Goal: Task Accomplishment & Management: Complete application form

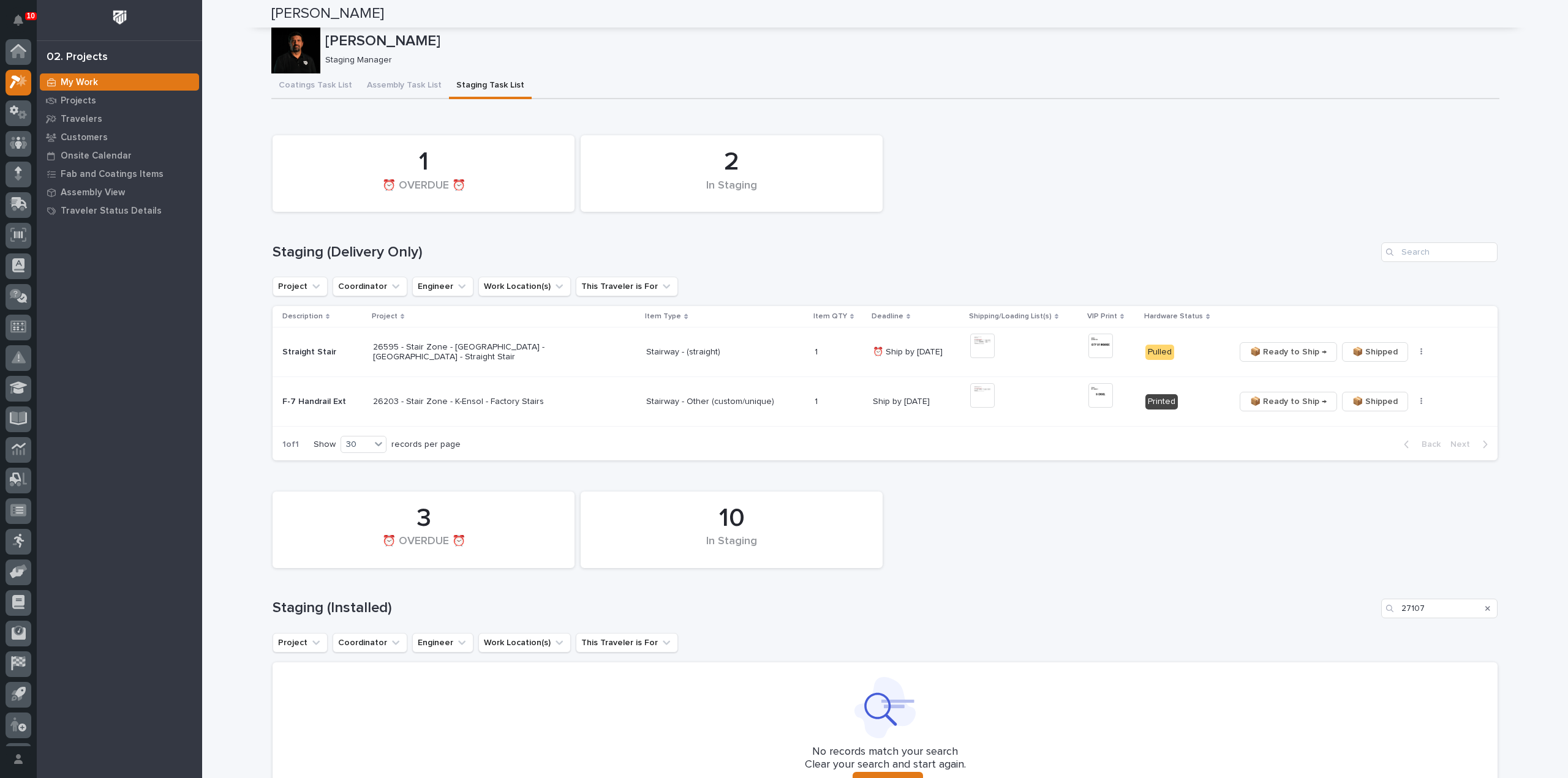
scroll to position [27, 0]
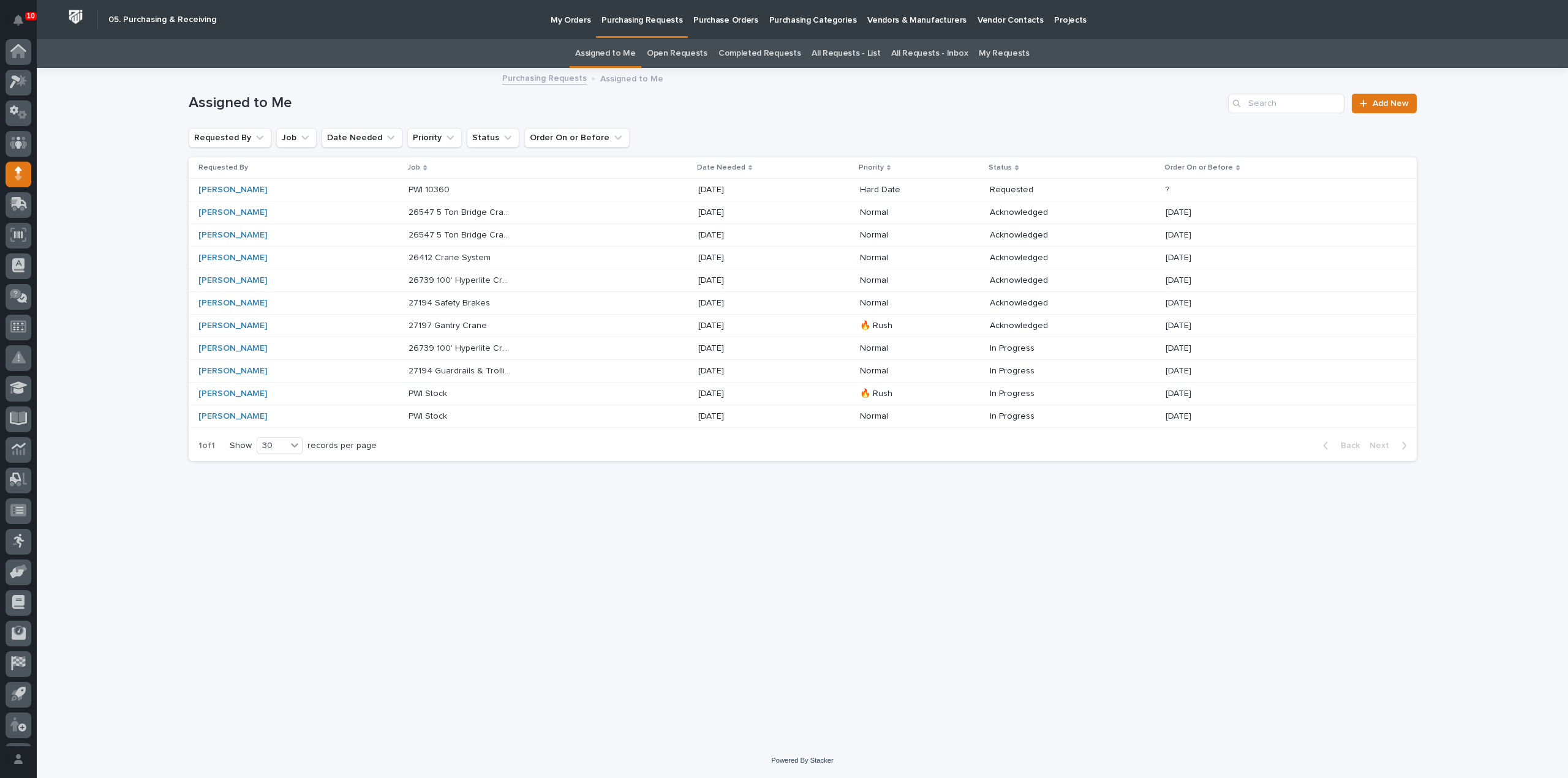
scroll to position [27, 0]
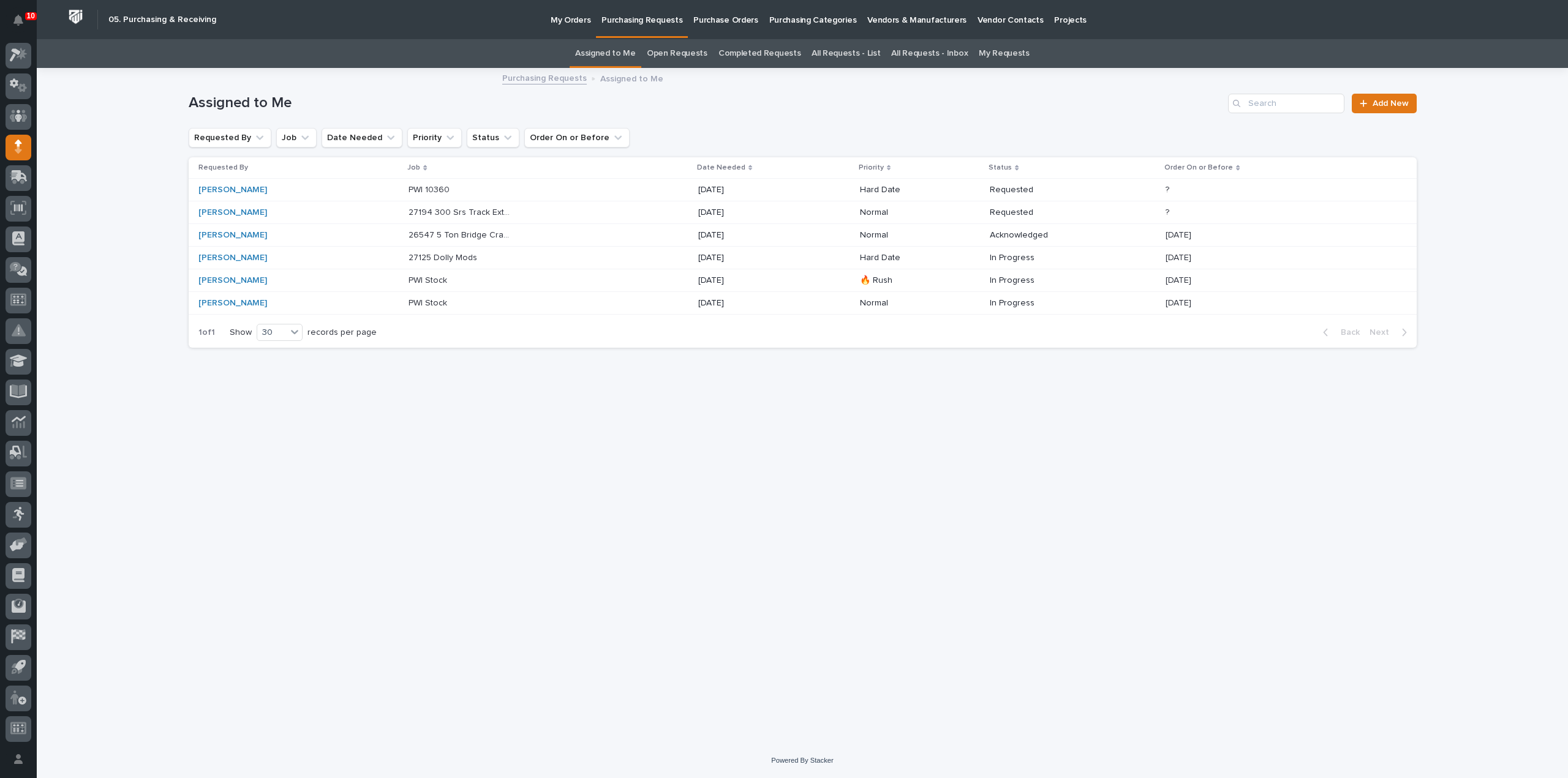
click at [458, 255] on p "27125 Dolly Mods" at bounding box center [444, 257] width 71 height 13
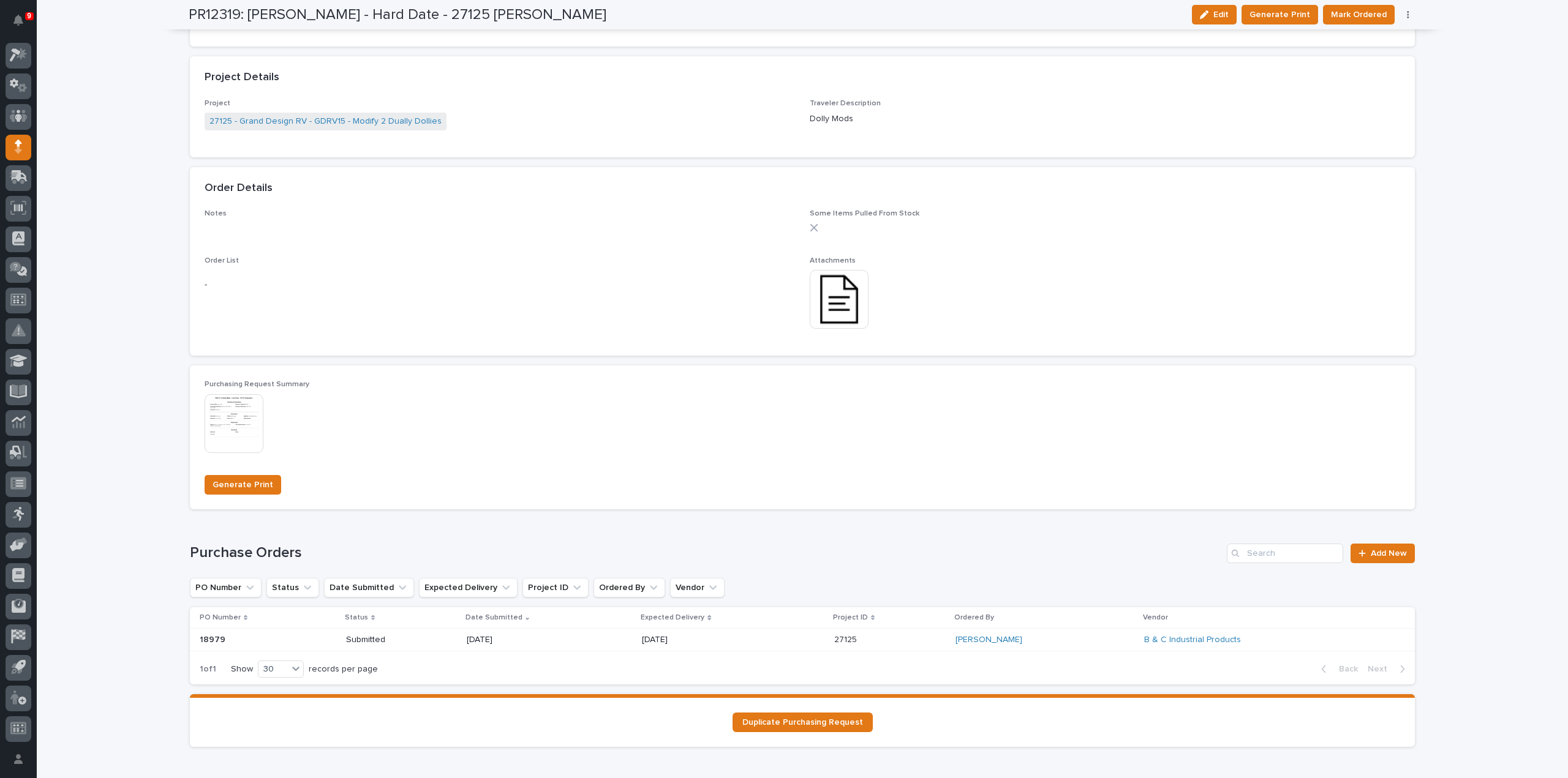
scroll to position [612, 0]
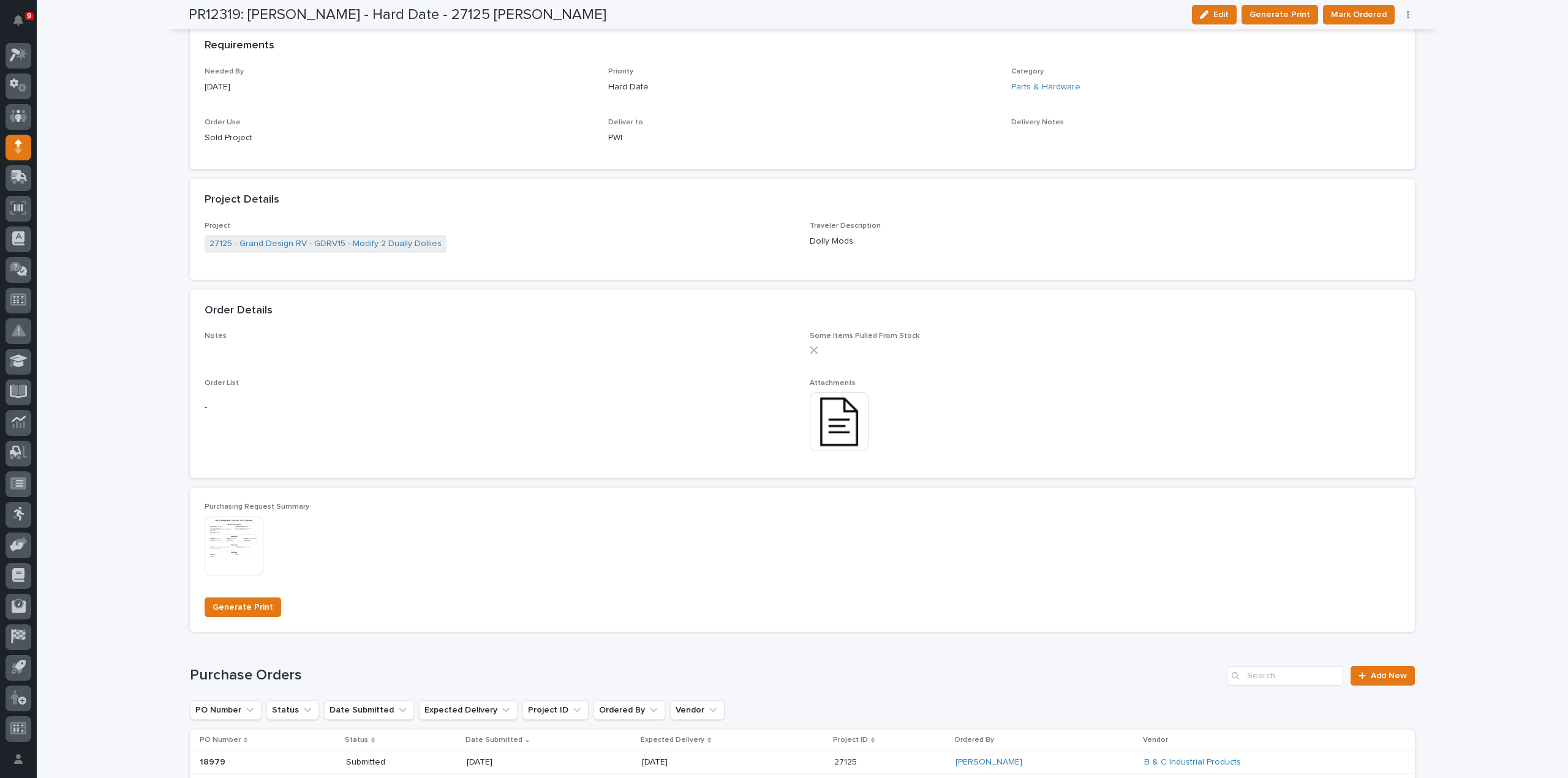
click at [840, 424] on img at bounding box center [839, 422] width 59 height 59
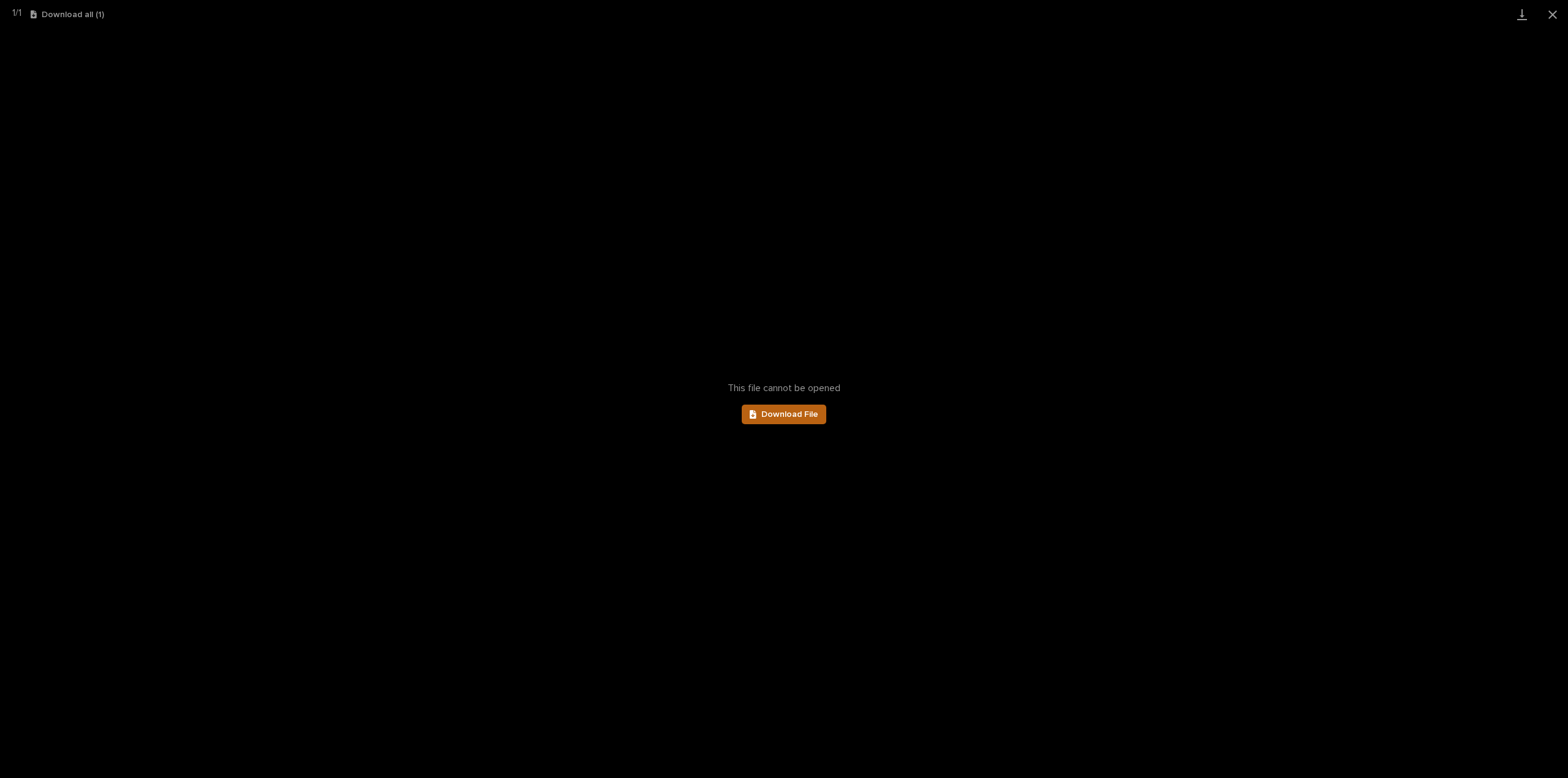
click at [790, 411] on span "Download File" at bounding box center [789, 415] width 57 height 9
click at [1554, 11] on button "Close gallery" at bounding box center [1552, 14] width 31 height 29
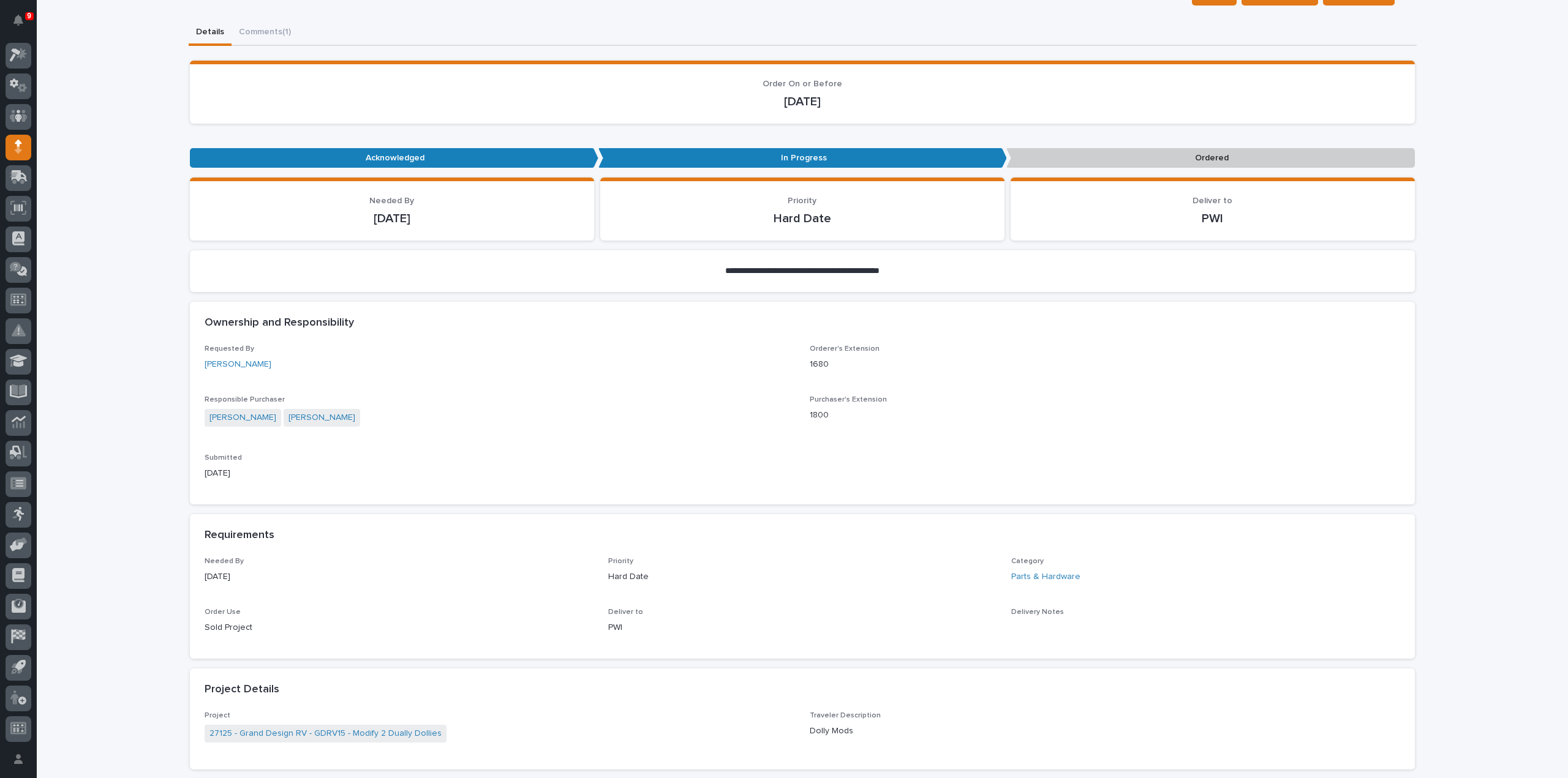
scroll to position [0, 0]
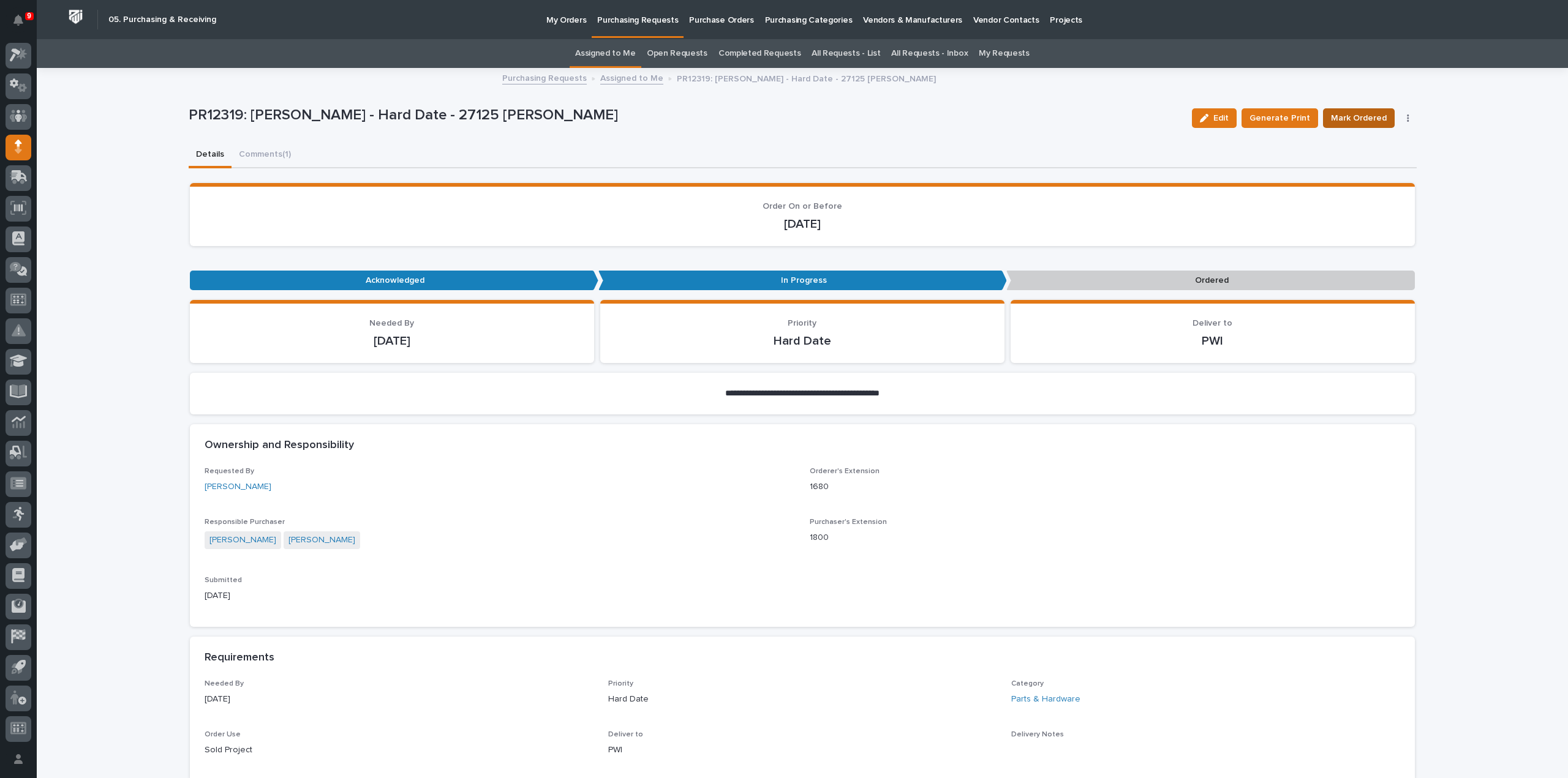
click at [1334, 119] on span "Mark Ordered" at bounding box center [1359, 118] width 56 height 14
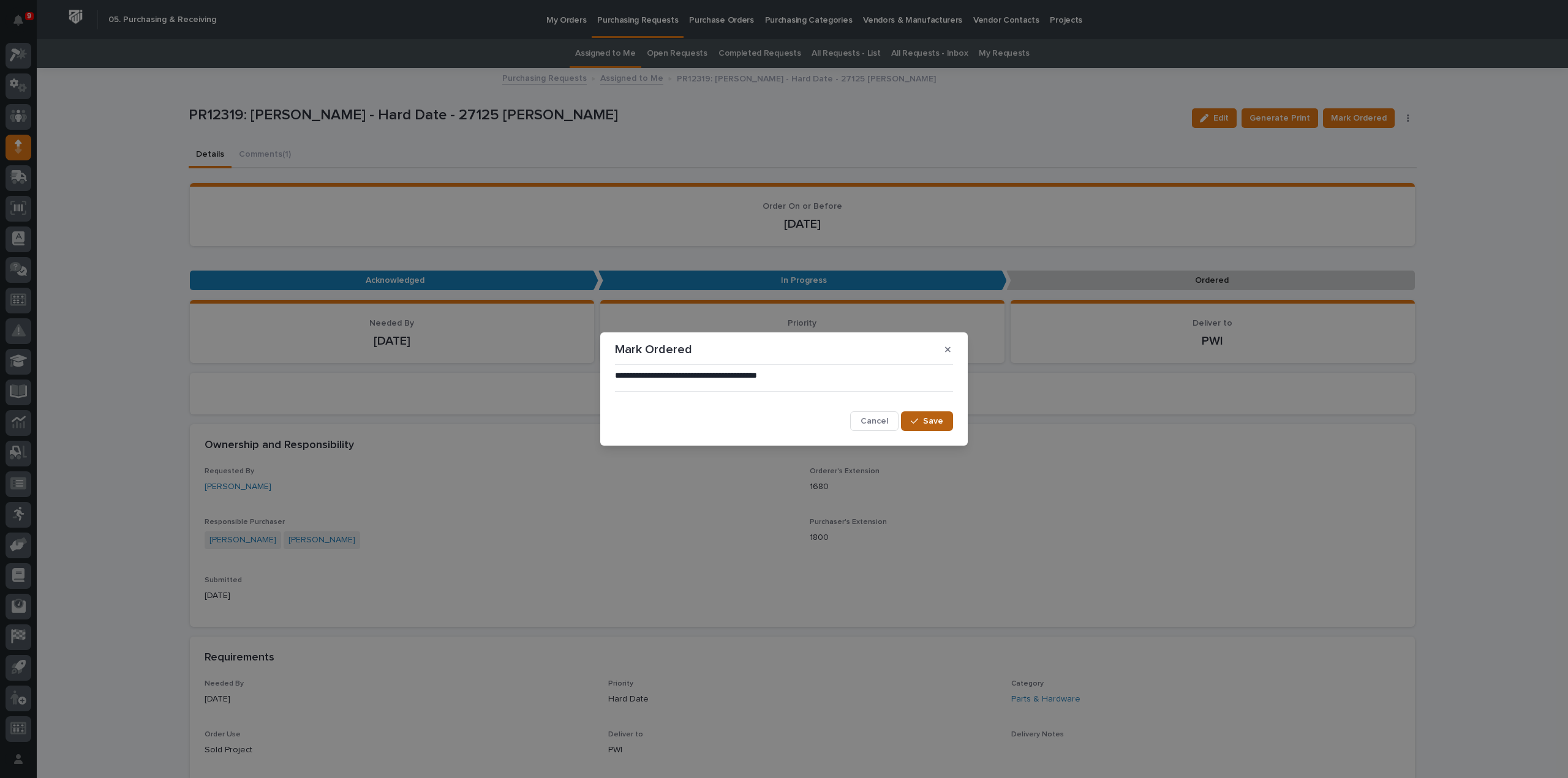
click at [911, 425] on button "Save" at bounding box center [927, 421] width 52 height 19
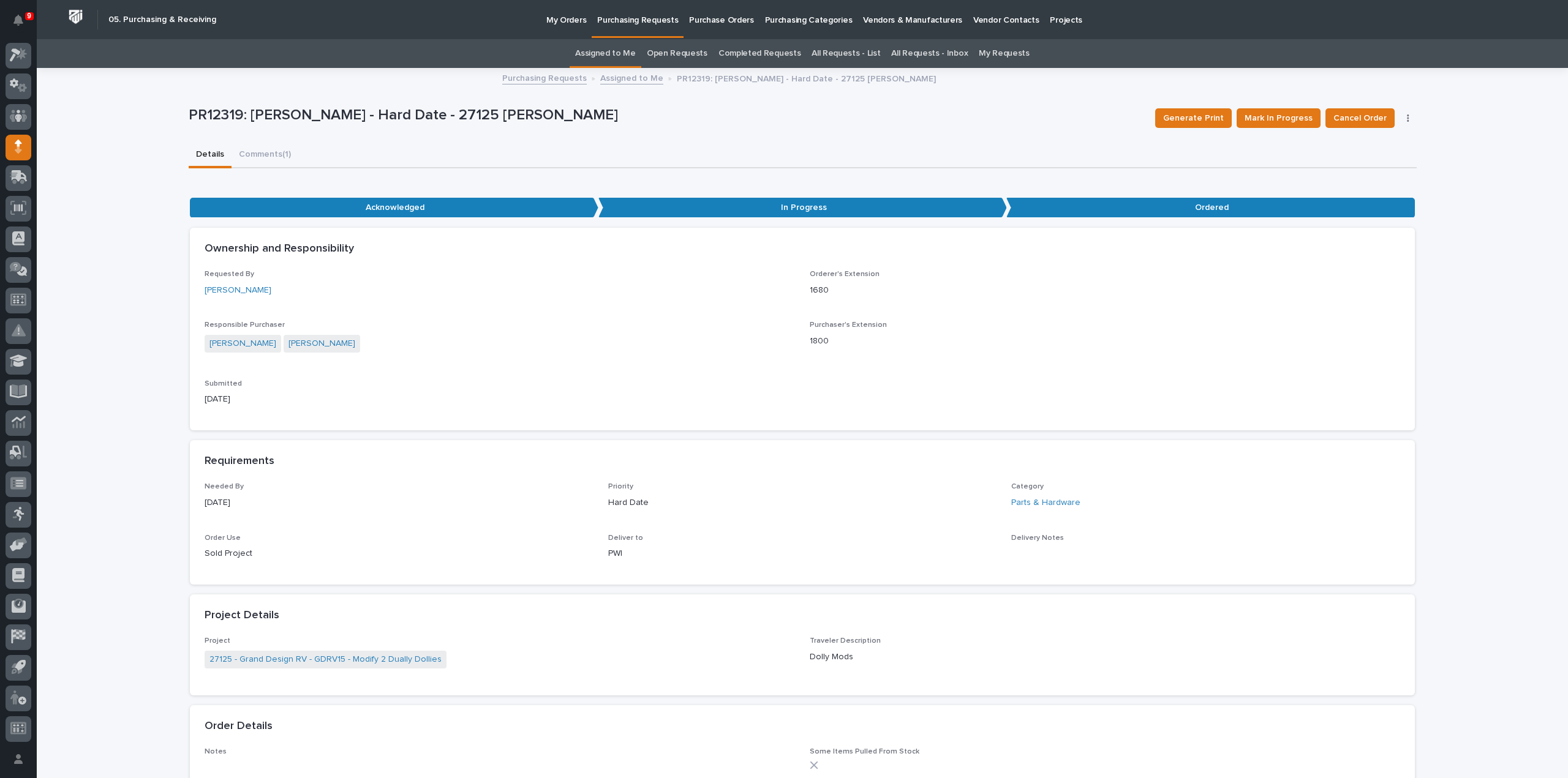
click at [600, 48] on link "Assigned to Me" at bounding box center [605, 54] width 60 height 29
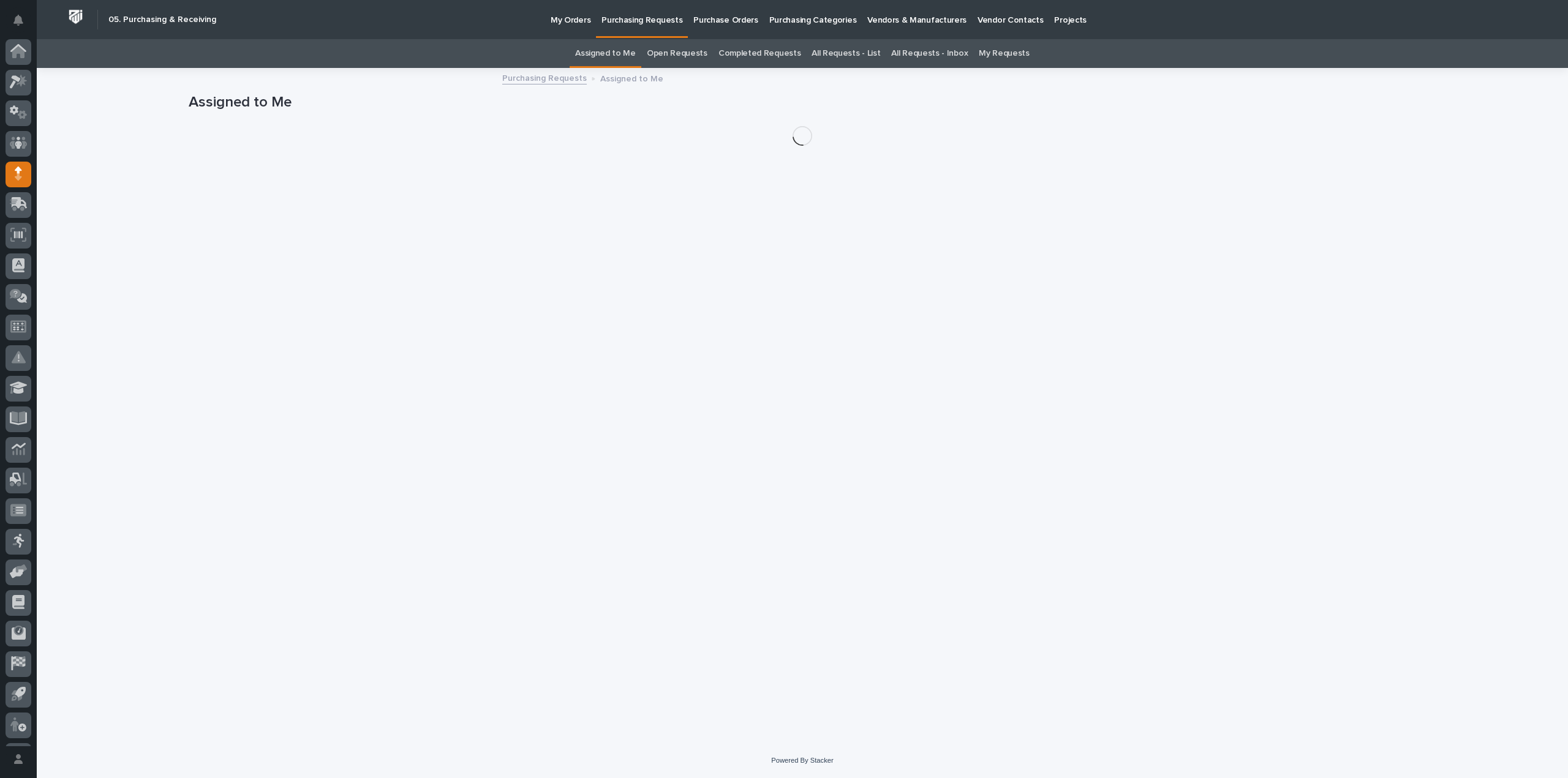
scroll to position [27, 0]
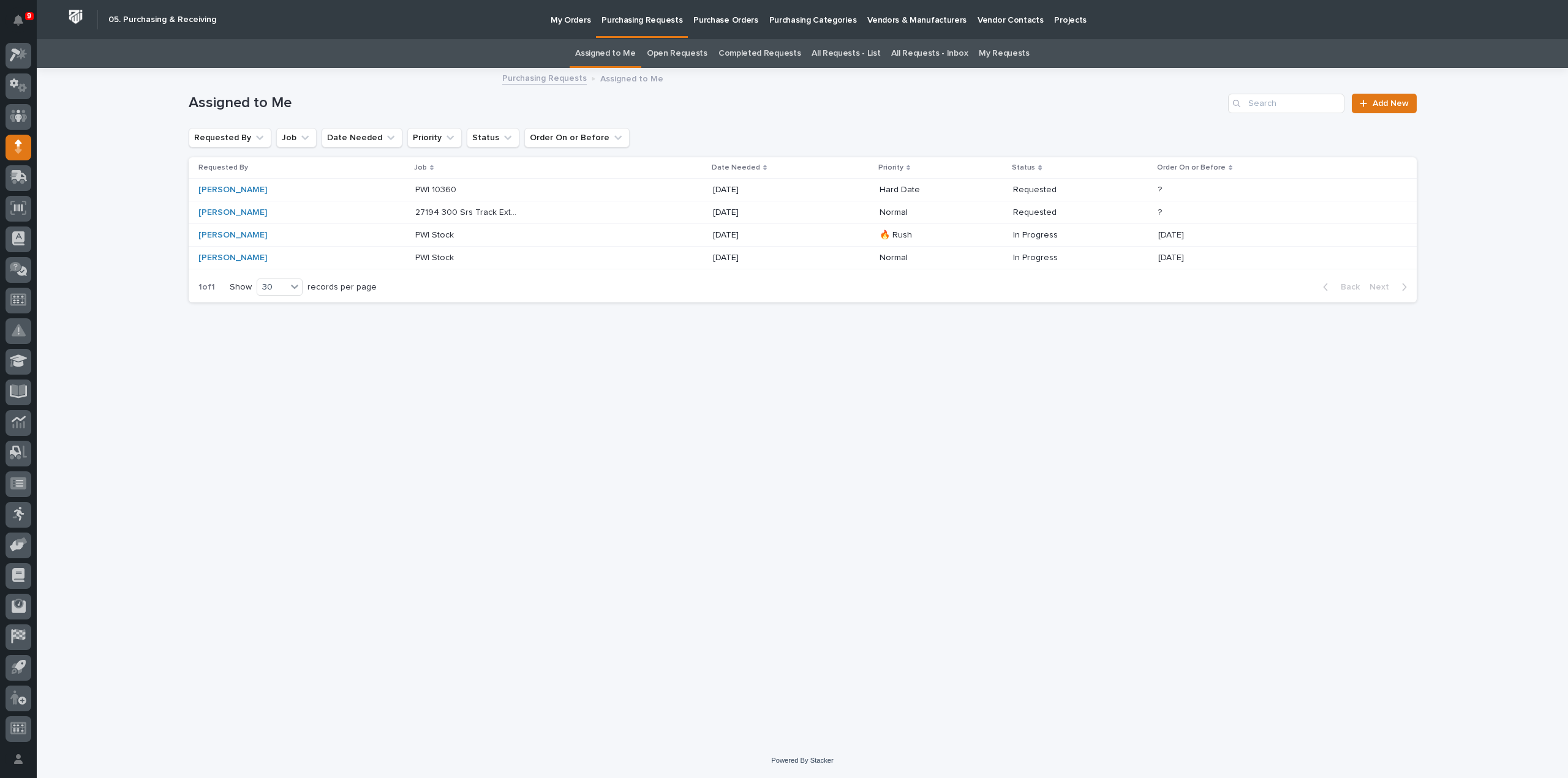
click at [512, 216] on div "27194 300 Srs Track Ext & Stops 27194 300 Srs Track Ext & Stops" at bounding box center [559, 213] width 288 height 20
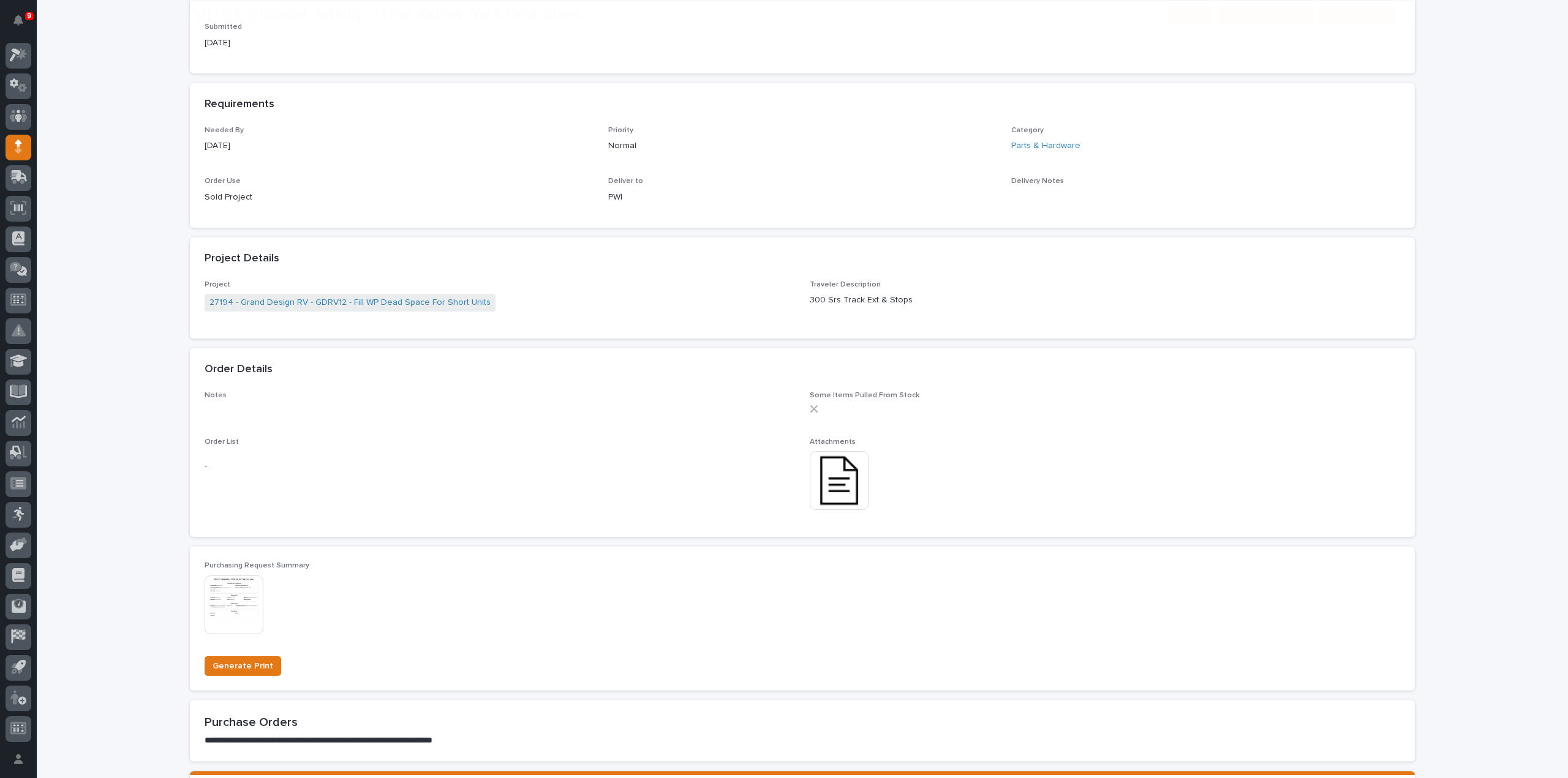
scroll to position [490, 0]
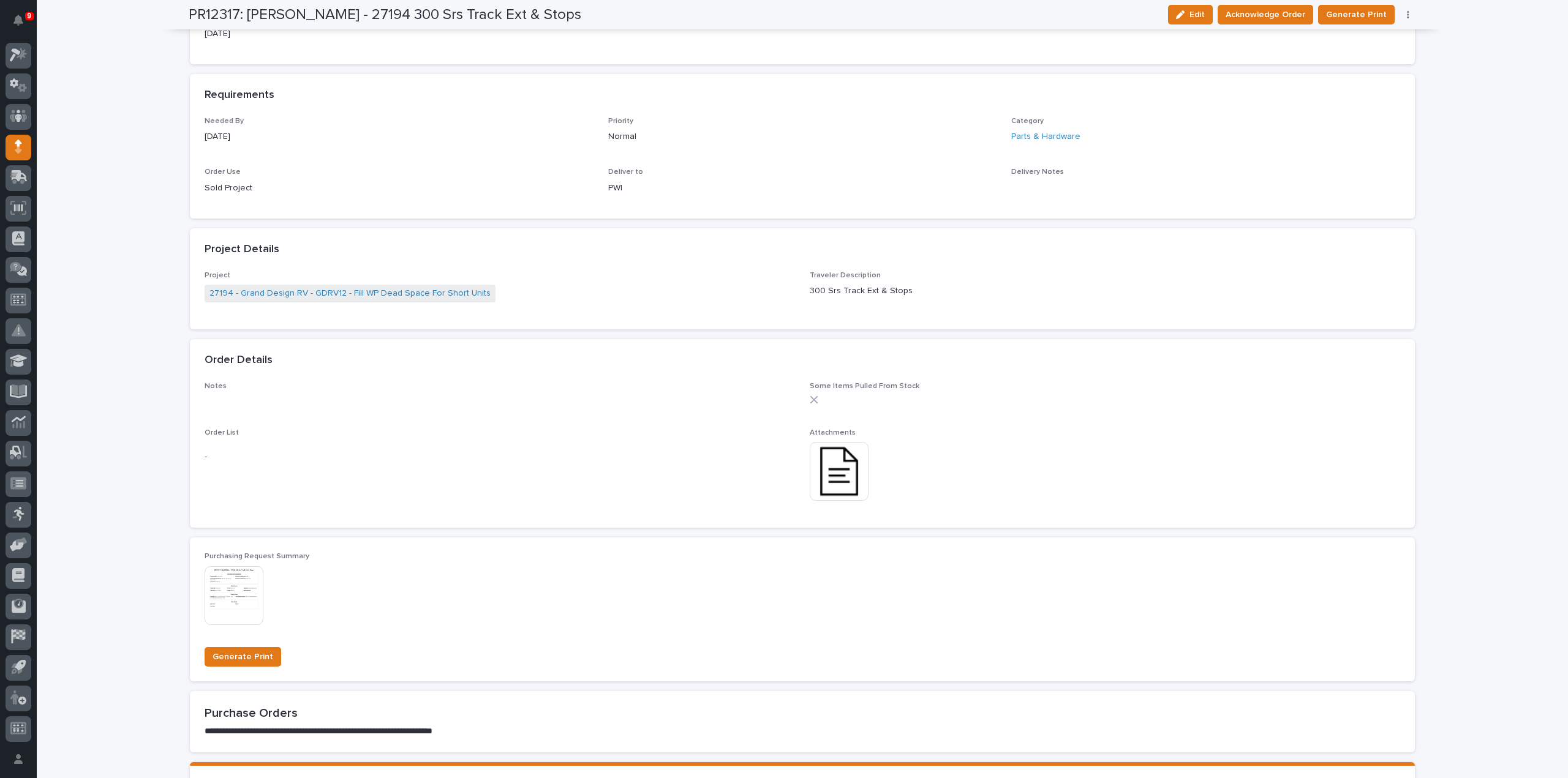
click at [834, 466] on img at bounding box center [839, 471] width 59 height 59
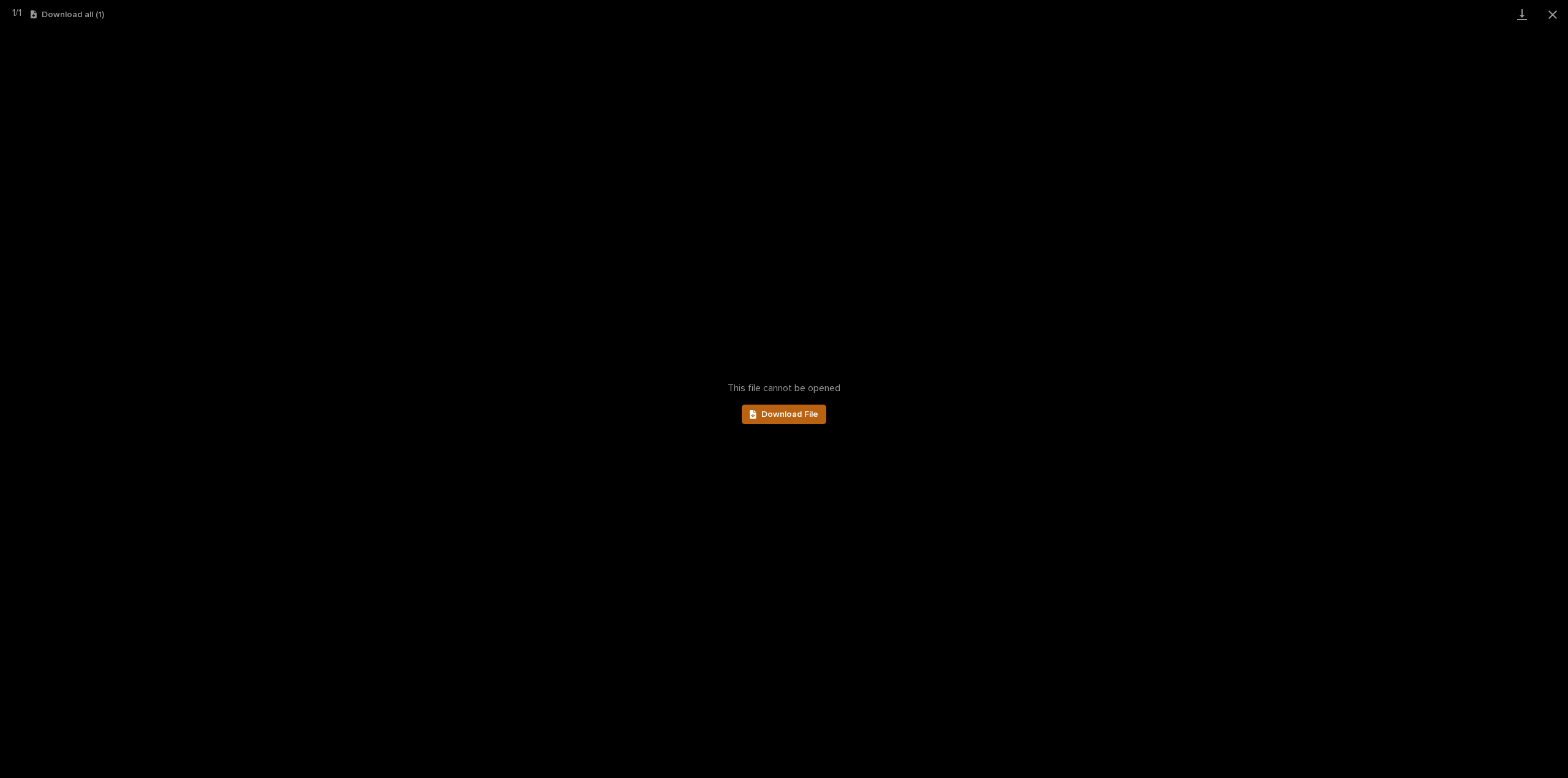
click at [816, 421] on link "Download File" at bounding box center [784, 414] width 85 height 19
click at [1552, 18] on button "Close gallery" at bounding box center [1552, 14] width 31 height 29
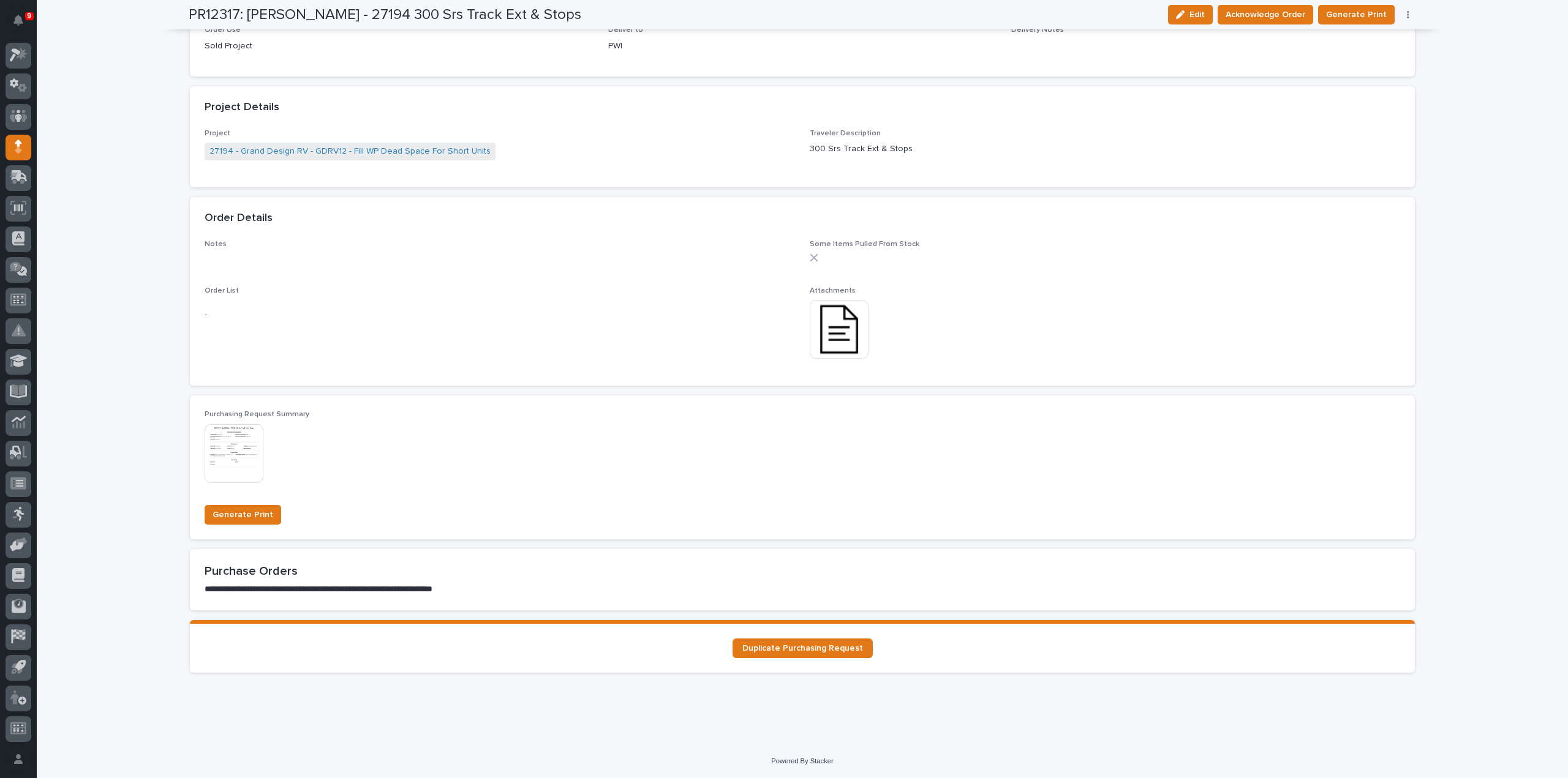
scroll to position [509, 0]
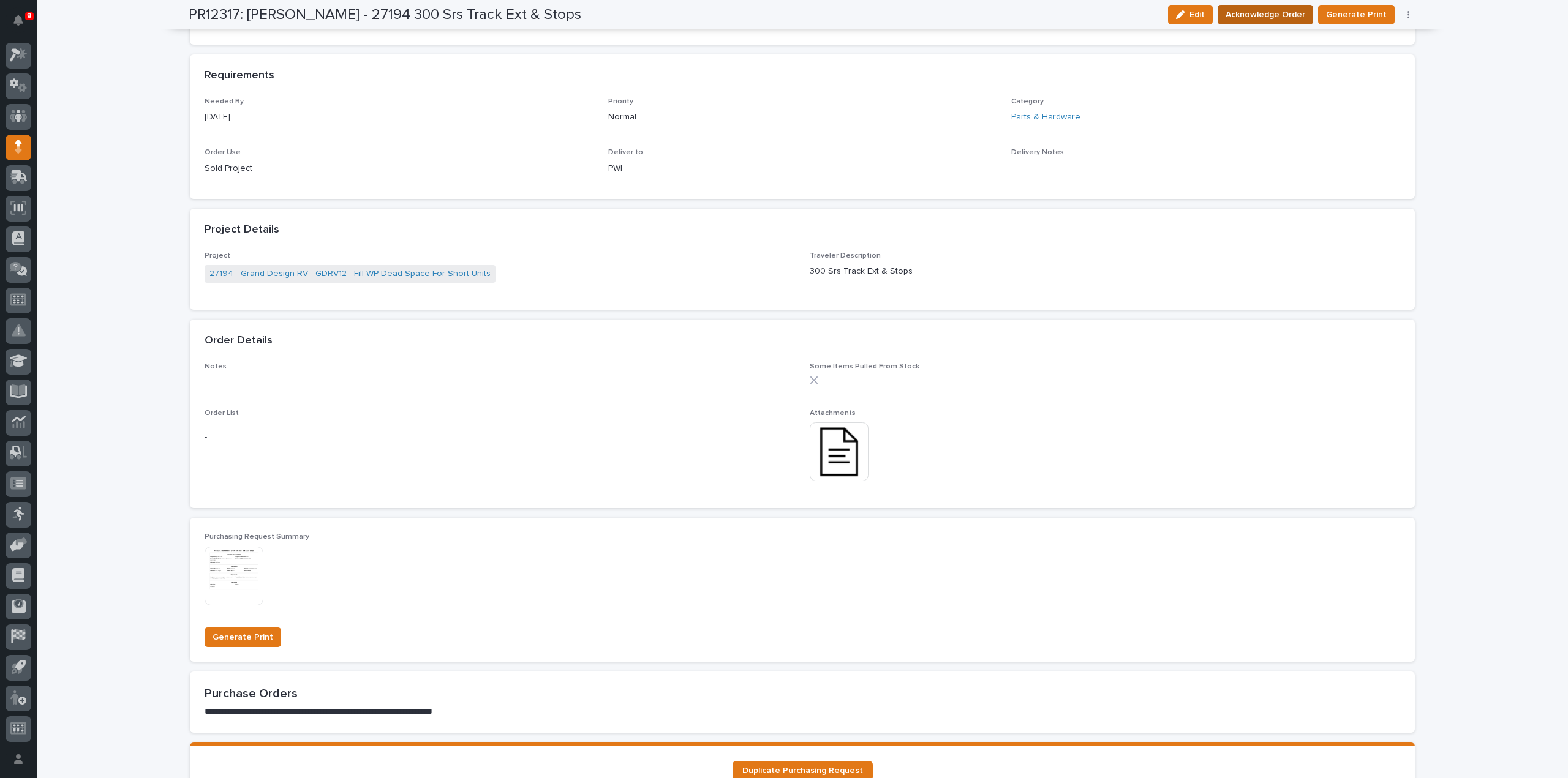
click at [1298, 9] on span "Acknowledge Order" at bounding box center [1265, 14] width 80 height 14
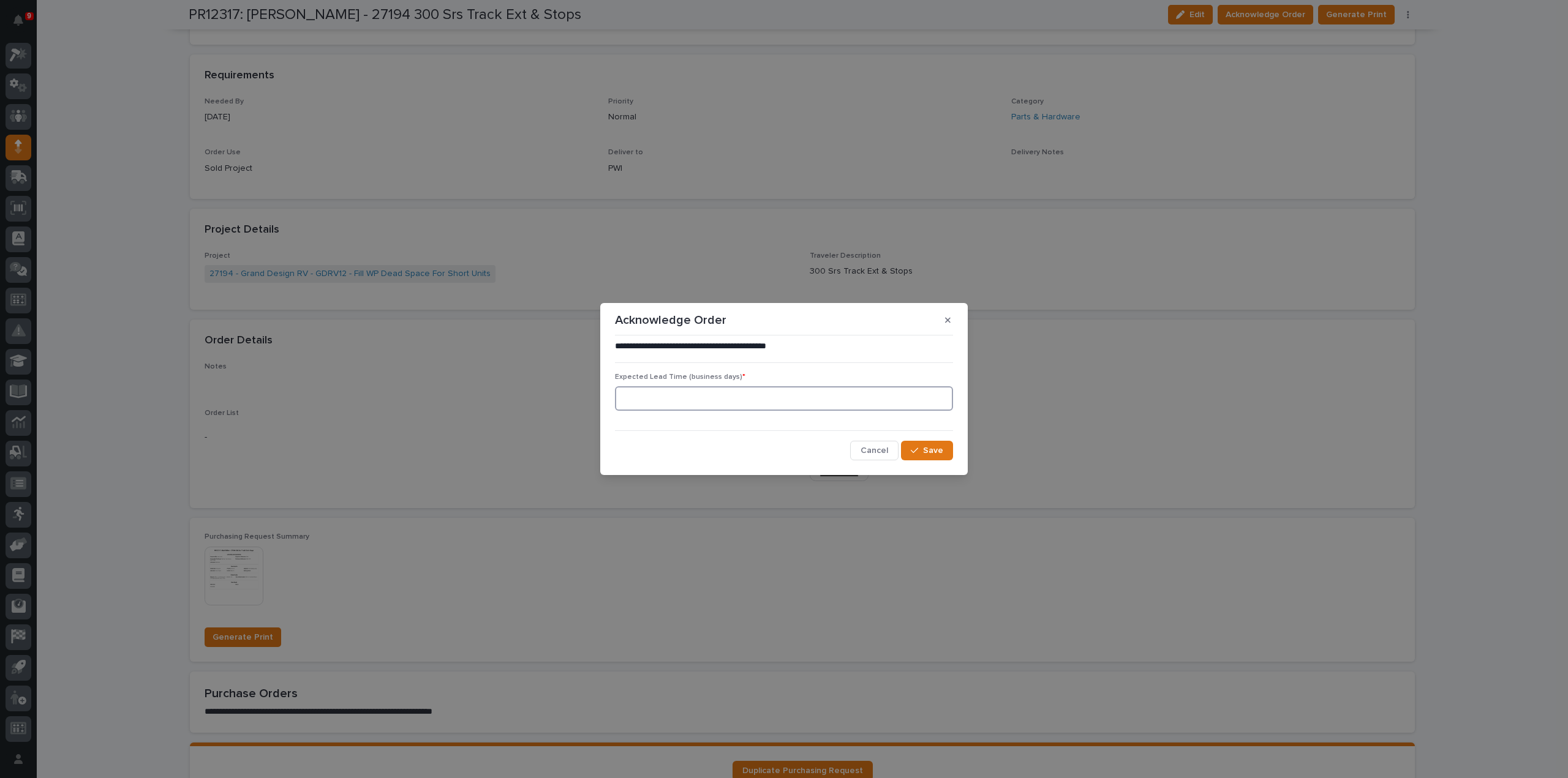
click at [853, 400] on input at bounding box center [784, 399] width 338 height 24
type input "0"
click at [936, 456] on span "Save" at bounding box center [933, 450] width 20 height 11
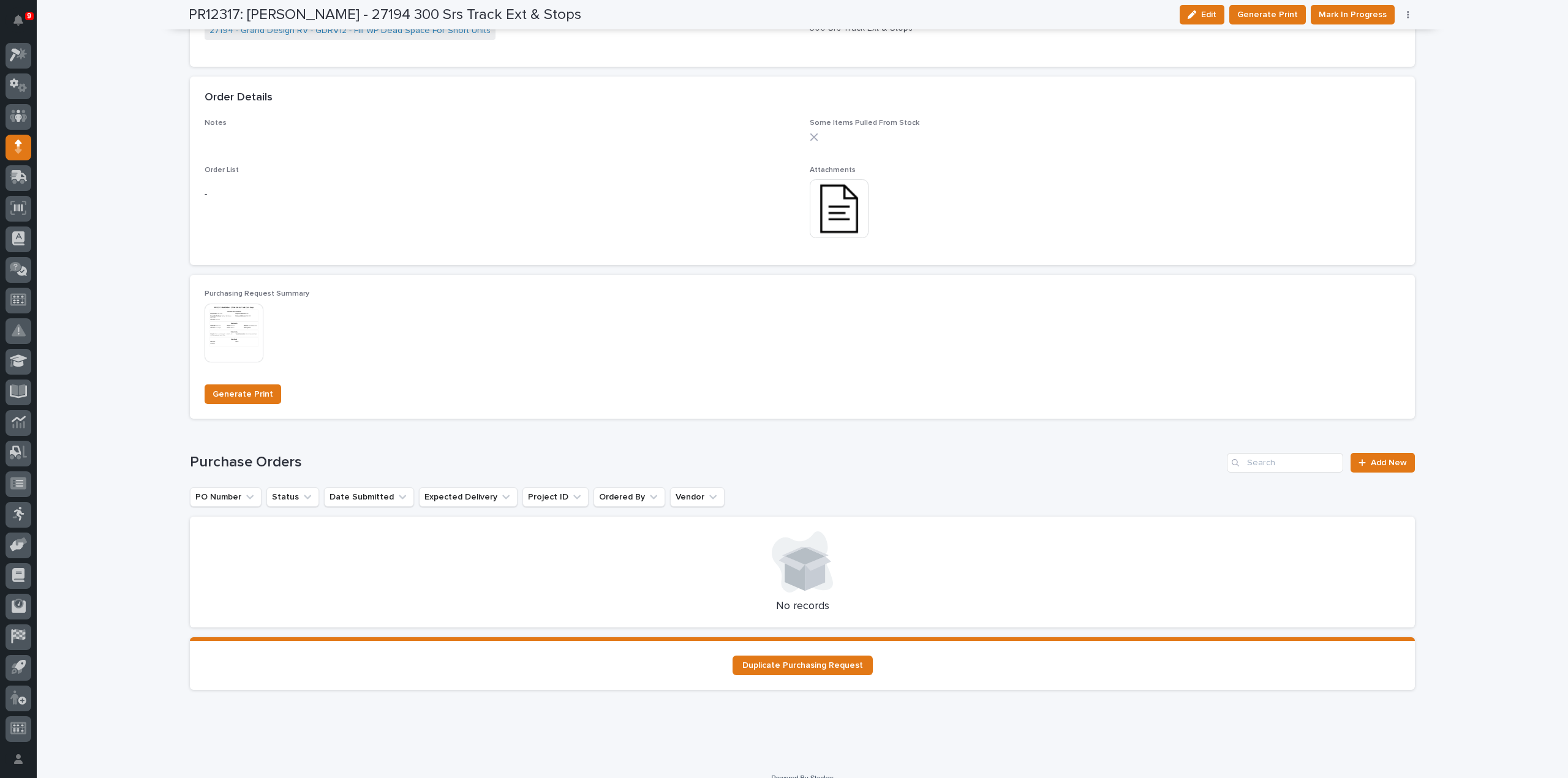
scroll to position [843, 0]
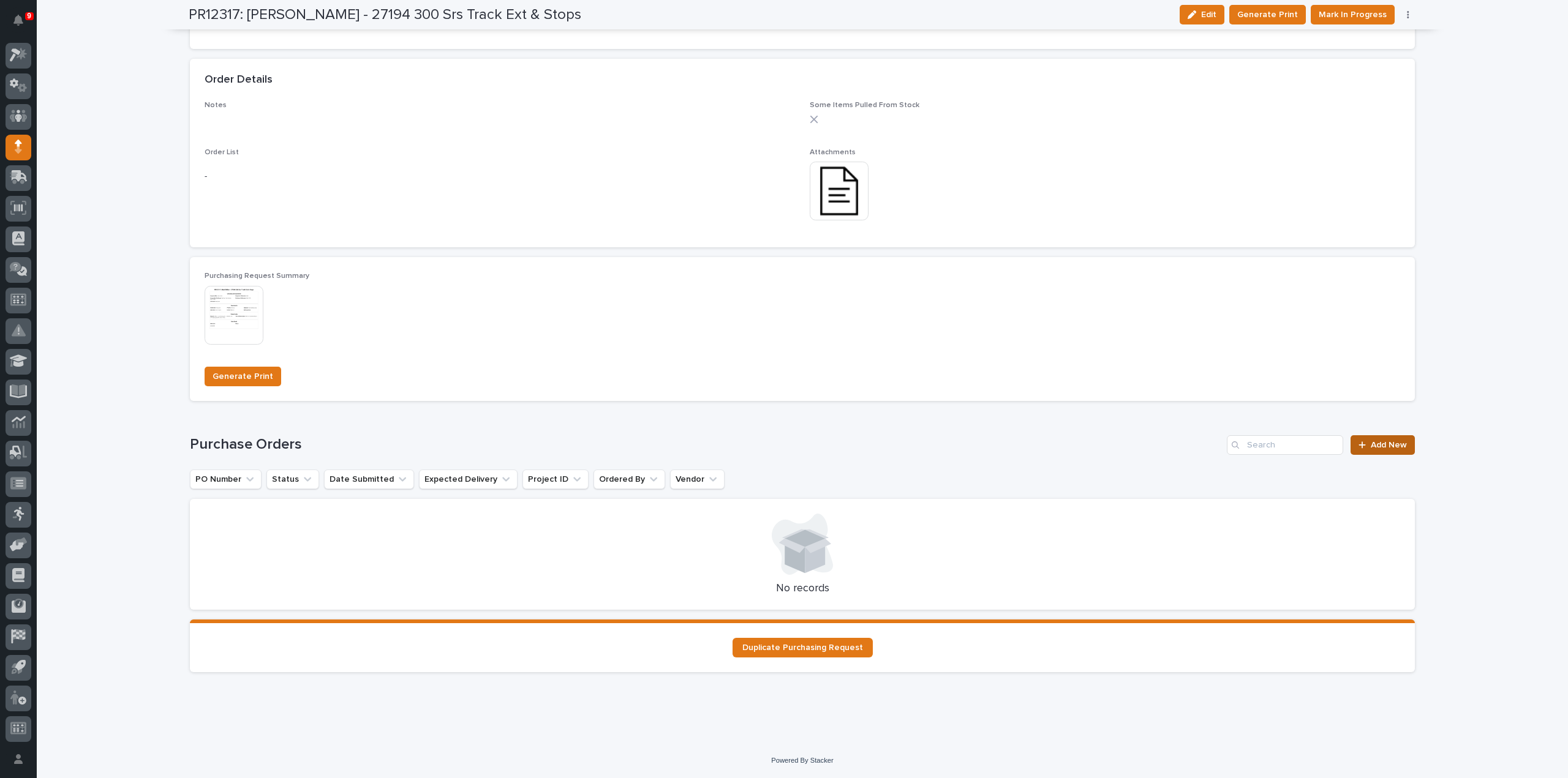
click at [1385, 449] on span "Add New" at bounding box center [1389, 445] width 36 height 9
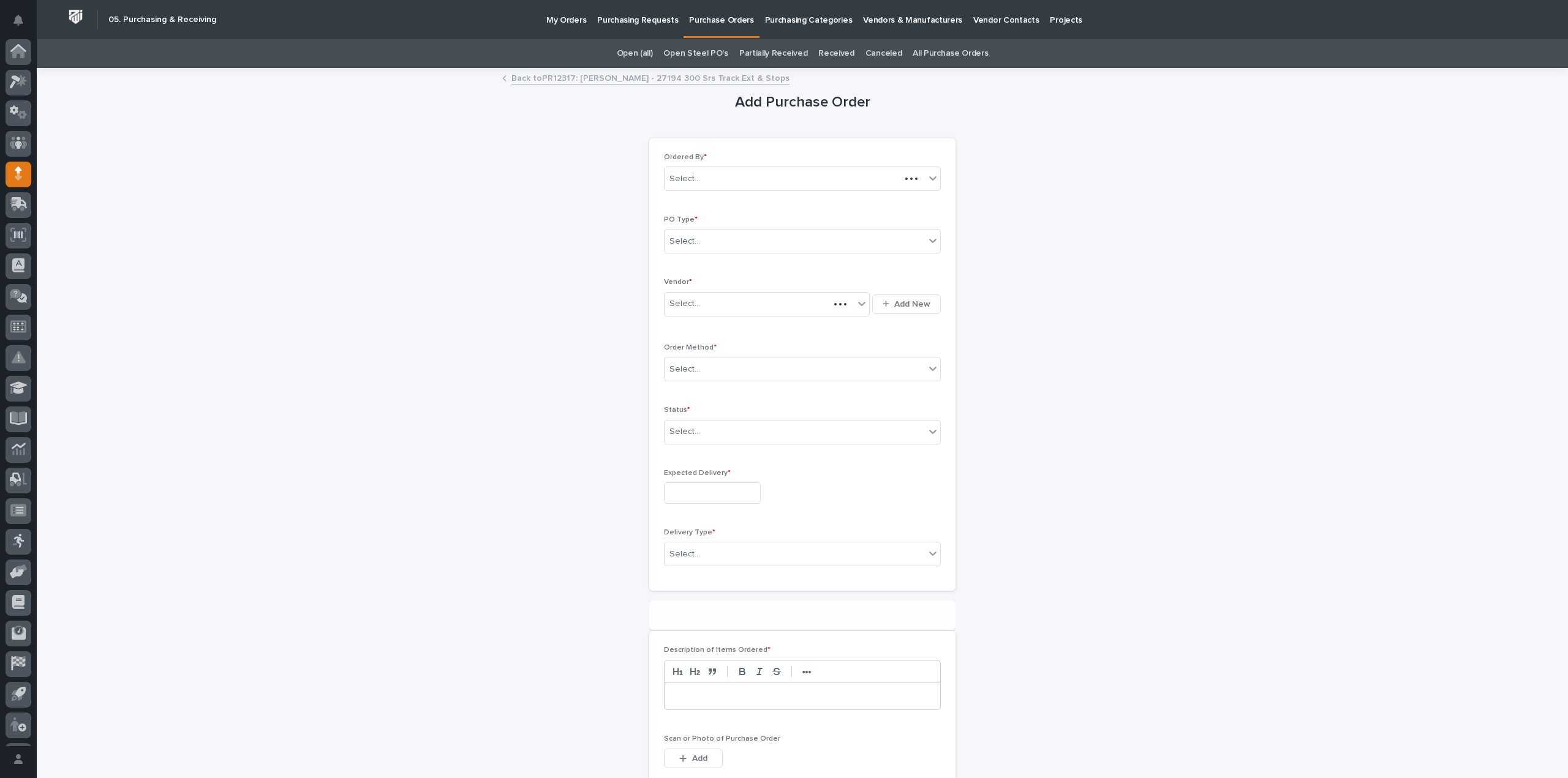
scroll to position [27, 0]
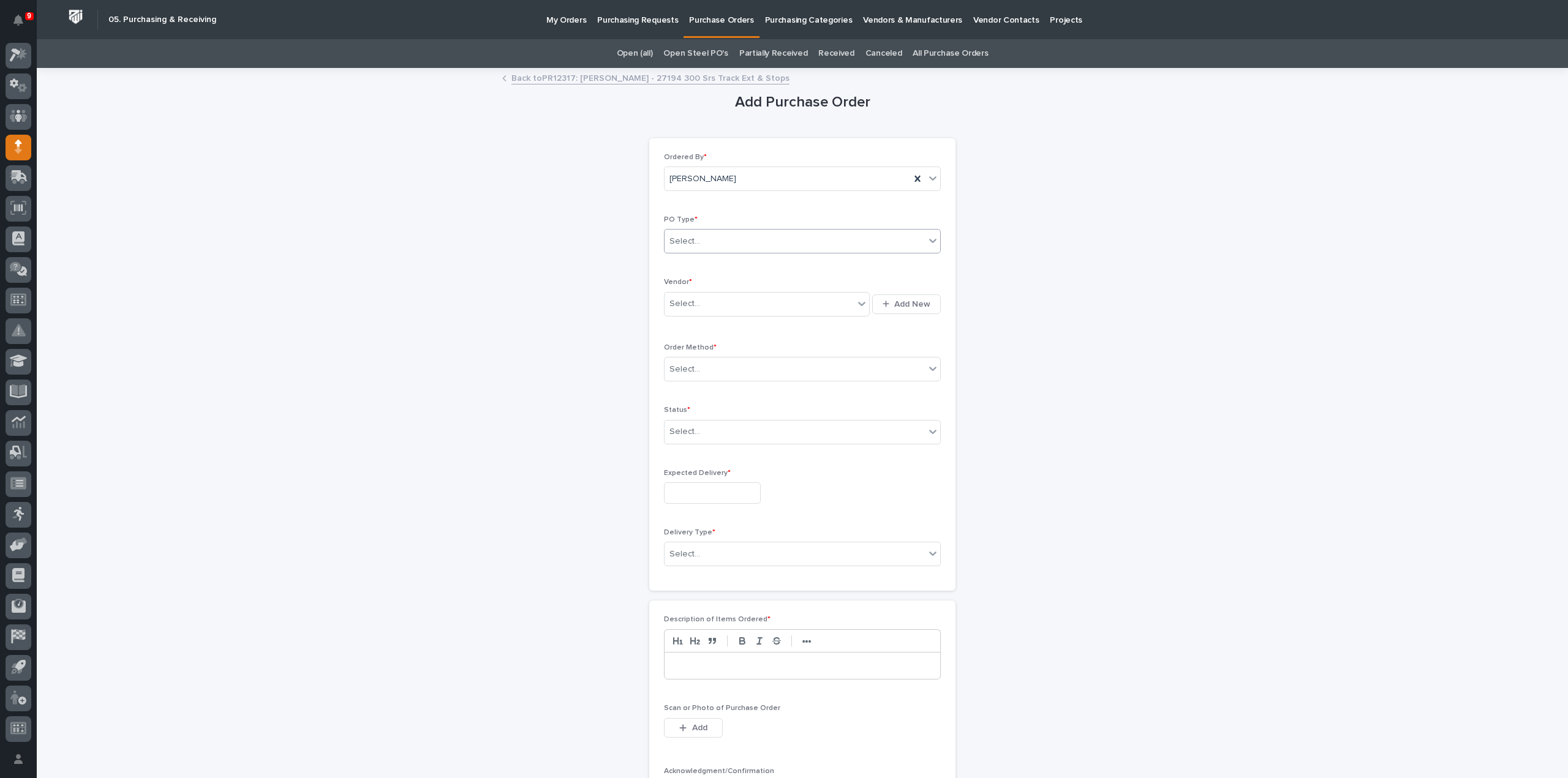
click at [727, 244] on div "Select..." at bounding box center [795, 241] width 260 height 20
click at [718, 263] on div "Quickbooks" at bounding box center [798, 264] width 276 height 22
click at [706, 309] on div "Select..." at bounding box center [759, 304] width 189 height 20
type input "****"
click at [694, 314] on div "epco" at bounding box center [767, 305] width 206 height 24
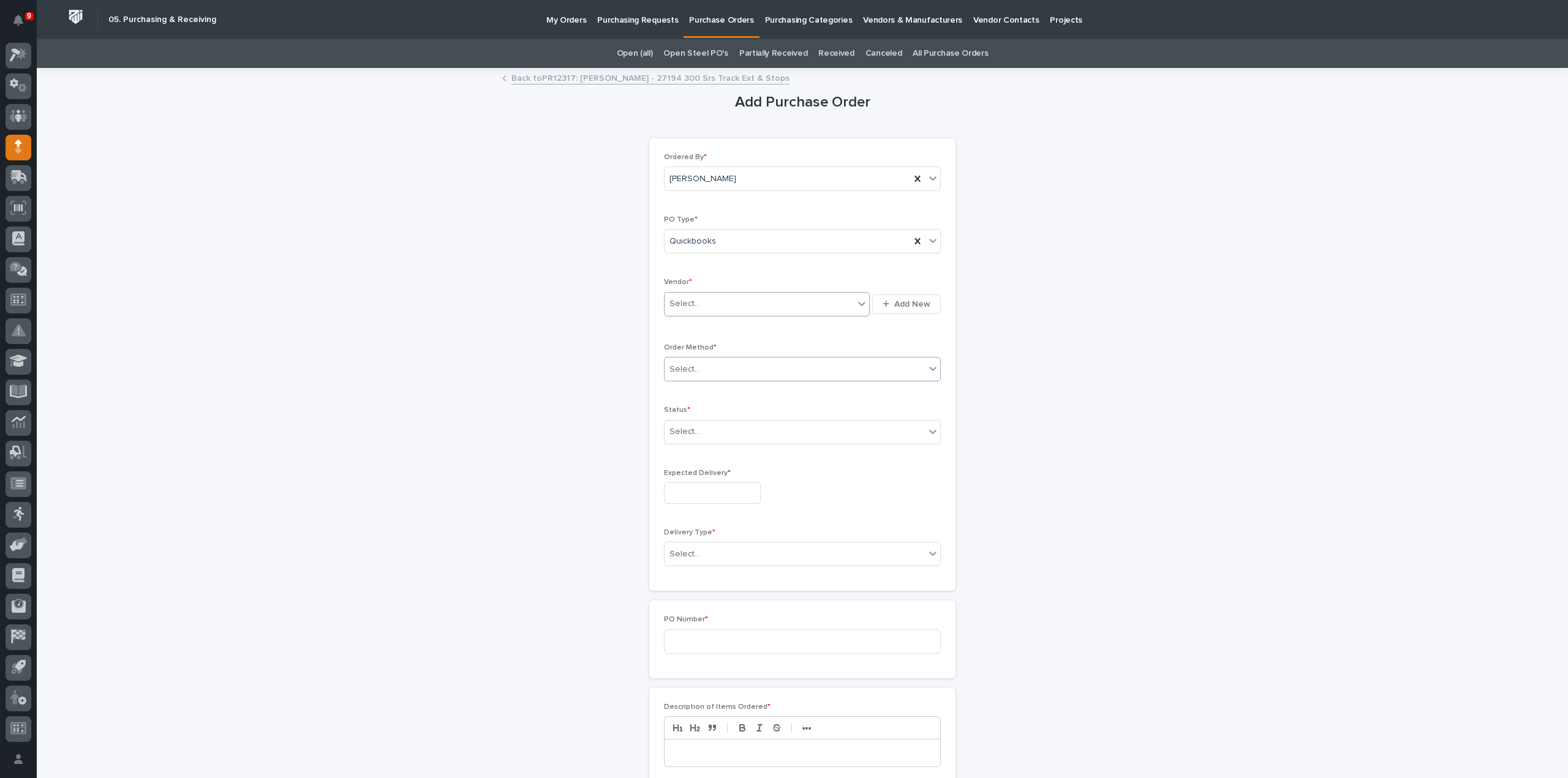
click at [671, 370] on div "Select..." at bounding box center [685, 369] width 31 height 13
click at [685, 409] on div "Email" at bounding box center [798, 412] width 276 height 22
click at [713, 438] on div "Select..." at bounding box center [795, 432] width 260 height 20
drag, startPoint x: 707, startPoint y: 462, endPoint x: 756, endPoint y: 465, distance: 49.1
click at [704, 478] on div "Submitted" at bounding box center [798, 475] width 276 height 22
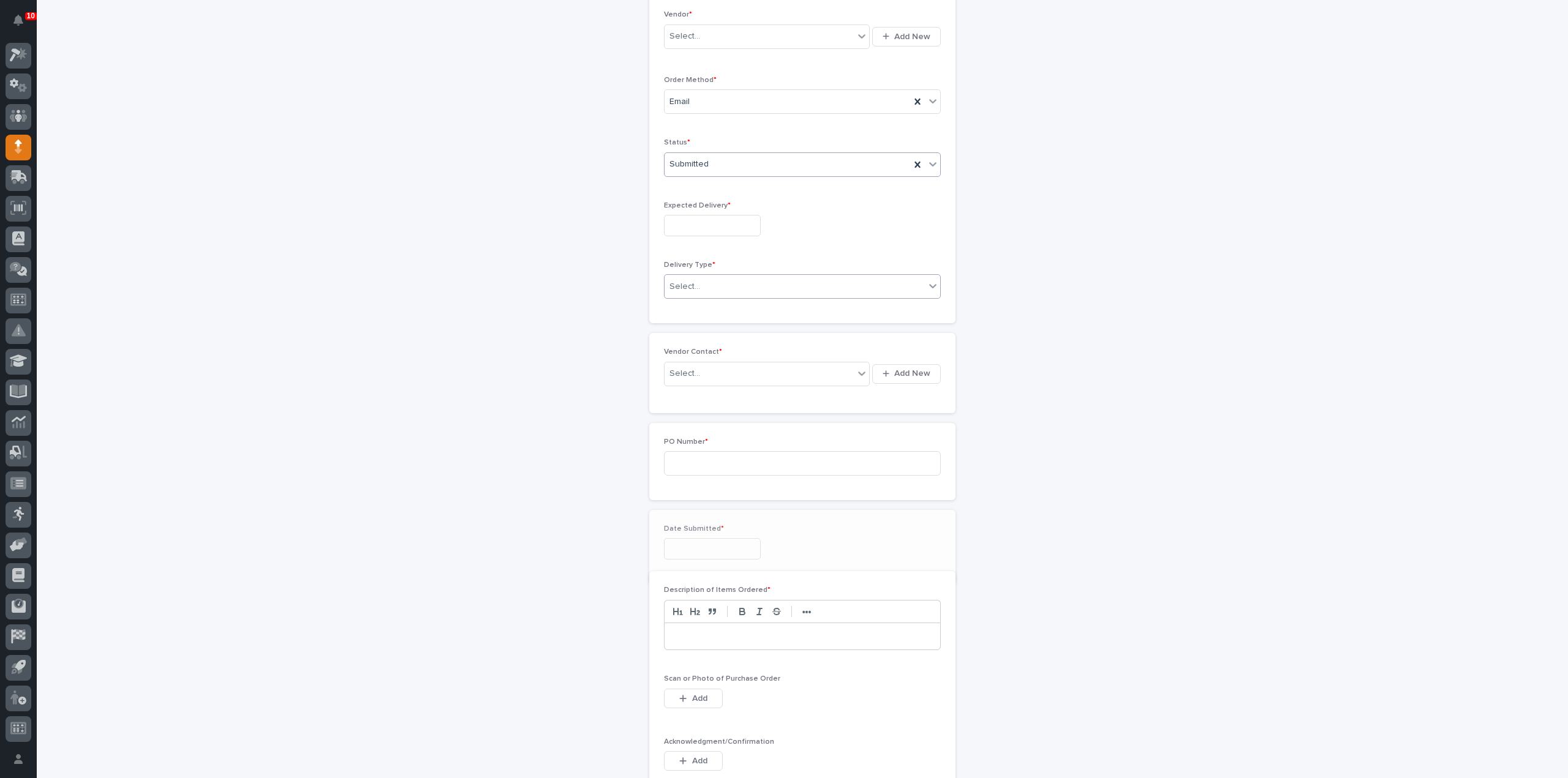
scroll to position [309, 0]
click at [704, 180] on input "text" at bounding box center [712, 185] width 97 height 22
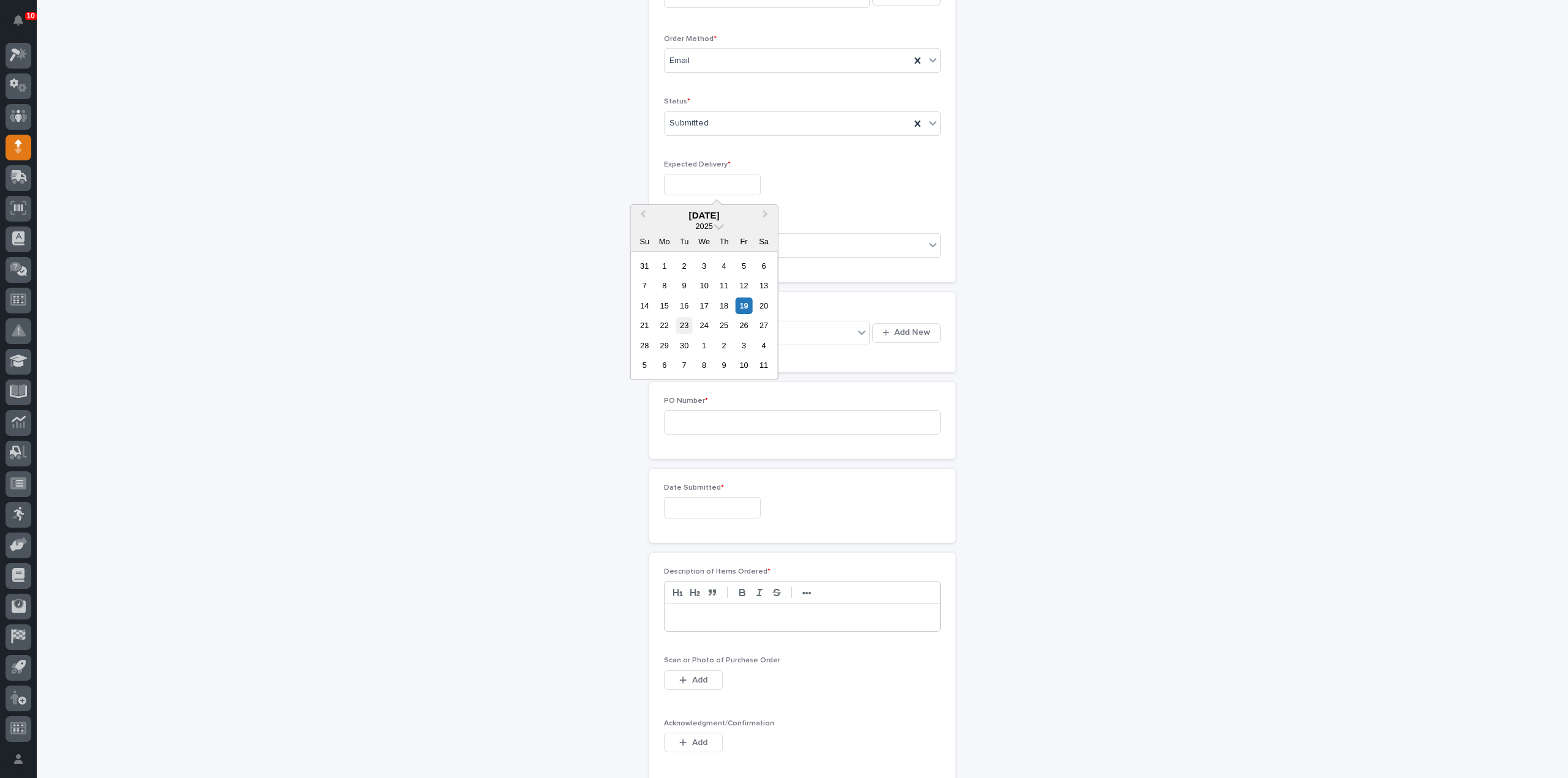
click at [688, 325] on div "23" at bounding box center [684, 325] width 17 height 17
type input "**********"
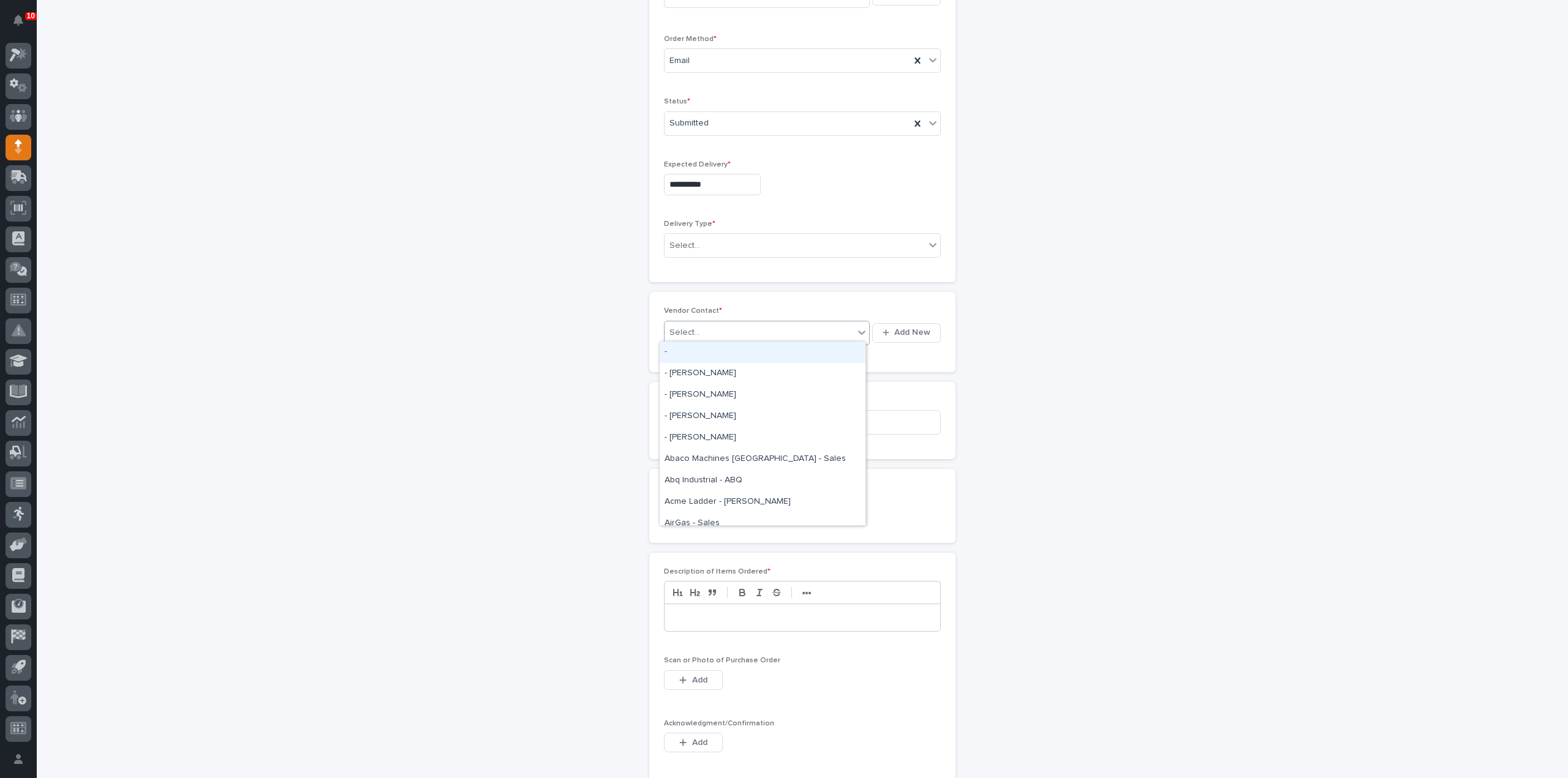
click at [699, 325] on div "Select..." at bounding box center [759, 333] width 189 height 20
type input "***"
click at [696, 415] on input at bounding box center [802, 422] width 277 height 24
type input "3140RB"
click at [678, 499] on input "text" at bounding box center [712, 508] width 97 height 22
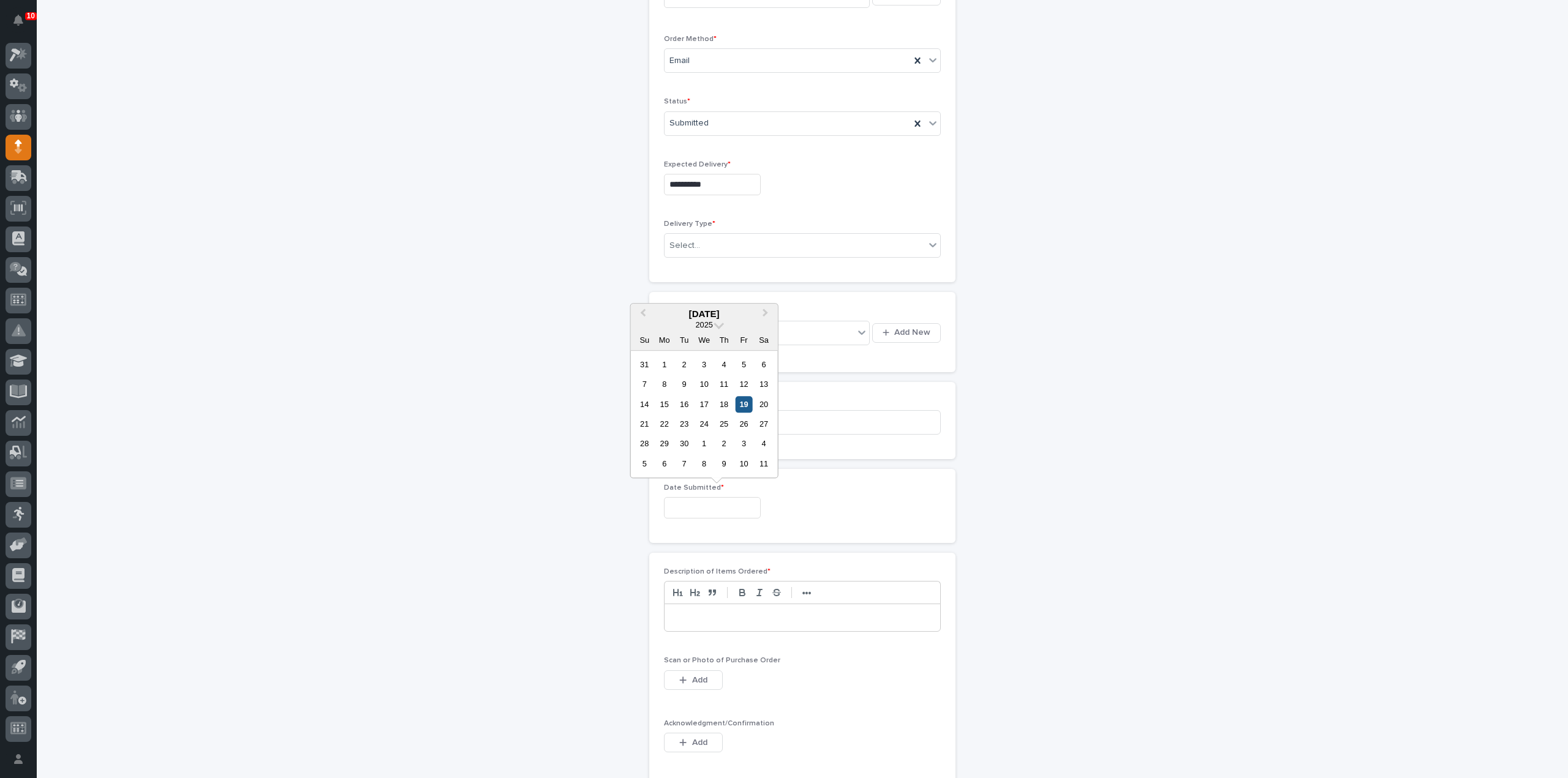
click at [749, 407] on div "19" at bounding box center [744, 404] width 17 height 17
type input "**********"
click at [692, 624] on div at bounding box center [803, 618] width 276 height 27
click at [699, 677] on span "Add" at bounding box center [699, 680] width 15 height 11
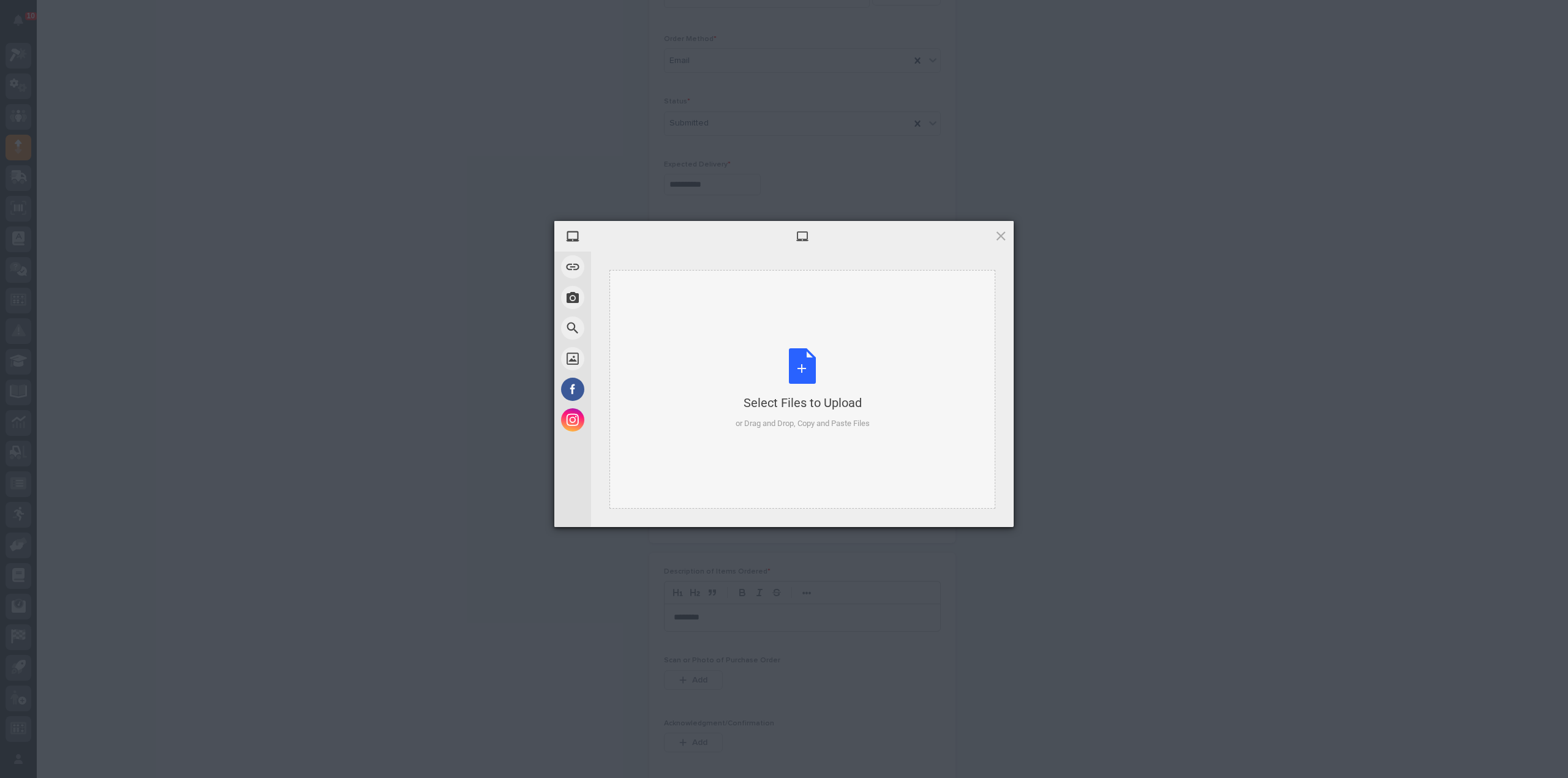
click at [777, 376] on div "Select Files to Upload or Drag and Drop, Copy and Paste Files" at bounding box center [803, 389] width 134 height 81
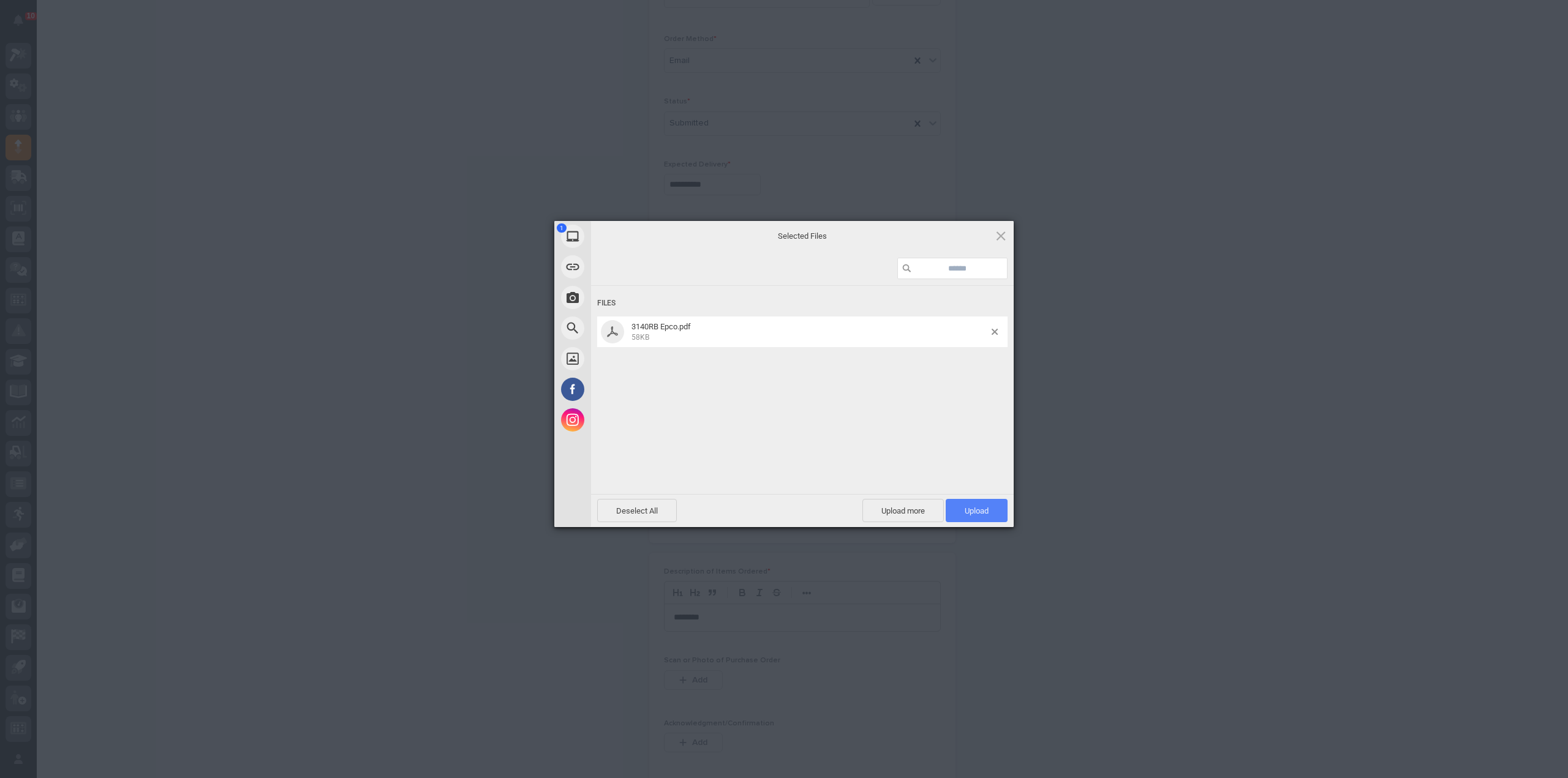
click at [977, 504] on span "Upload 1" at bounding box center [977, 511] width 62 height 23
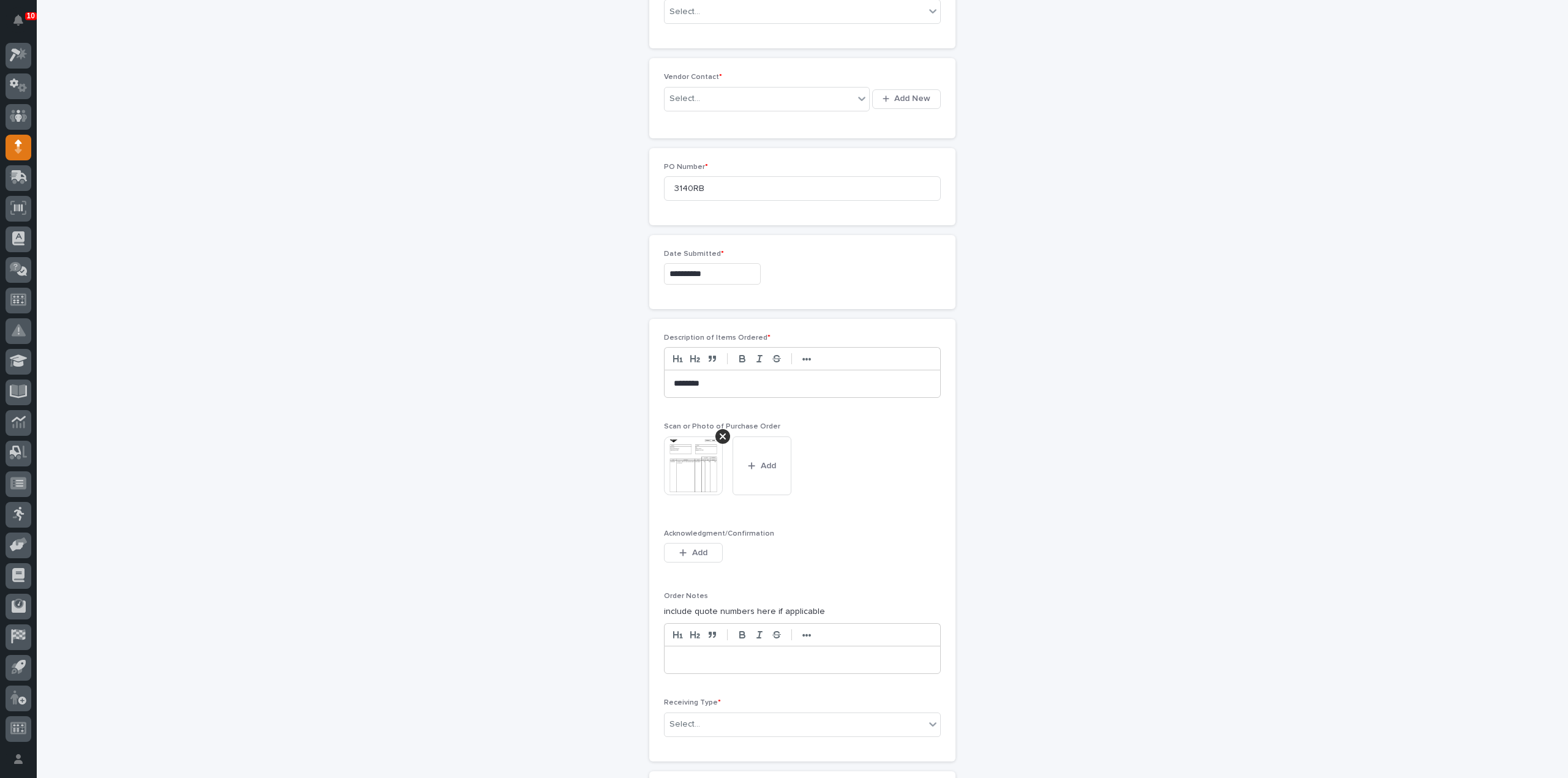
scroll to position [698, 0]
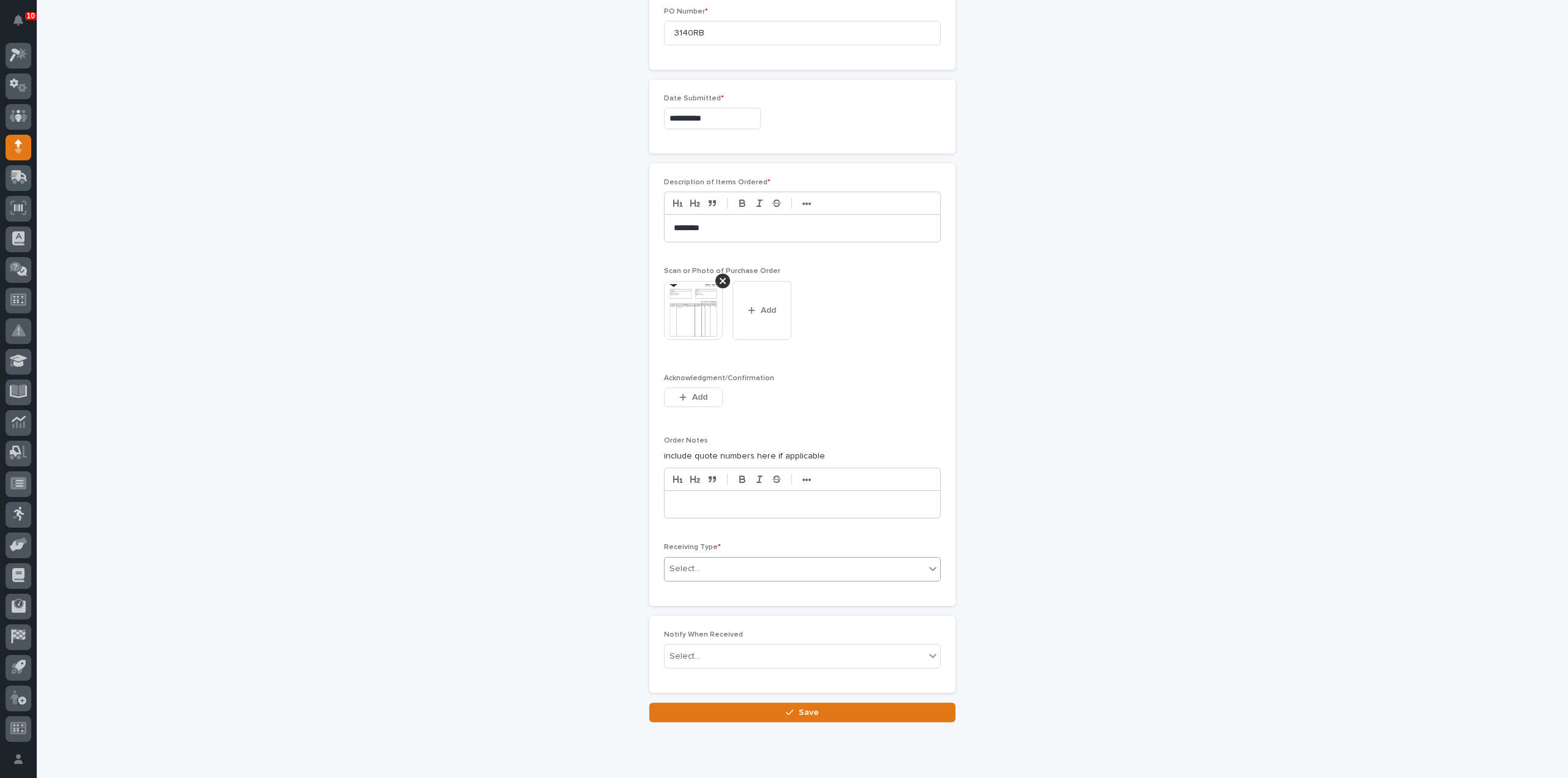
click at [686, 570] on div "Select..." at bounding box center [795, 569] width 260 height 20
click at [684, 649] on div "Deliver to" at bounding box center [798, 652] width 276 height 22
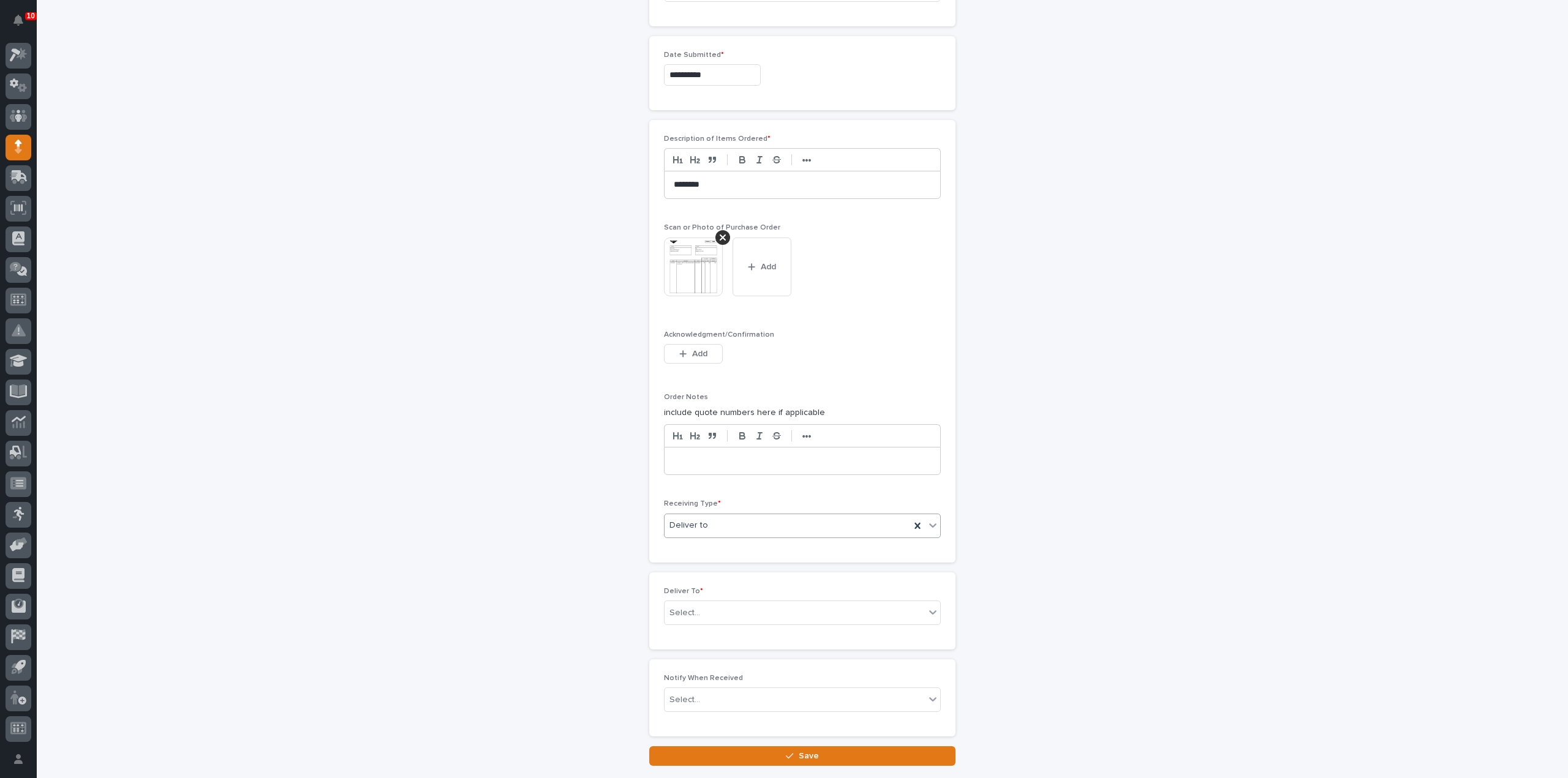
scroll to position [741, 0]
click at [689, 609] on div "Select..." at bounding box center [685, 613] width 31 height 13
type input "****"
click at [687, 624] on div "[PERSON_NAME]" at bounding box center [798, 631] width 276 height 22
click at [683, 694] on div "Select..." at bounding box center [685, 700] width 31 height 13
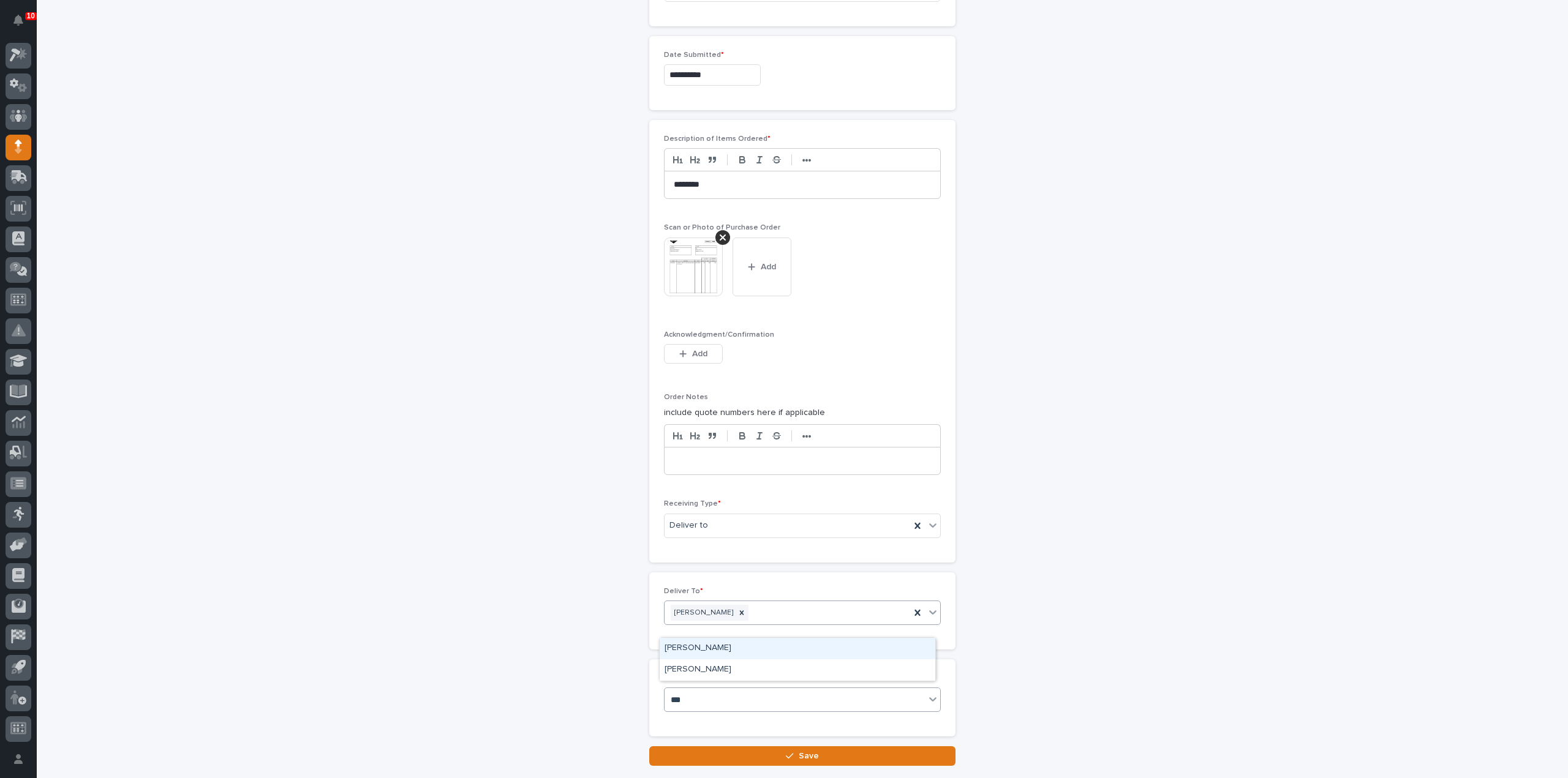
type input "****"
click at [734, 669] on div "[PERSON_NAME]" at bounding box center [798, 670] width 276 height 22
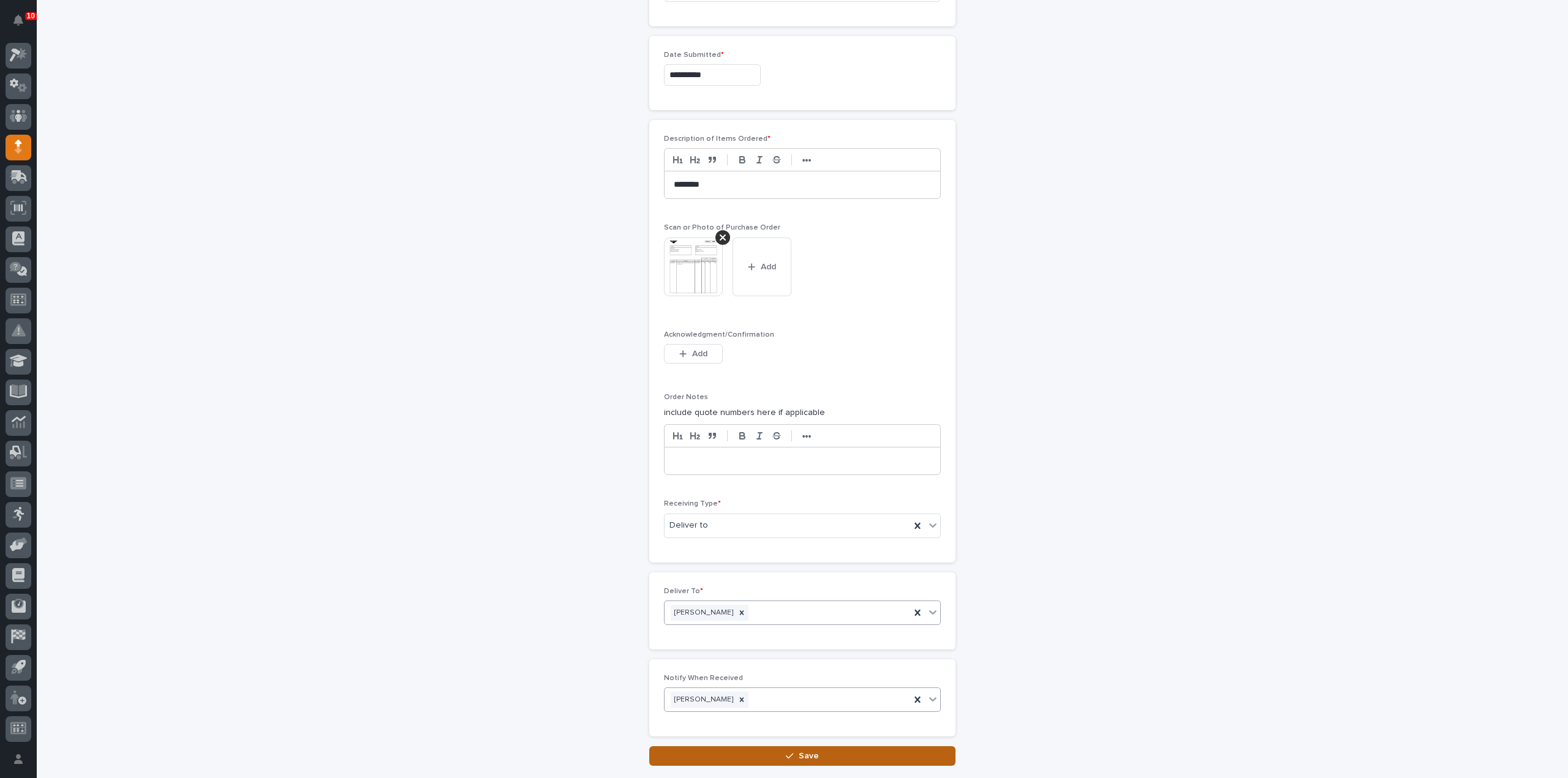
click at [753, 756] on button "Save" at bounding box center [803, 756] width 306 height 19
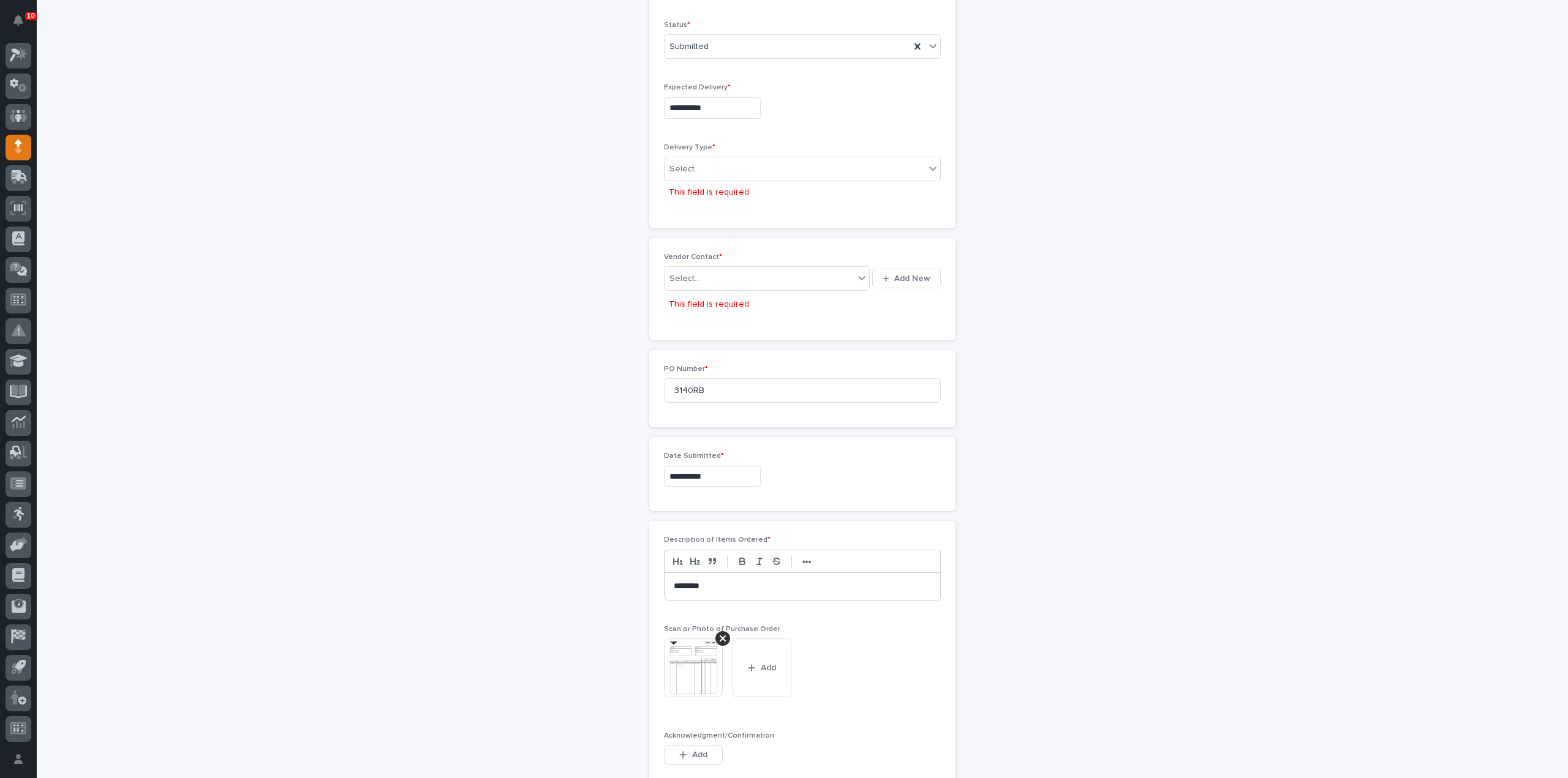
scroll to position [163, 0]
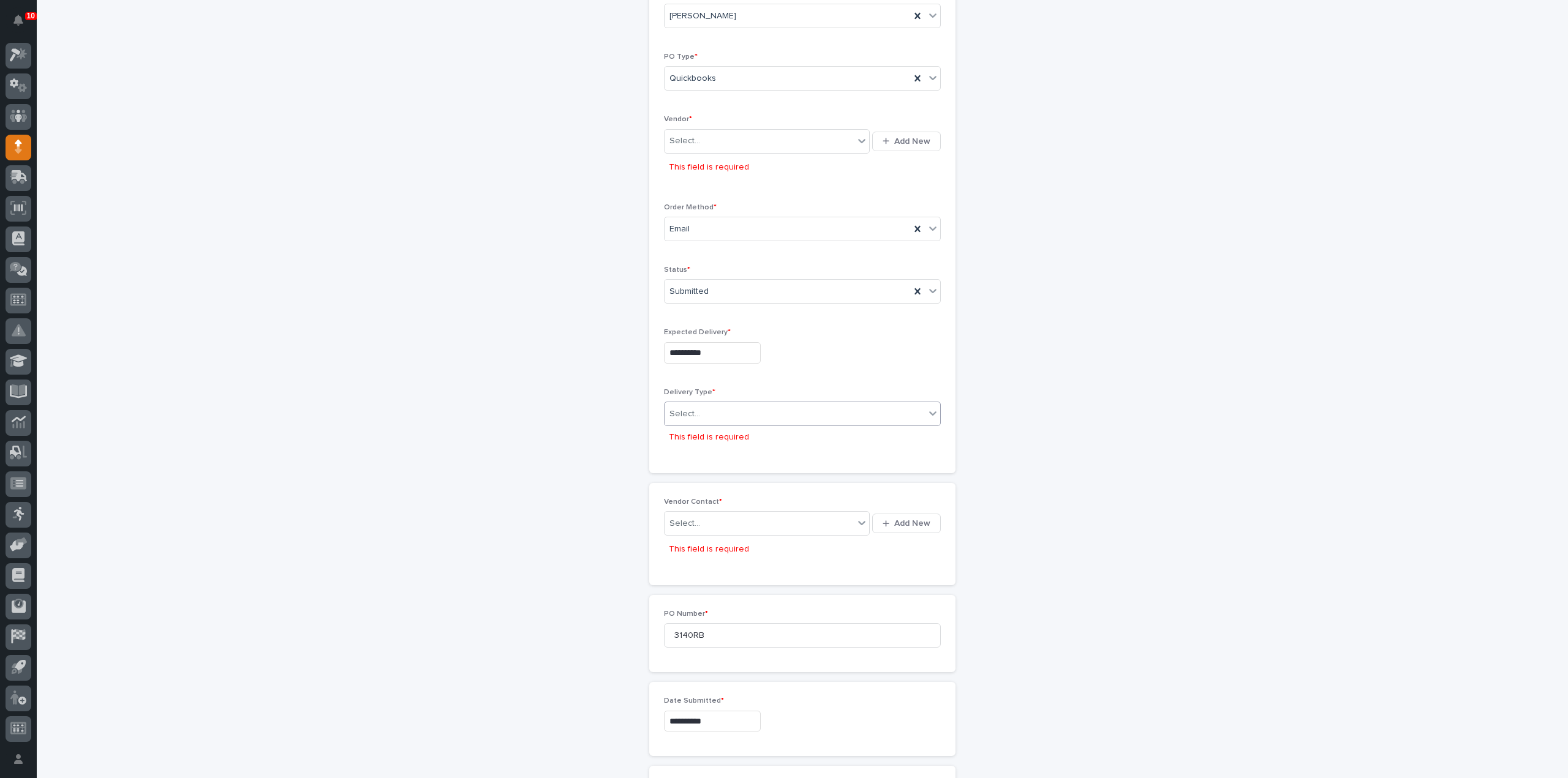
click at [708, 404] on div "Select..." at bounding box center [795, 415] width 260 height 20
click at [709, 434] on div "Deliver to PWI" at bounding box center [798, 434] width 276 height 22
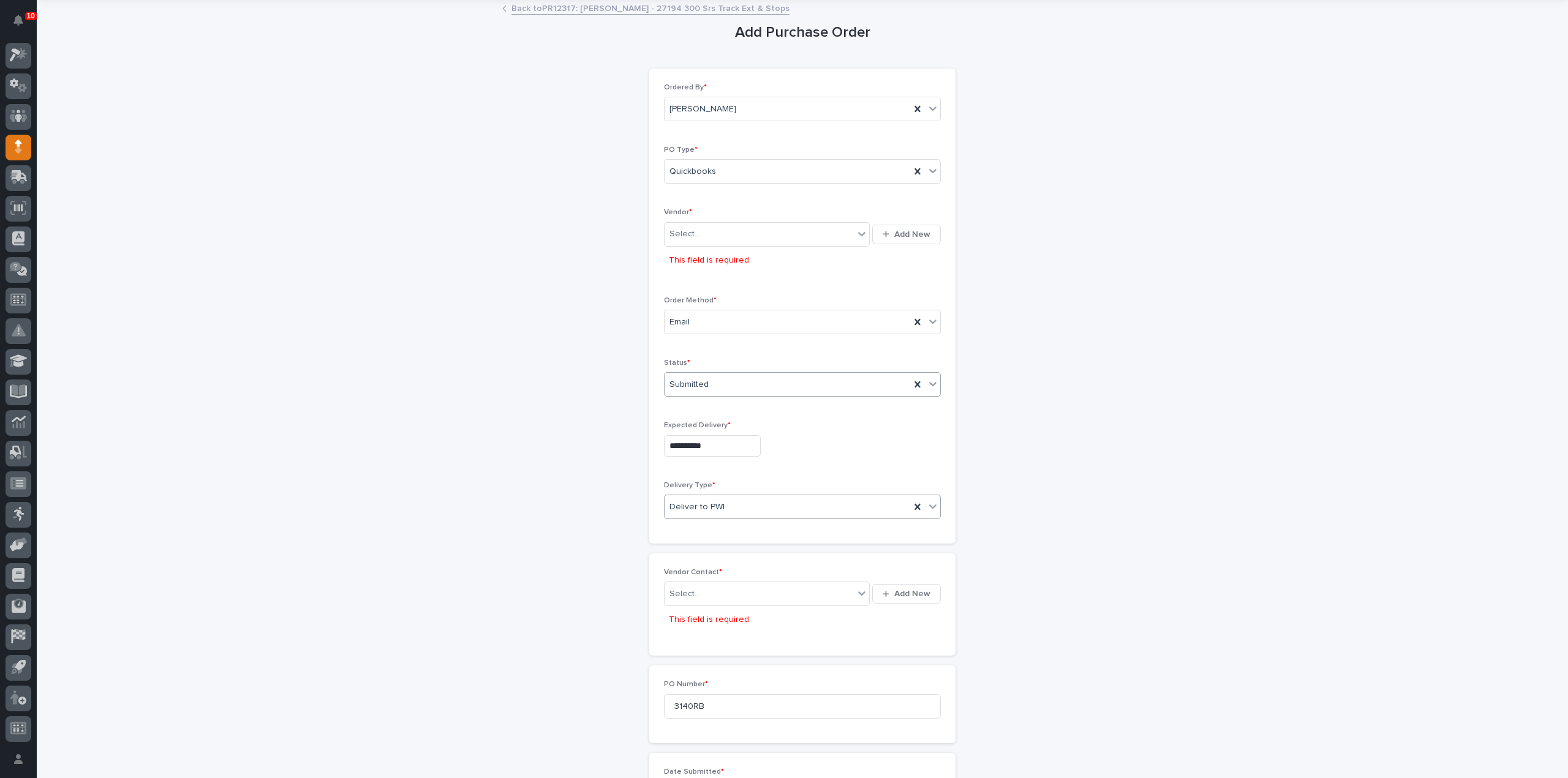
scroll to position [21, 0]
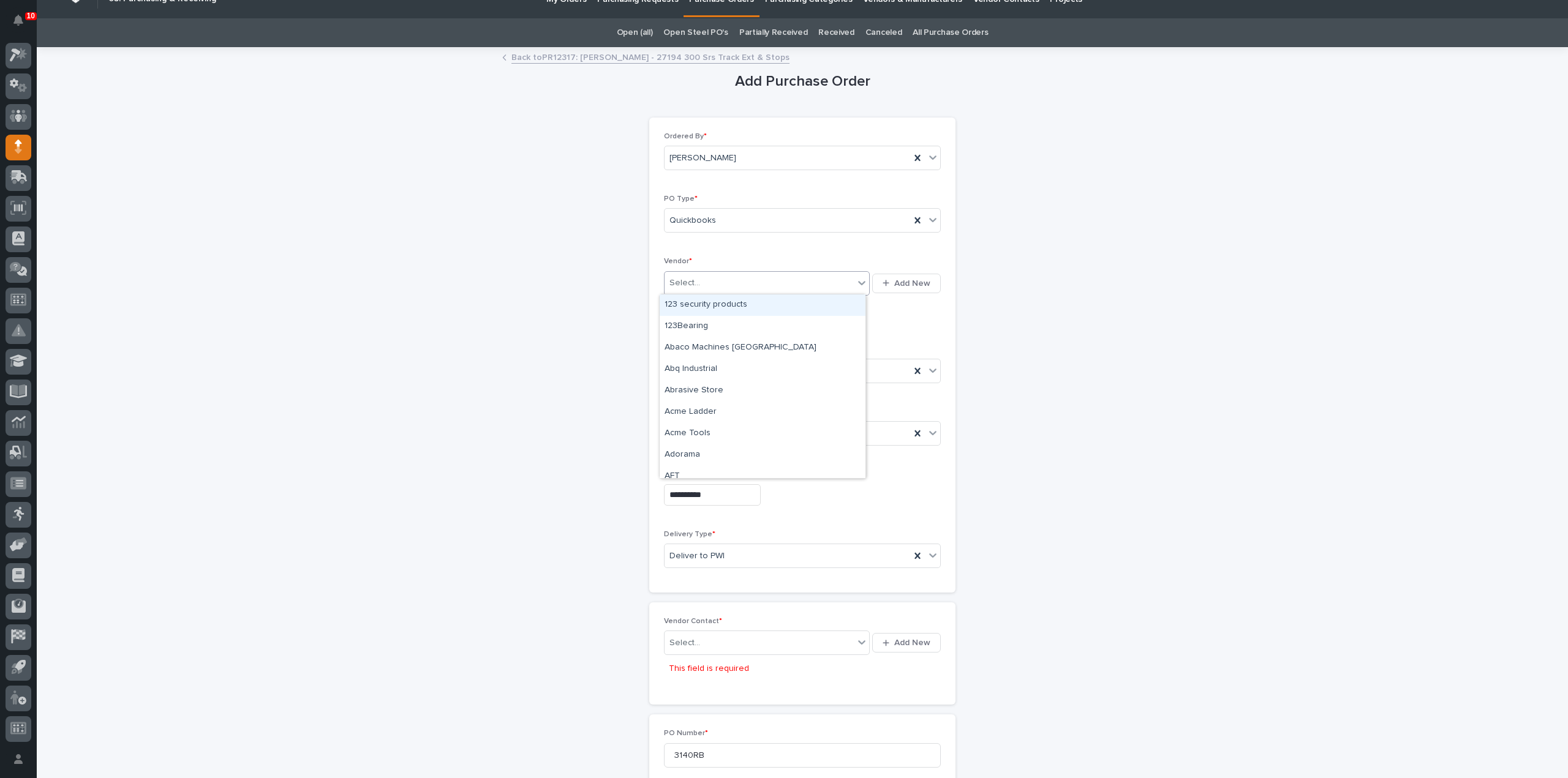
click at [686, 284] on div "Select..." at bounding box center [685, 283] width 31 height 13
type input "****"
click at [688, 301] on div "EPCO Sales" at bounding box center [762, 305] width 206 height 22
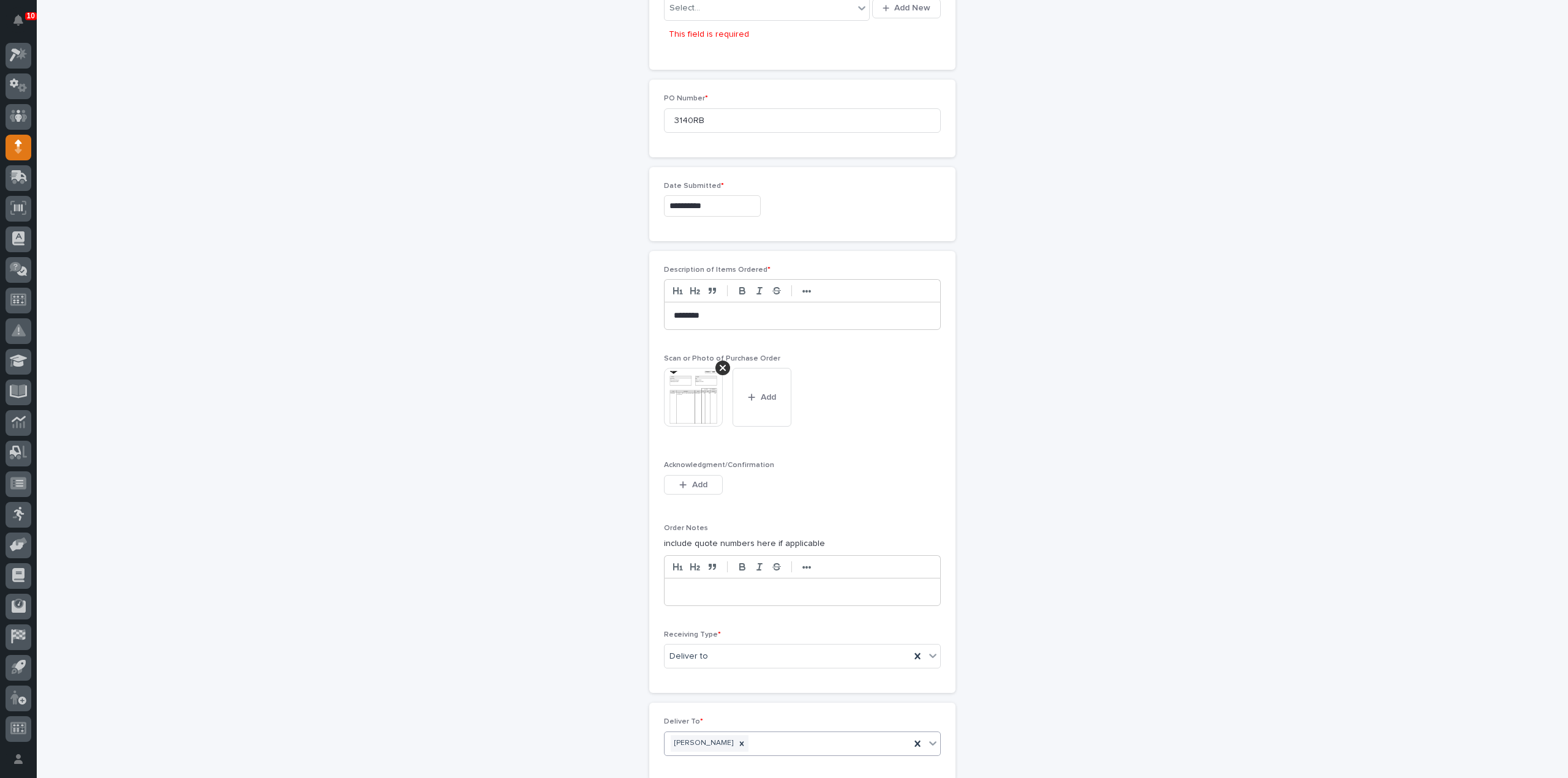
scroll to position [841, 0]
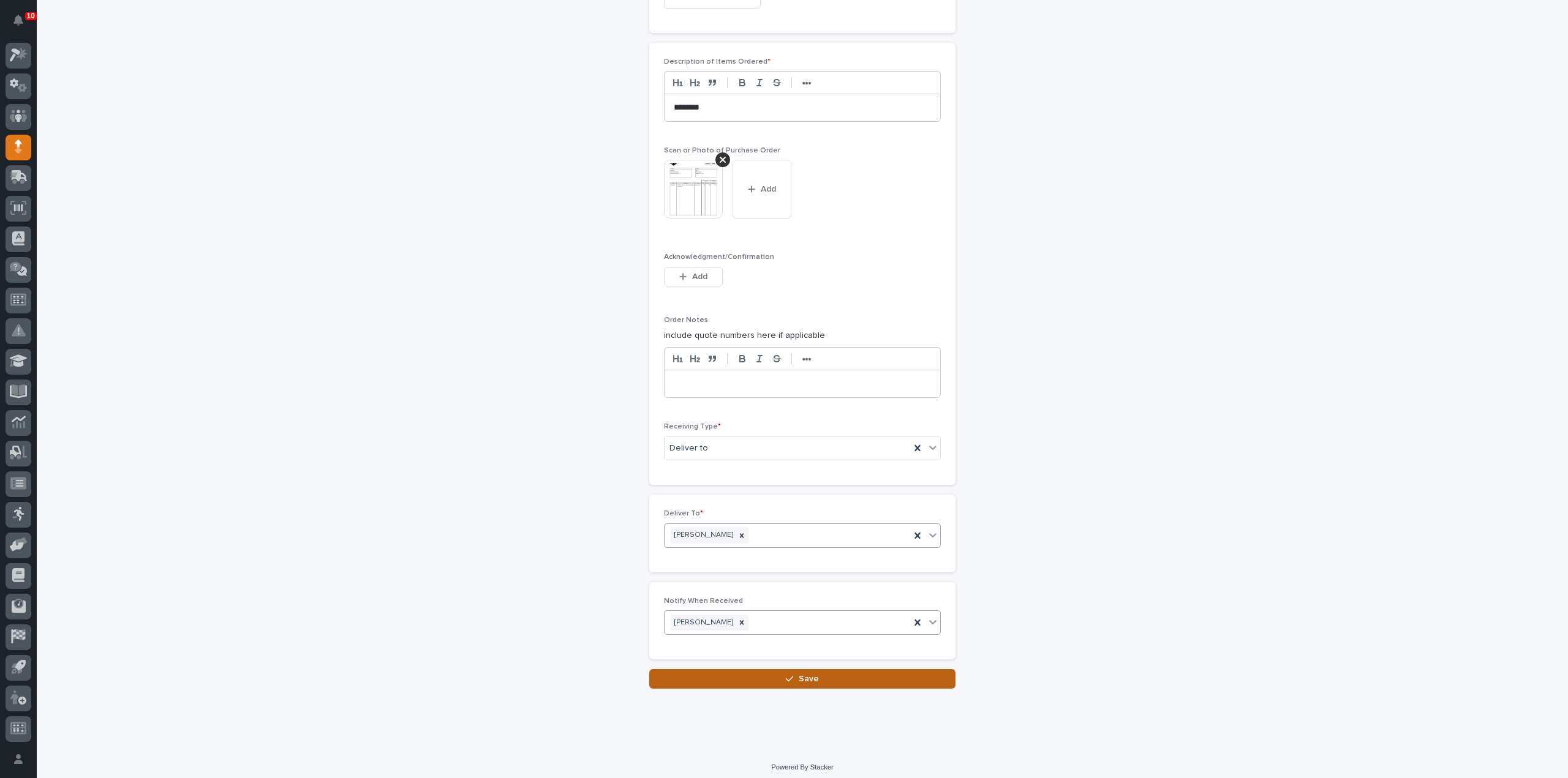
click at [813, 678] on button "Save" at bounding box center [803, 679] width 306 height 19
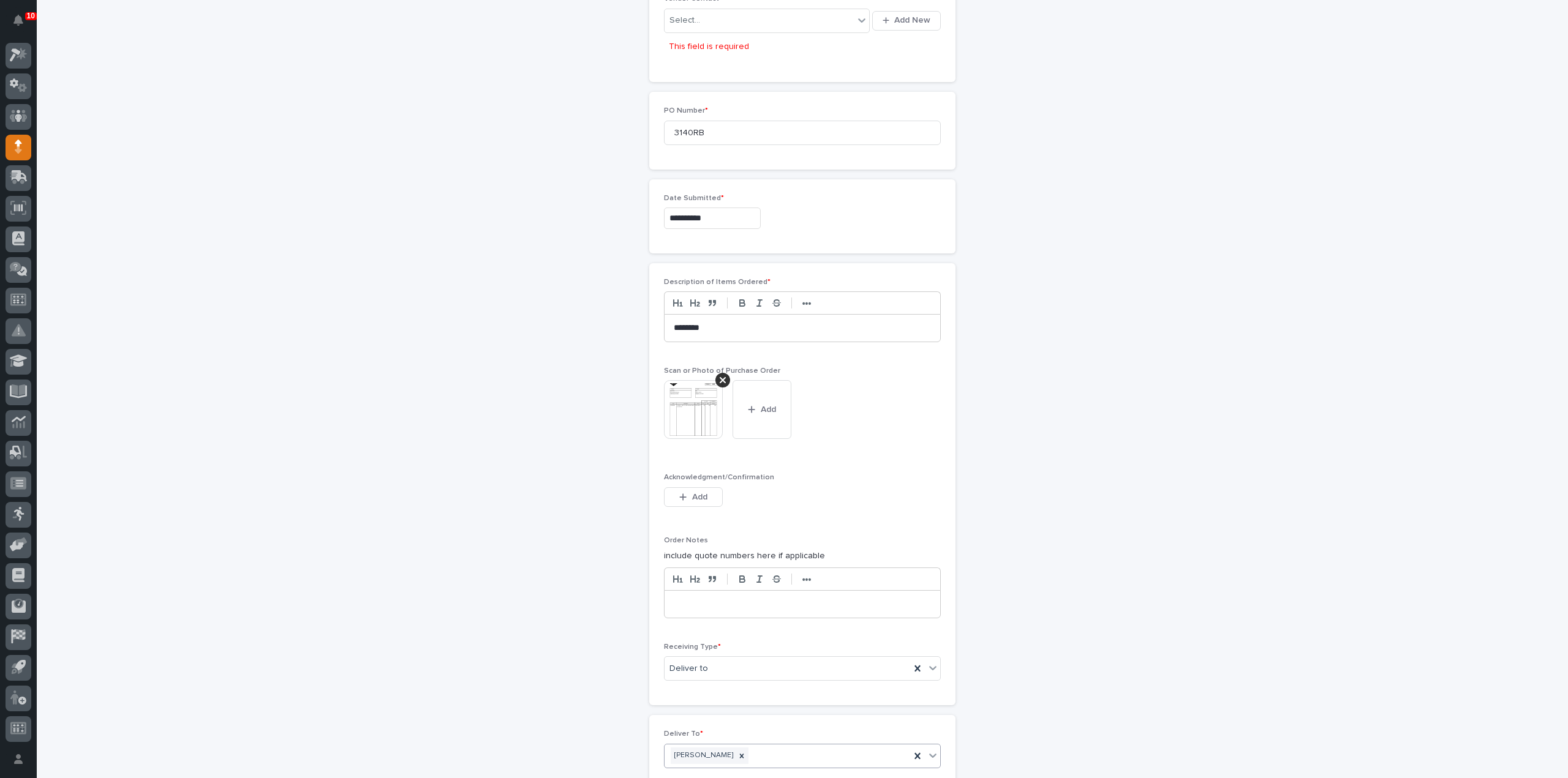
scroll to position [499, 0]
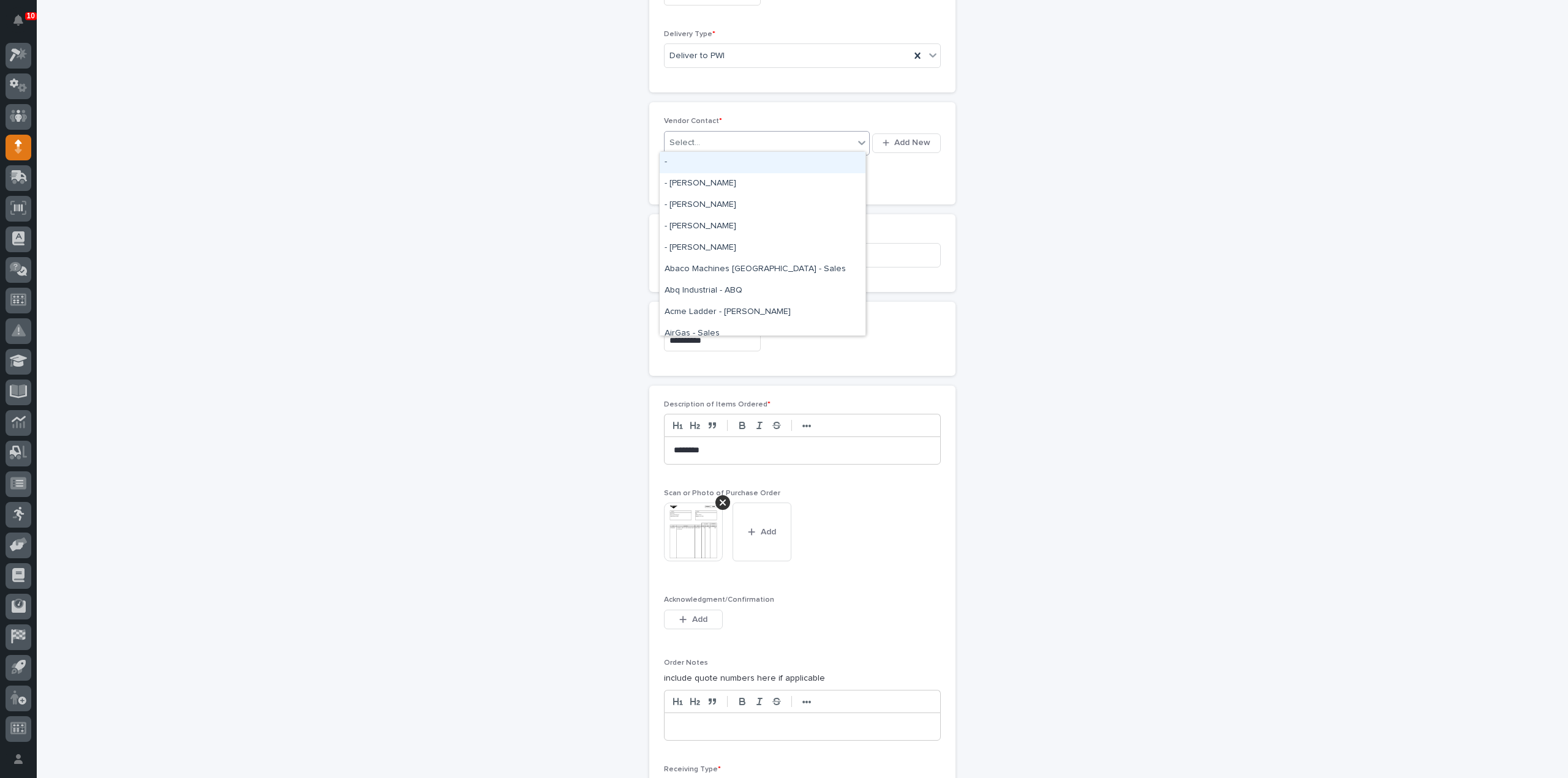
click at [724, 135] on div "Select..." at bounding box center [759, 143] width 189 height 20
type input "***"
click at [726, 164] on div "EPCO Sales - Jonahs Blough" at bounding box center [762, 162] width 206 height 22
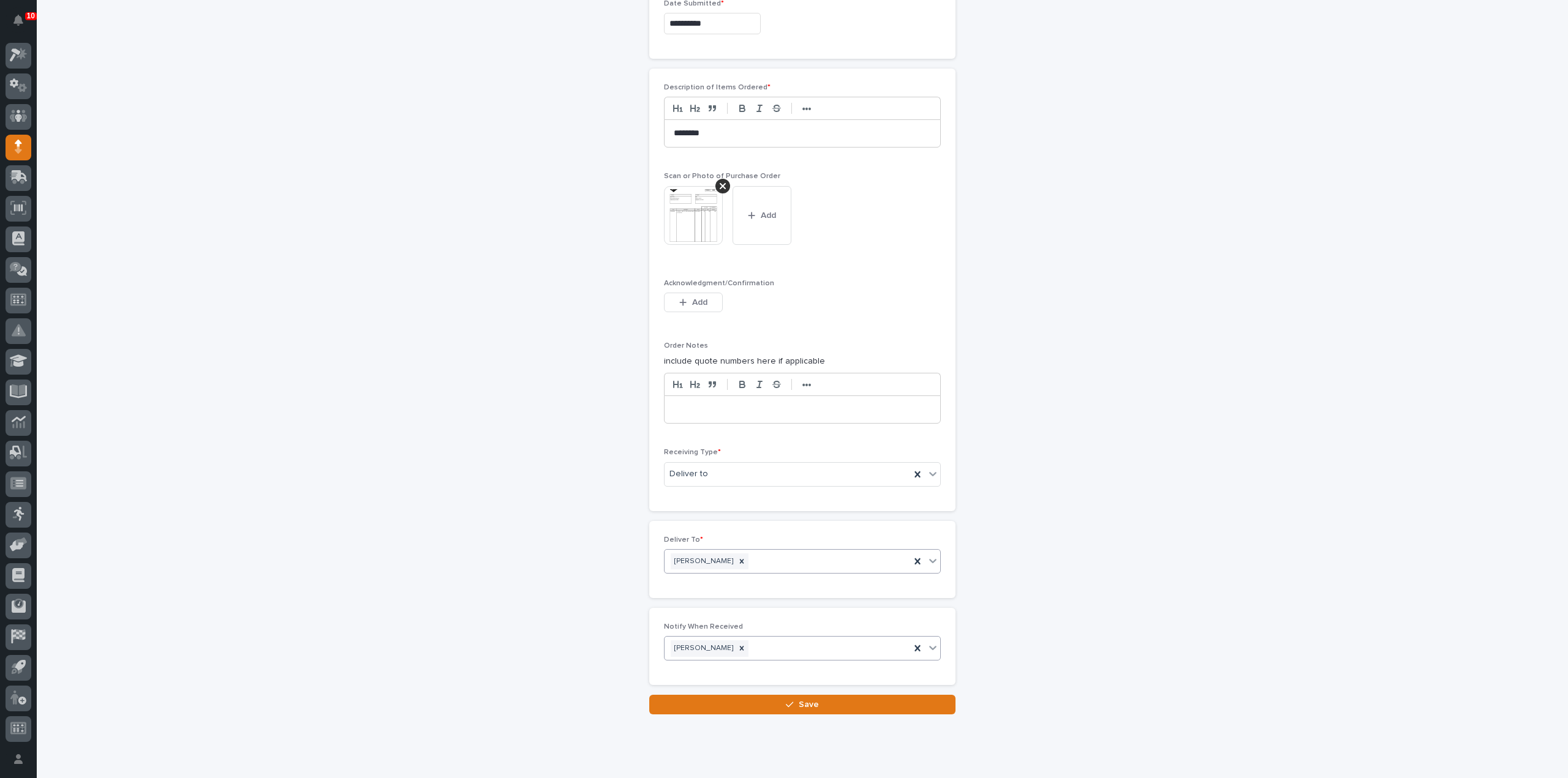
scroll to position [819, 0]
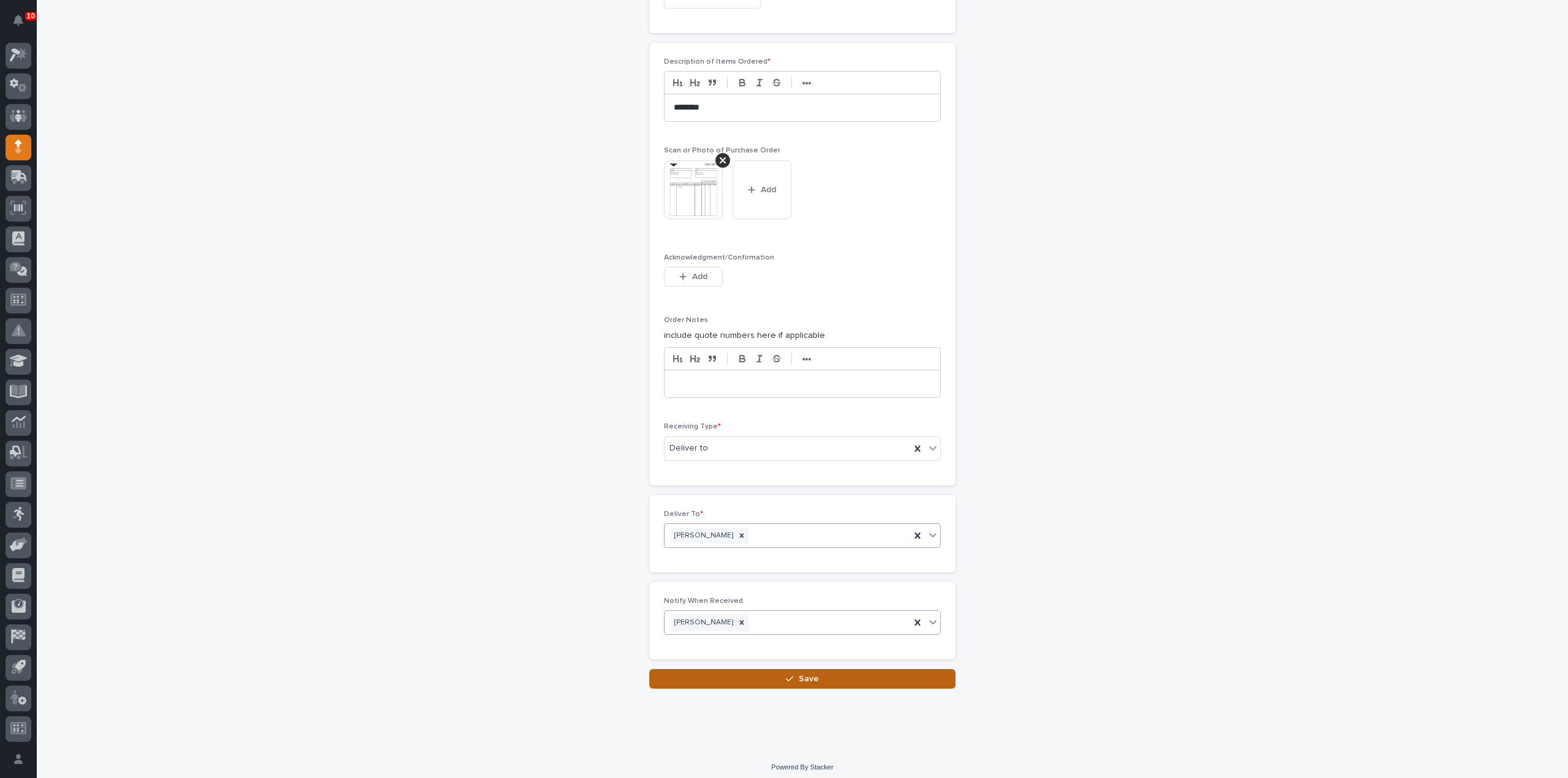
click at [885, 679] on button "Save" at bounding box center [803, 679] width 306 height 19
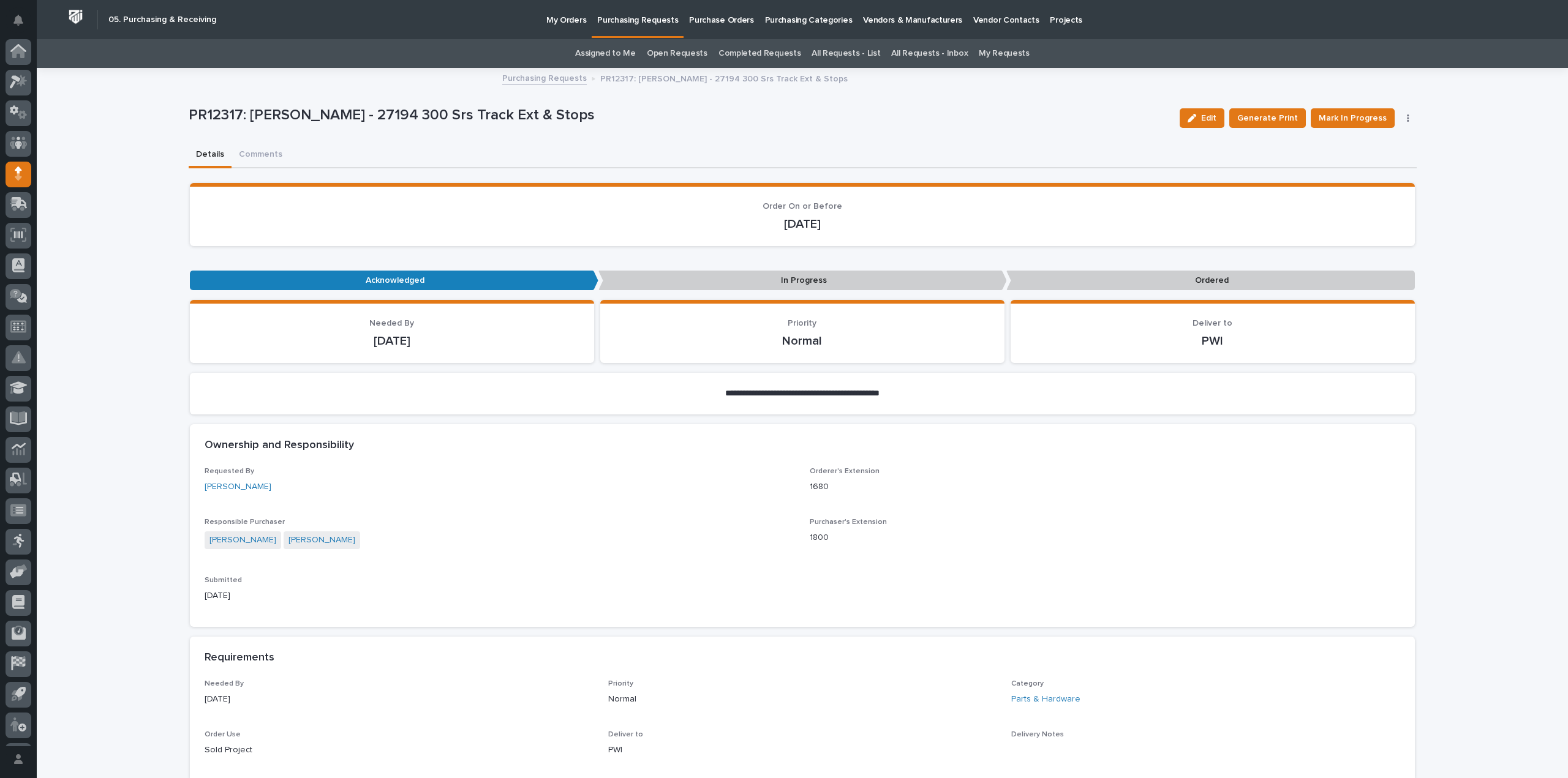
scroll to position [27, 0]
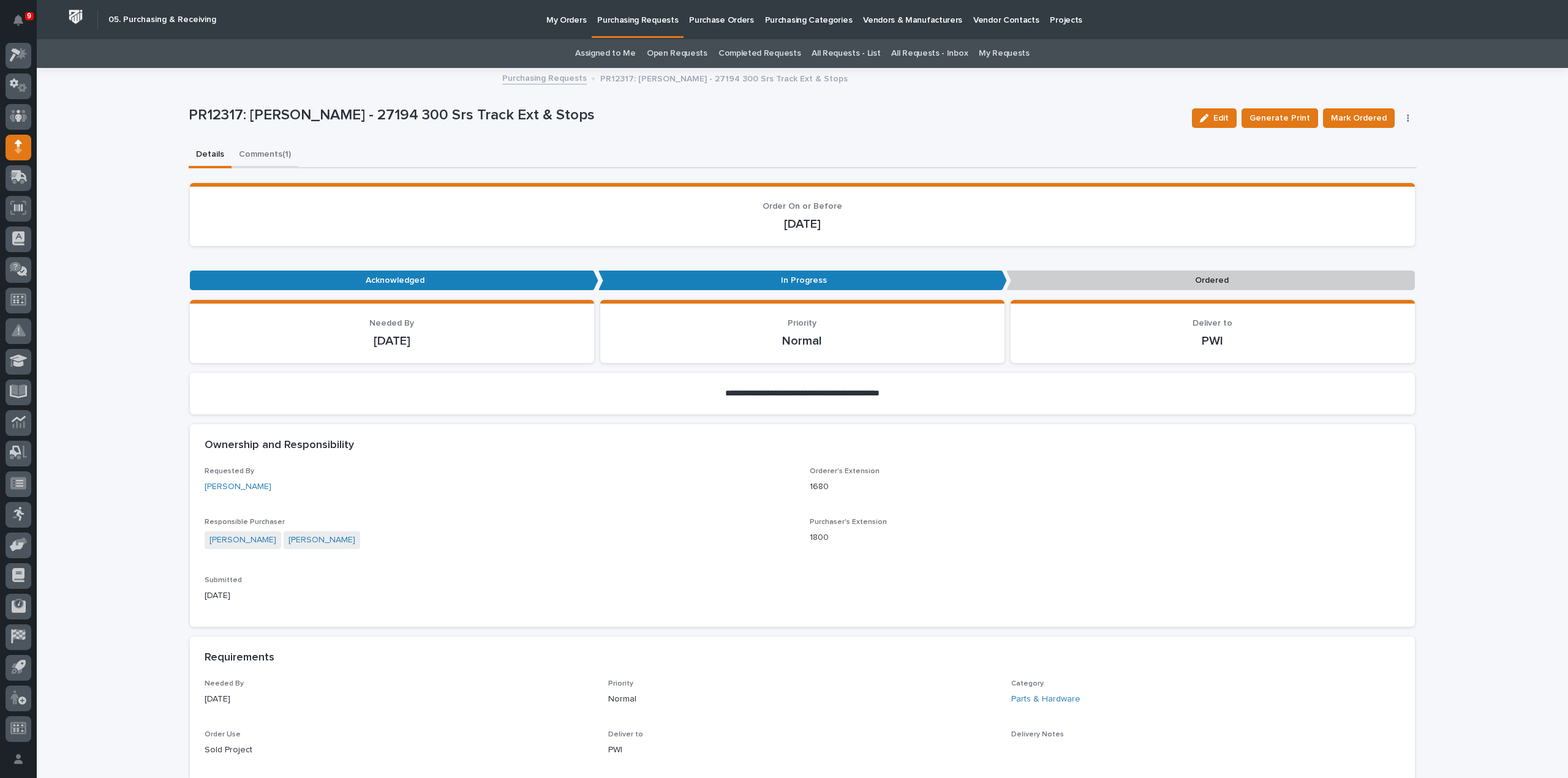
click at [264, 151] on button "Comments (1)" at bounding box center [264, 156] width 67 height 26
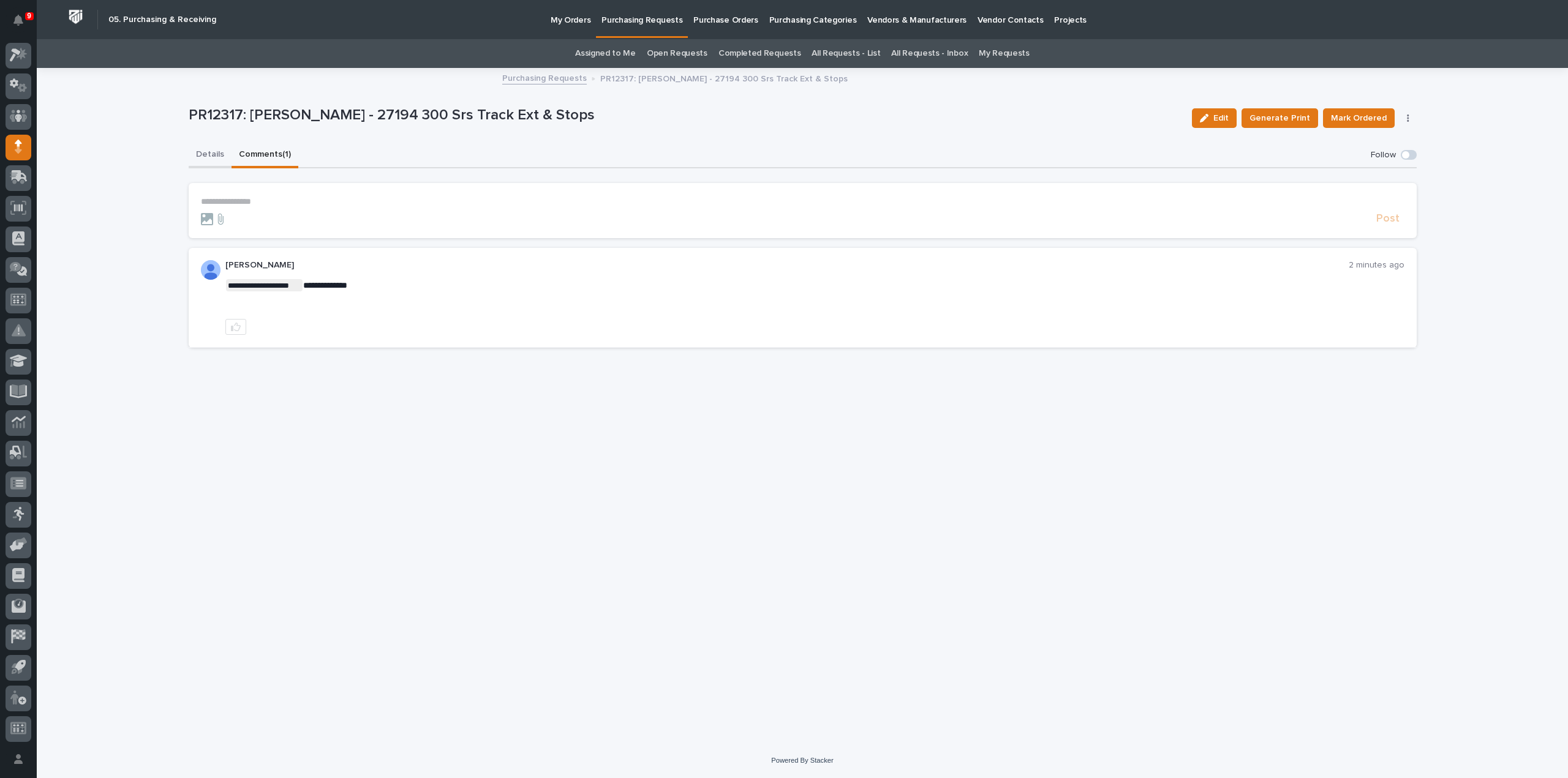
click at [216, 150] on button "Details" at bounding box center [211, 156] width 43 height 26
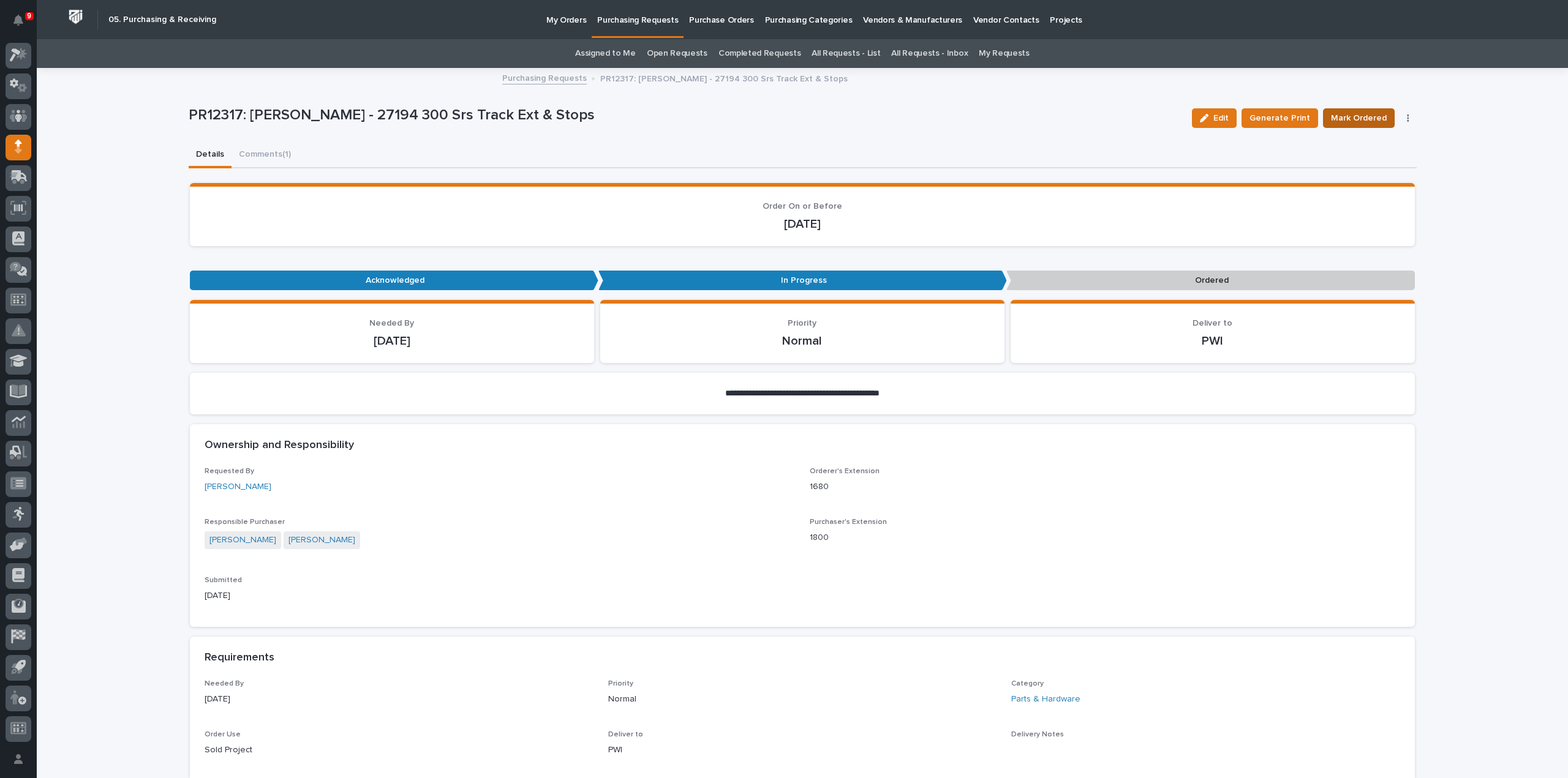
click at [1333, 119] on span "Mark Ordered" at bounding box center [1359, 118] width 56 height 14
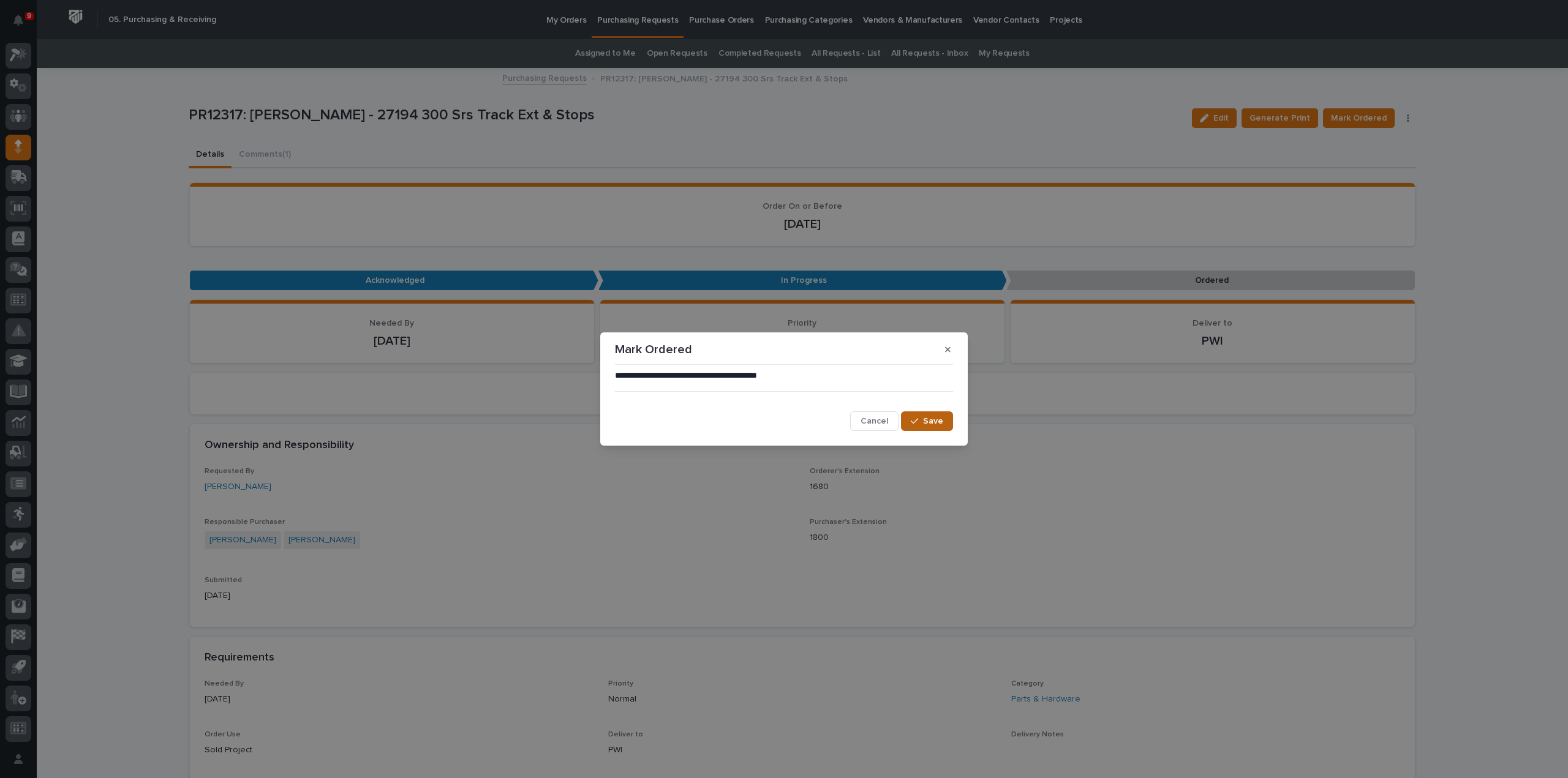
click at [940, 425] on span "Save" at bounding box center [933, 421] width 20 height 11
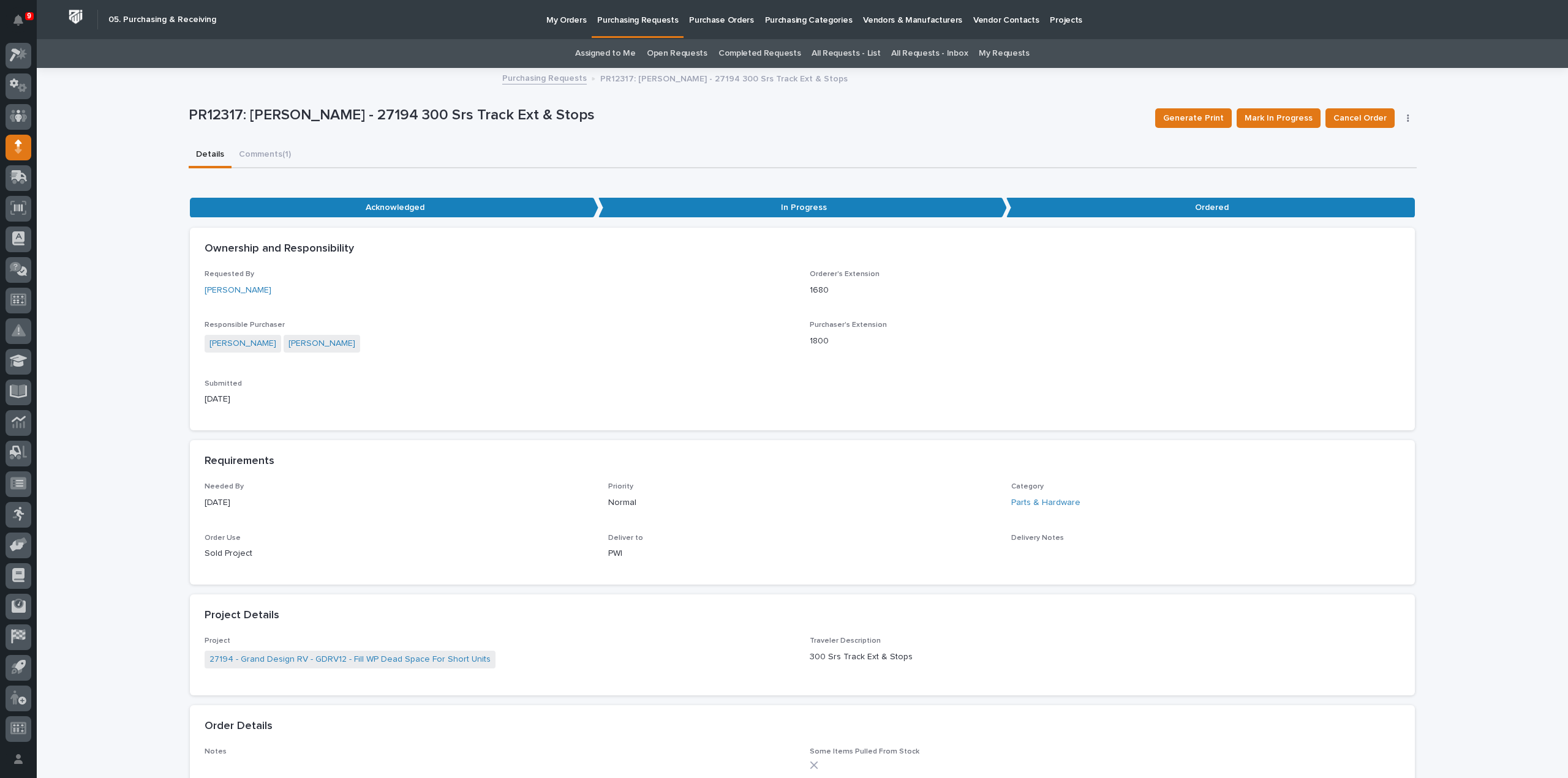
click at [599, 49] on link "Assigned to Me" at bounding box center [605, 54] width 60 height 29
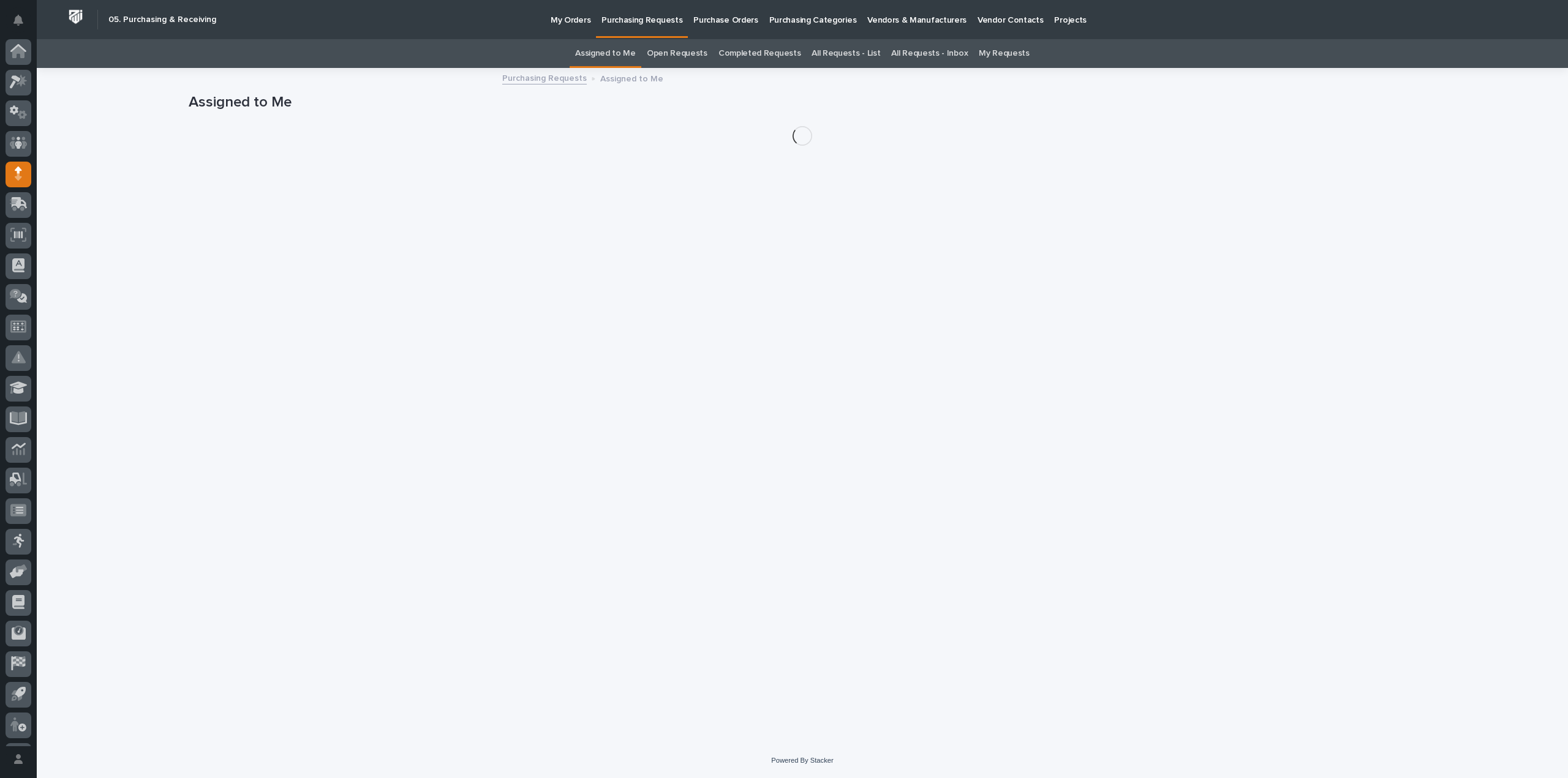
scroll to position [27, 0]
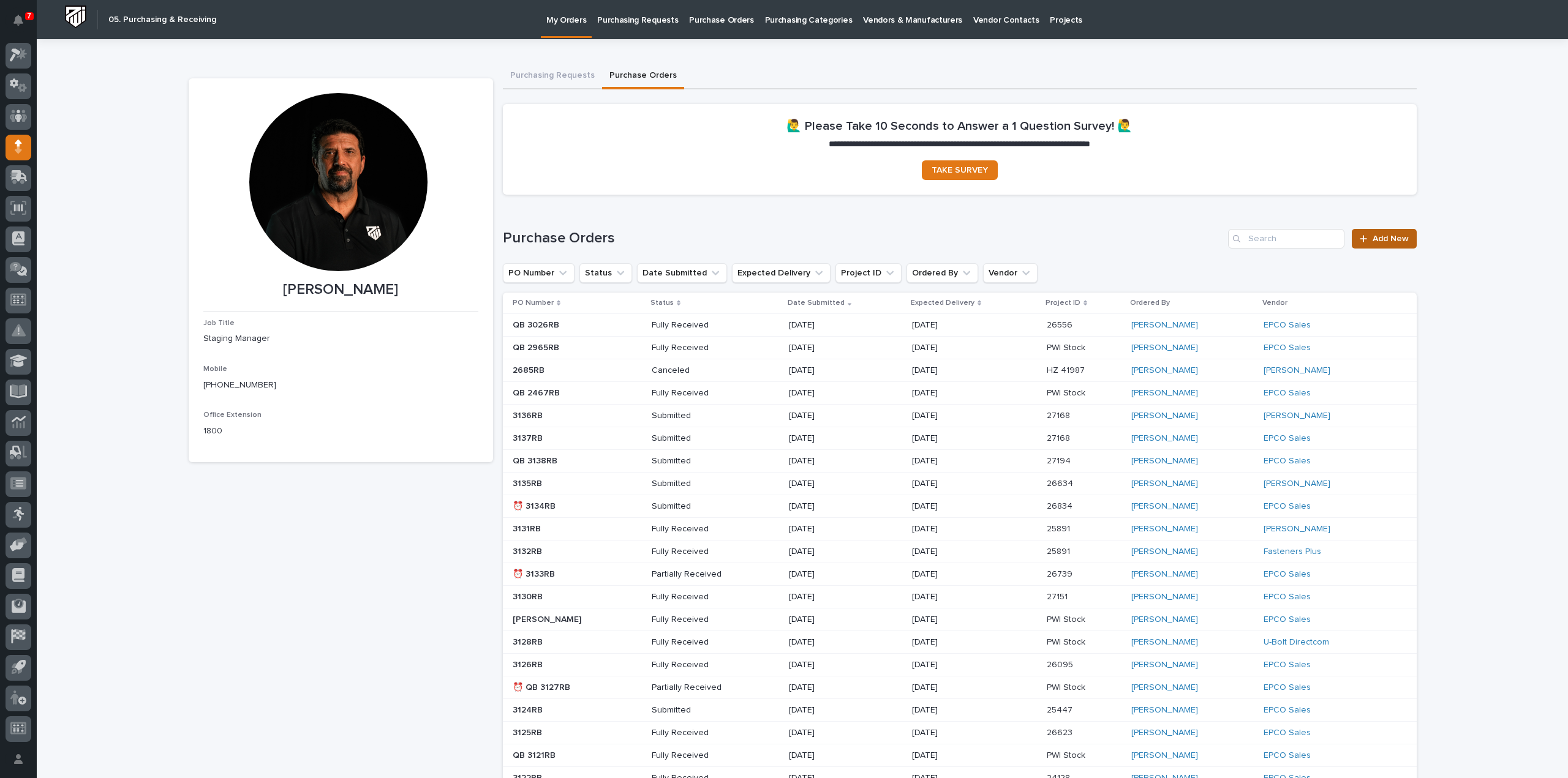
click at [1368, 245] on link "Add New" at bounding box center [1383, 239] width 64 height 19
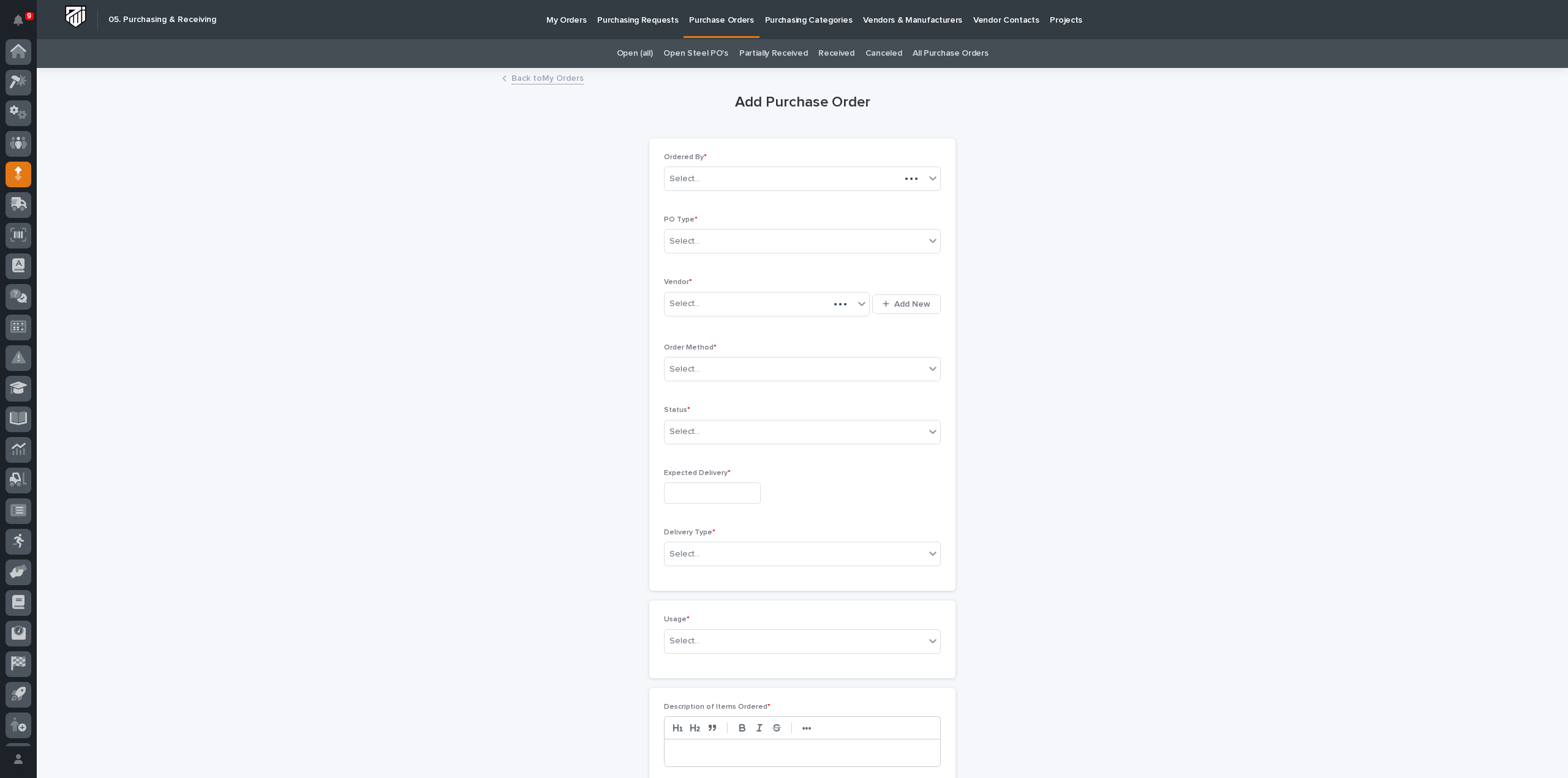
scroll to position [27, 0]
click at [832, 241] on div "Select..." at bounding box center [795, 241] width 260 height 20
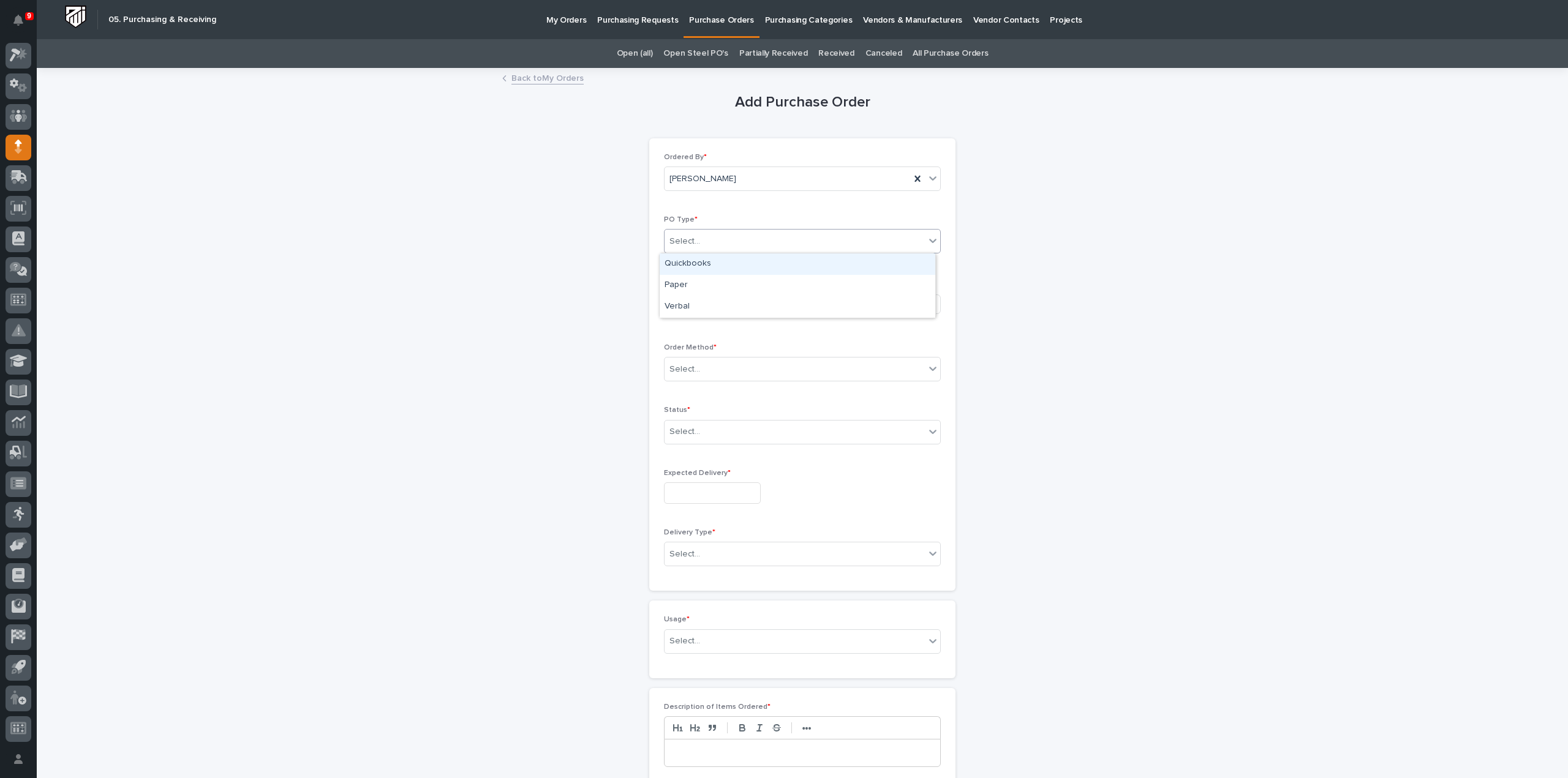
click at [787, 267] on div "Quickbooks" at bounding box center [798, 264] width 276 height 22
click at [763, 307] on div "Select..." at bounding box center [759, 304] width 189 height 20
type input "****"
click at [711, 330] on div "EPCO Sales" at bounding box center [762, 326] width 206 height 22
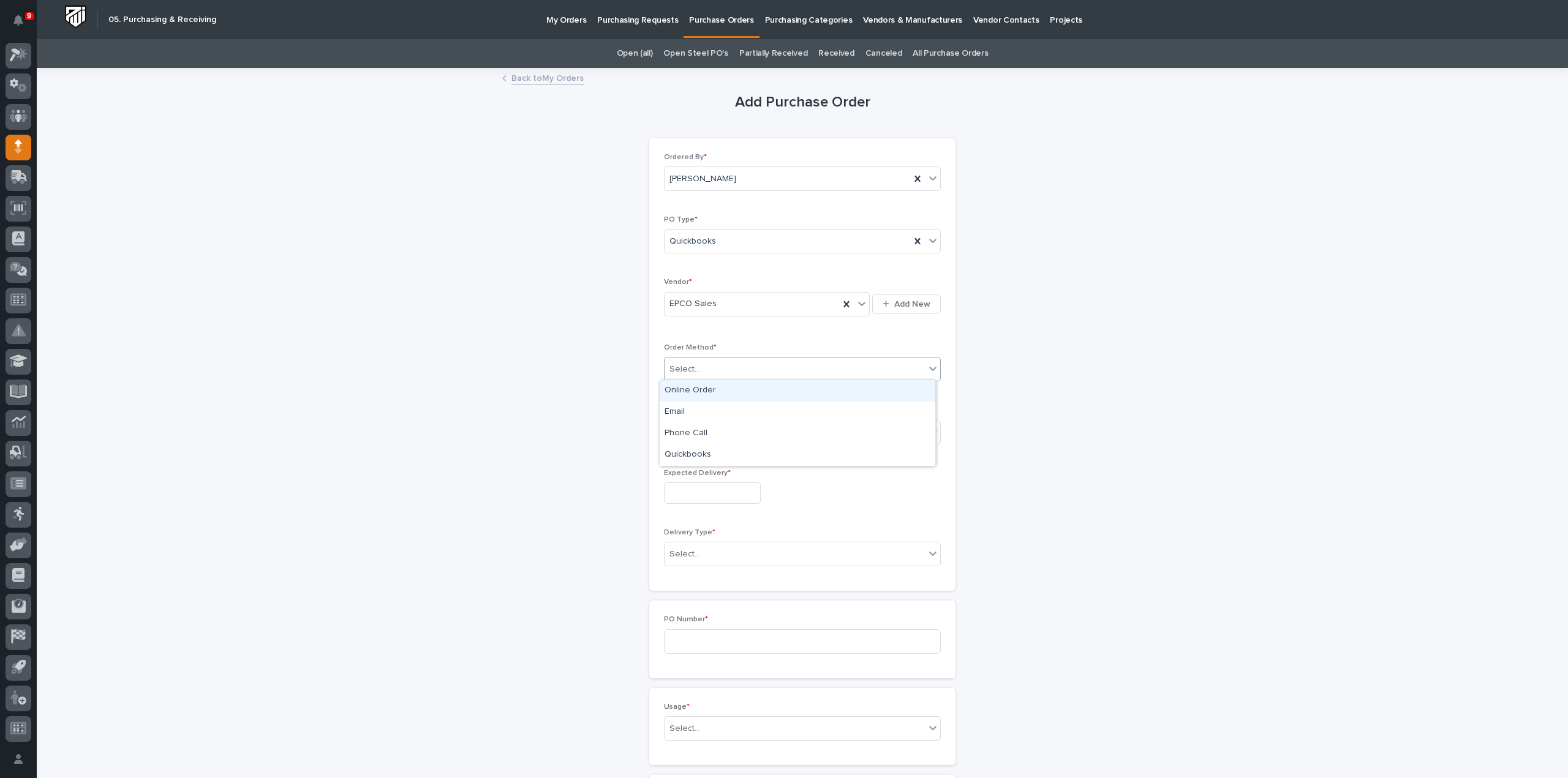
click at [698, 367] on div "Select..." at bounding box center [795, 369] width 260 height 20
click at [686, 411] on div "Email" at bounding box center [798, 412] width 276 height 22
click at [683, 432] on div "Select..." at bounding box center [685, 432] width 31 height 13
click at [692, 477] on div "Submitted" at bounding box center [798, 475] width 276 height 22
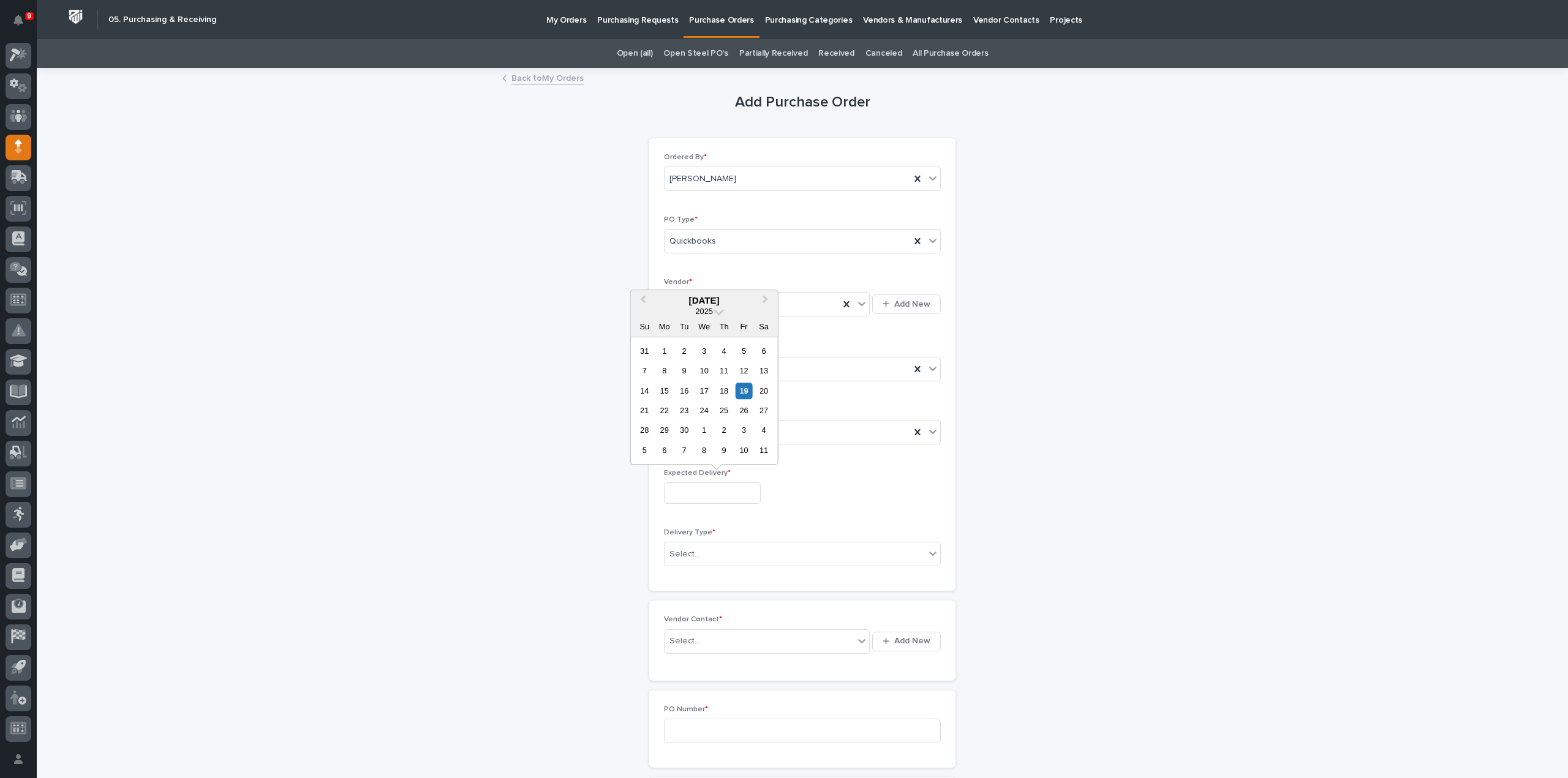
click at [680, 498] on input "text" at bounding box center [712, 494] width 97 height 22
click at [664, 412] on div "22" at bounding box center [664, 410] width 17 height 17
type input "**********"
click at [683, 557] on div "Select..." at bounding box center [685, 555] width 31 height 13
click at [687, 578] on div "Deliver to PWI" at bounding box center [798, 575] width 276 height 22
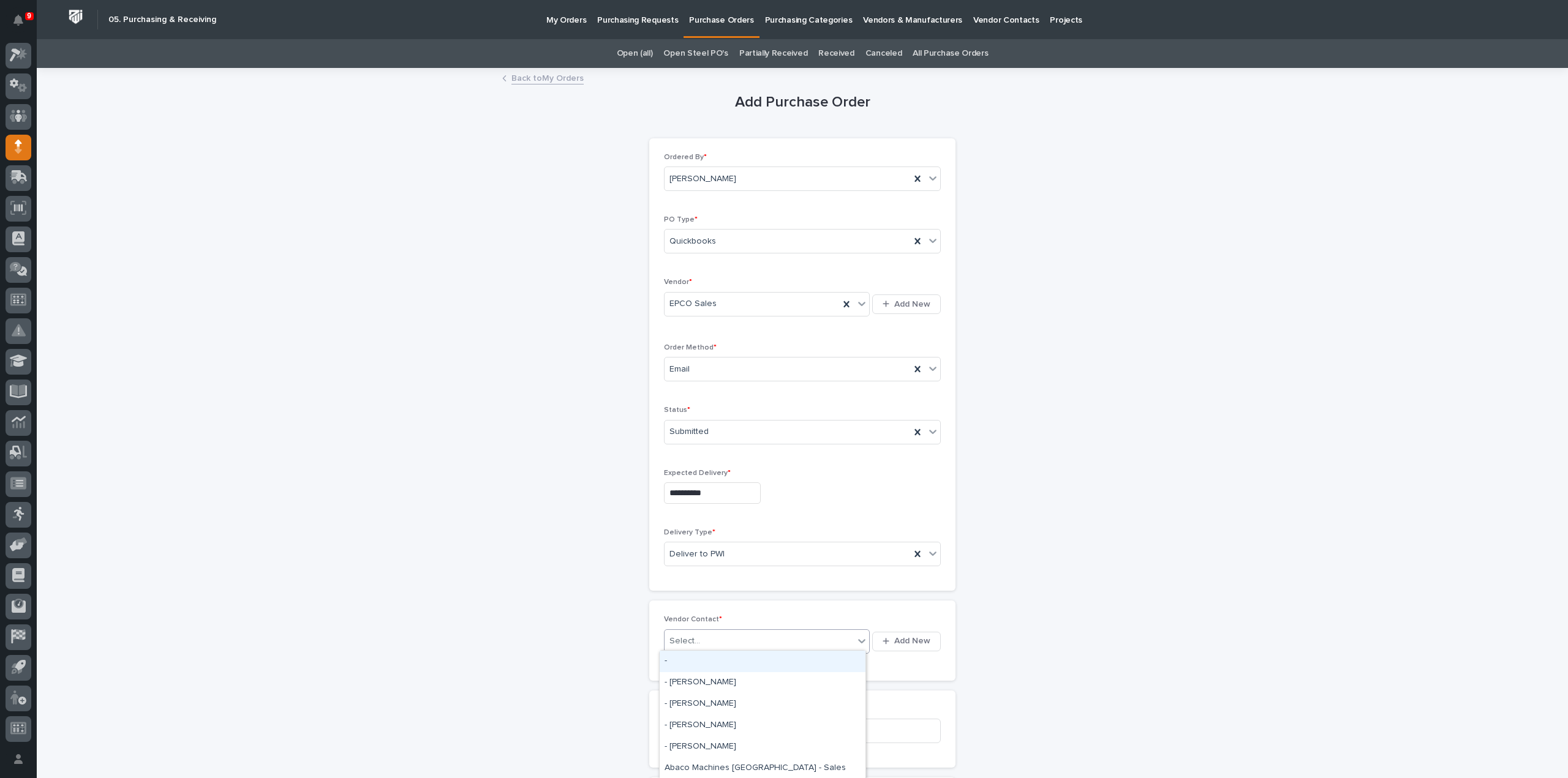
click at [678, 635] on div "Select..." at bounding box center [685, 642] width 31 height 13
type input "***"
click at [729, 662] on div "EPCO Sales - Jonahs Blough" at bounding box center [762, 662] width 206 height 22
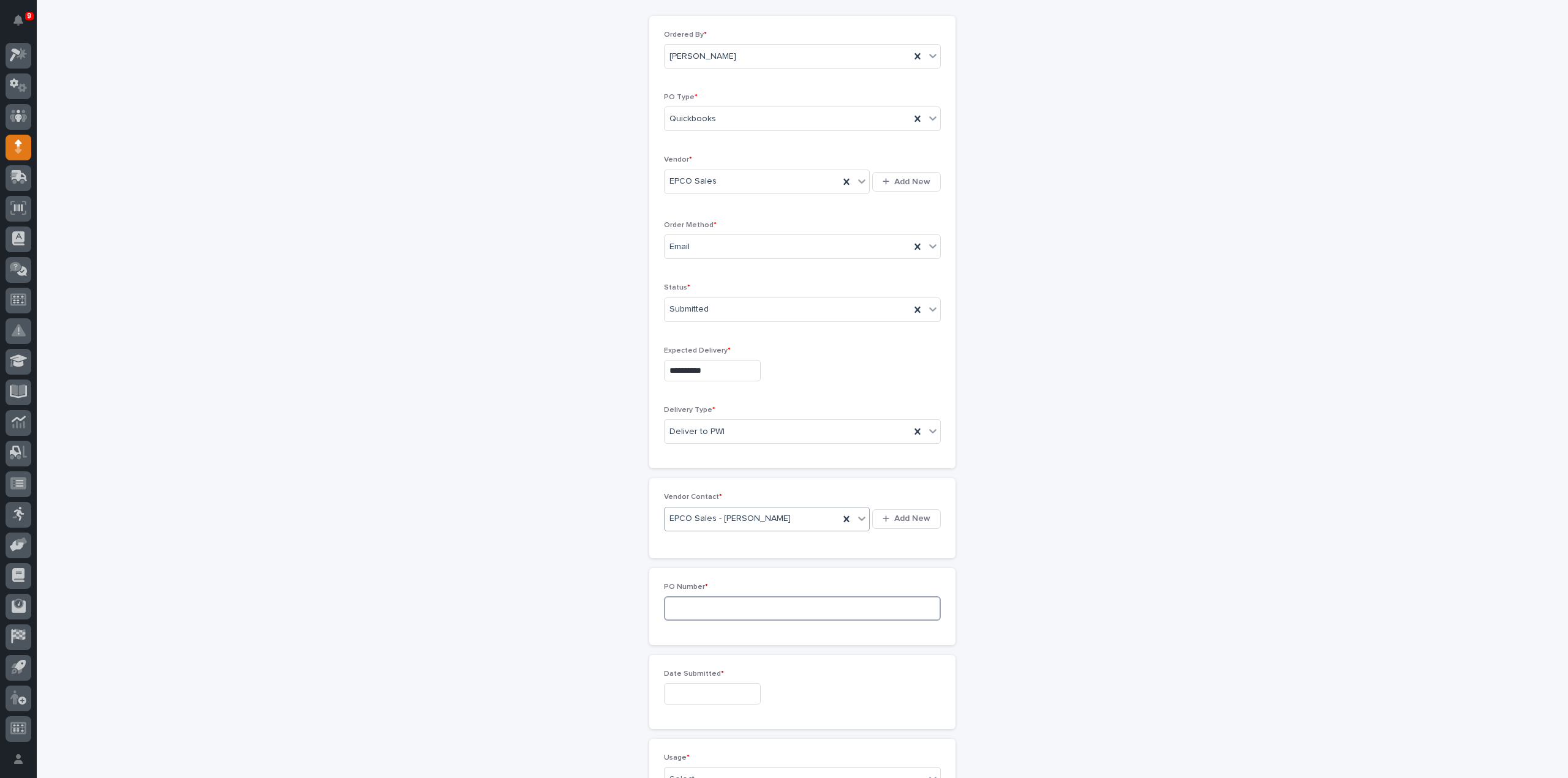
click at [706, 613] on input at bounding box center [802, 608] width 277 height 24
type input "3139RB"
click at [699, 695] on input "text" at bounding box center [712, 694] width 97 height 22
click at [742, 592] on div "19" at bounding box center [744, 591] width 17 height 17
type input "**********"
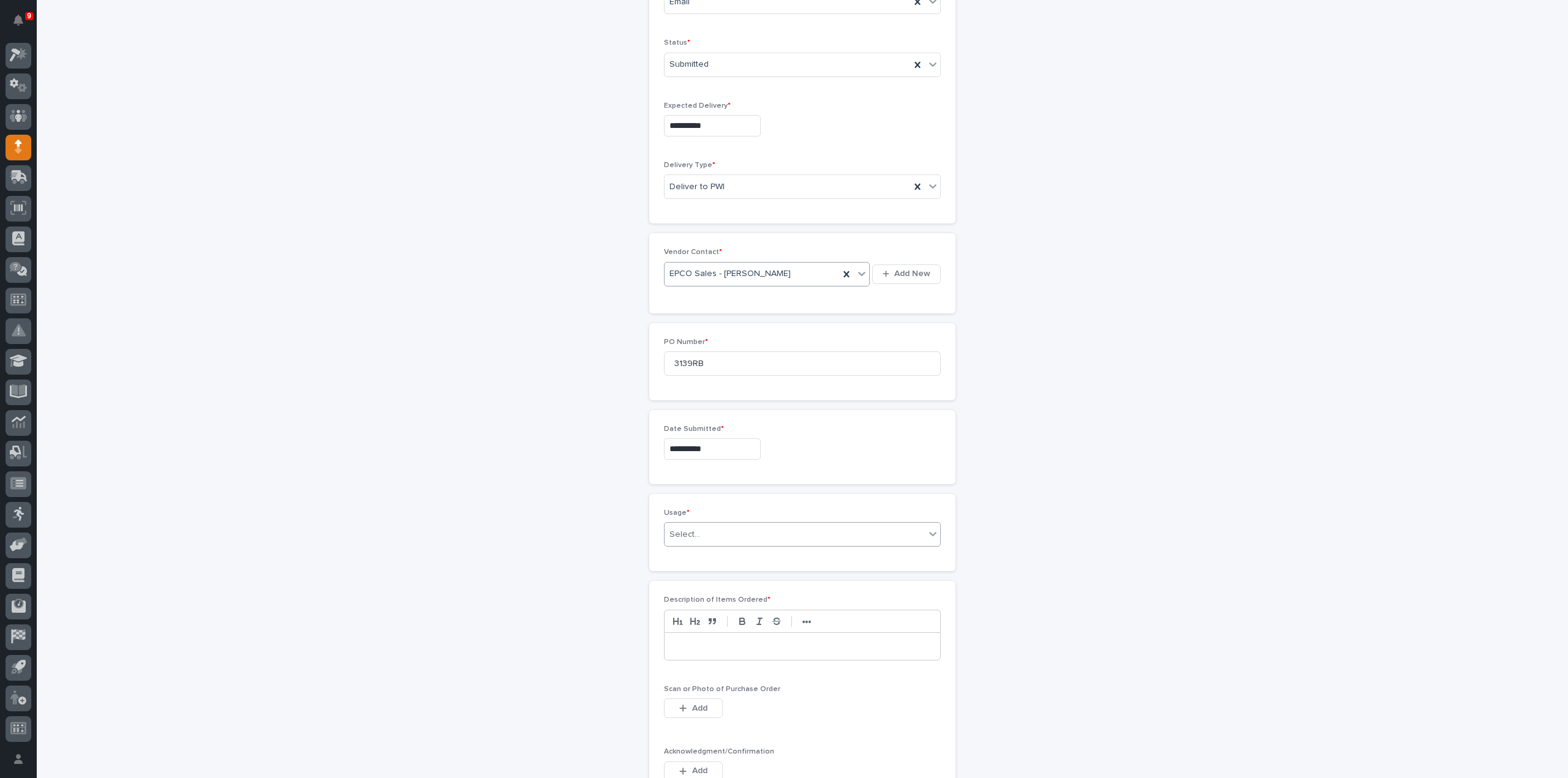
scroll to position [490, 0]
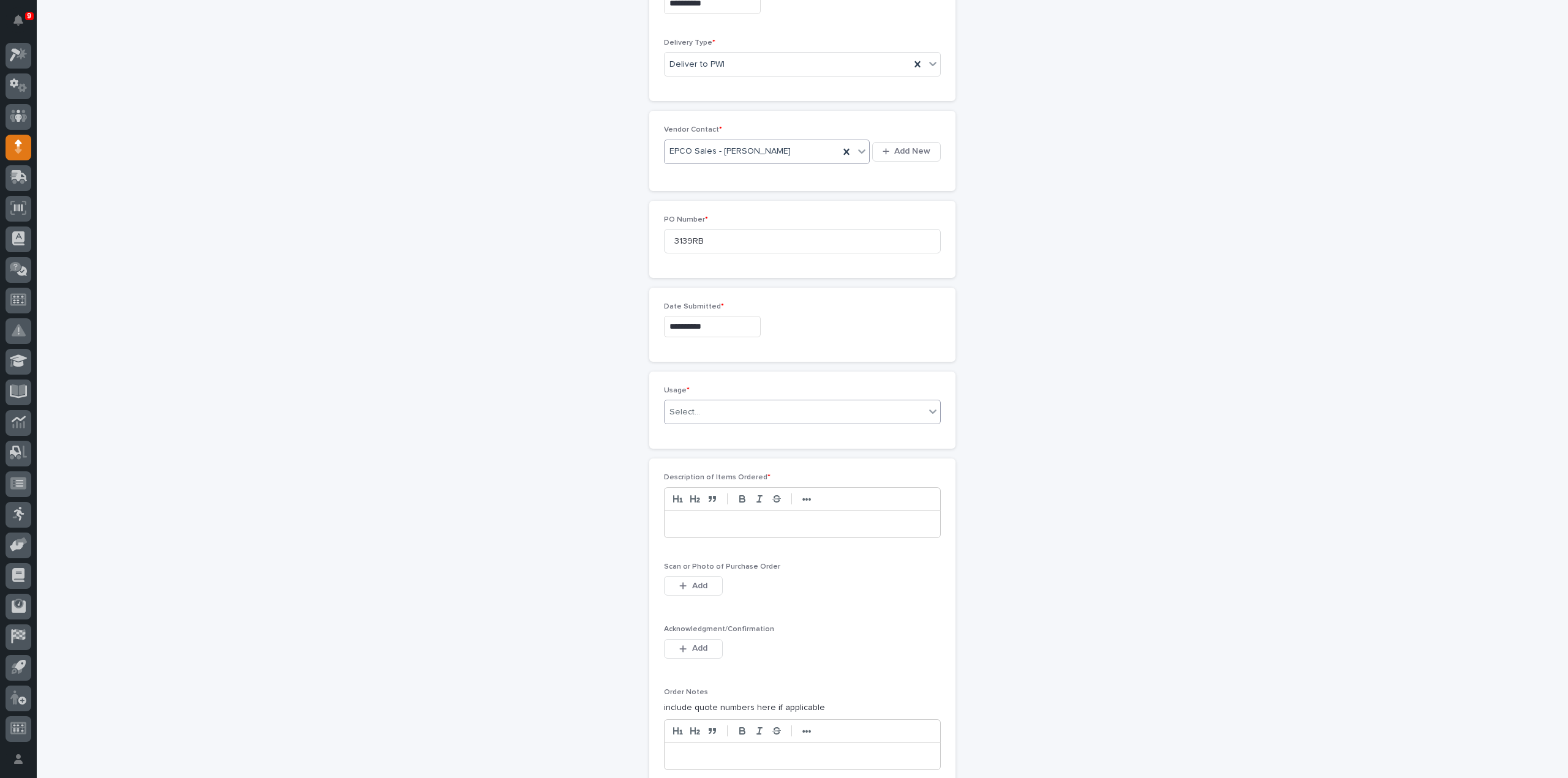
click at [695, 407] on div "Select..." at bounding box center [795, 412] width 260 height 20
drag, startPoint x: 704, startPoint y: 496, endPoint x: 708, endPoint y: 506, distance: 10.8
click at [704, 496] on div "PWI Stock" at bounding box center [798, 496] width 276 height 22
click at [707, 518] on p at bounding box center [803, 524] width 257 height 12
click at [698, 583] on span "Add" at bounding box center [699, 585] width 15 height 11
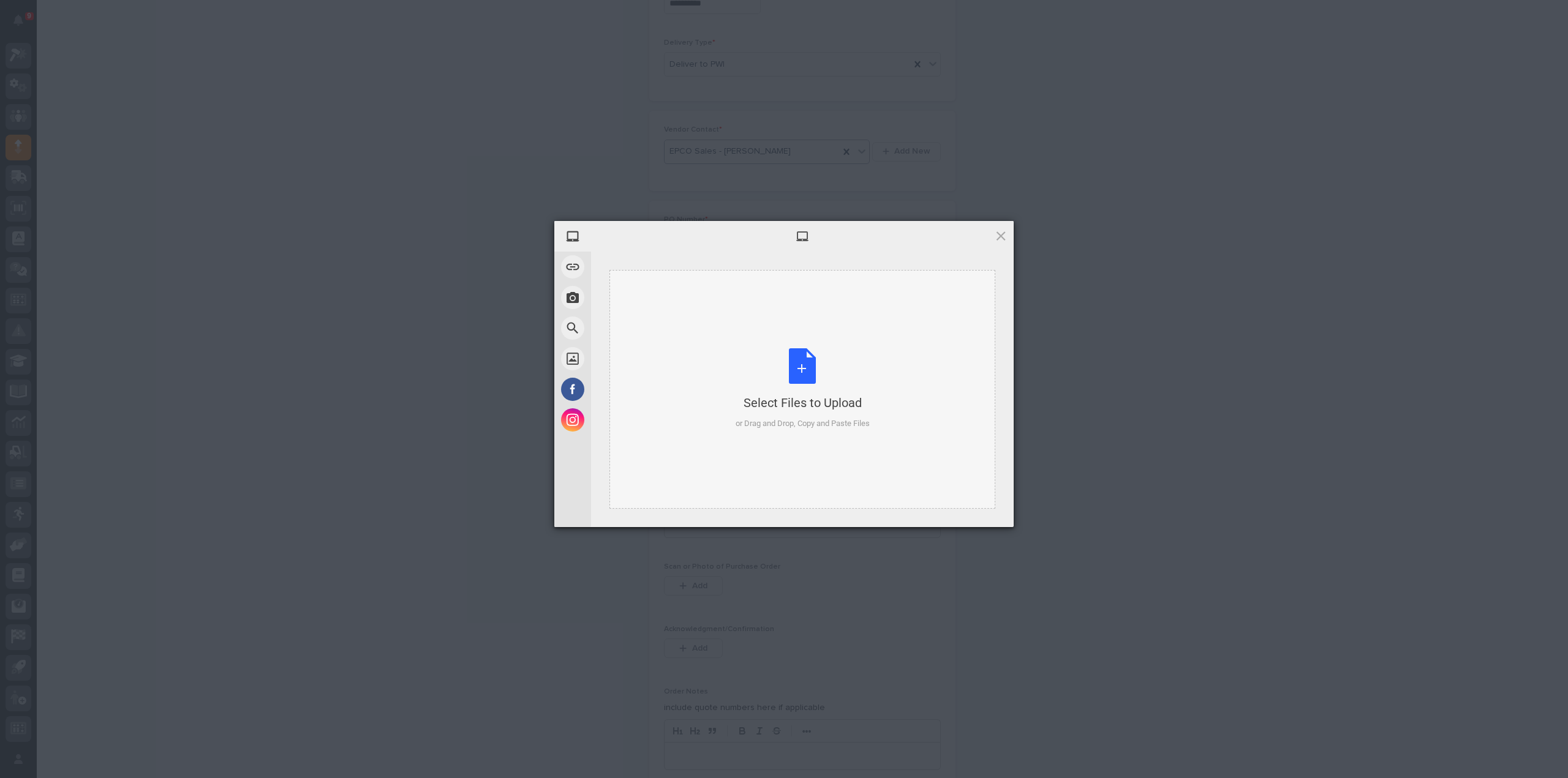
click at [808, 375] on div "Select Files to Upload or Drag and Drop, Copy and Paste Files" at bounding box center [803, 389] width 134 height 81
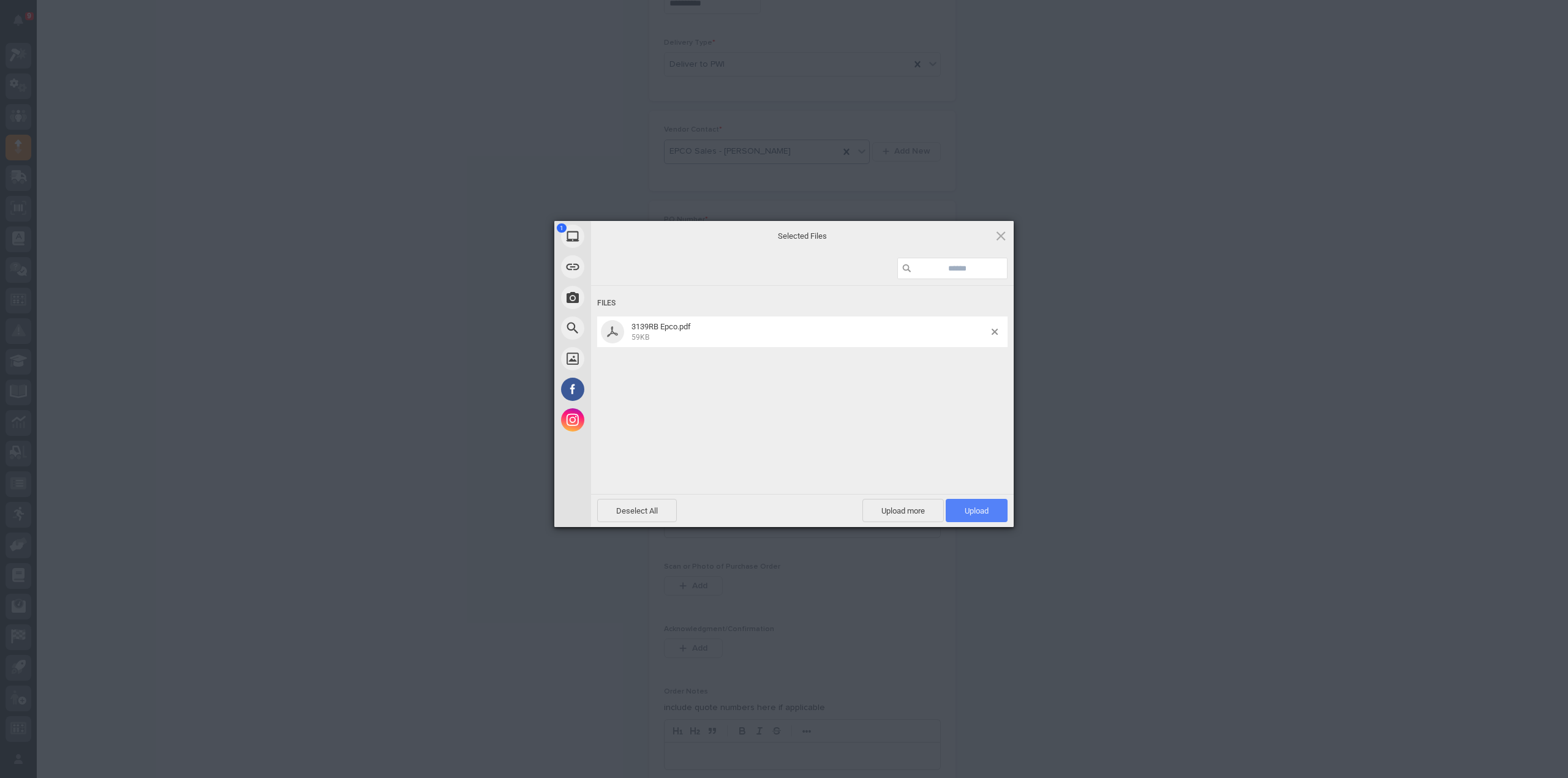
click at [954, 513] on span "Upload 1" at bounding box center [977, 511] width 62 height 23
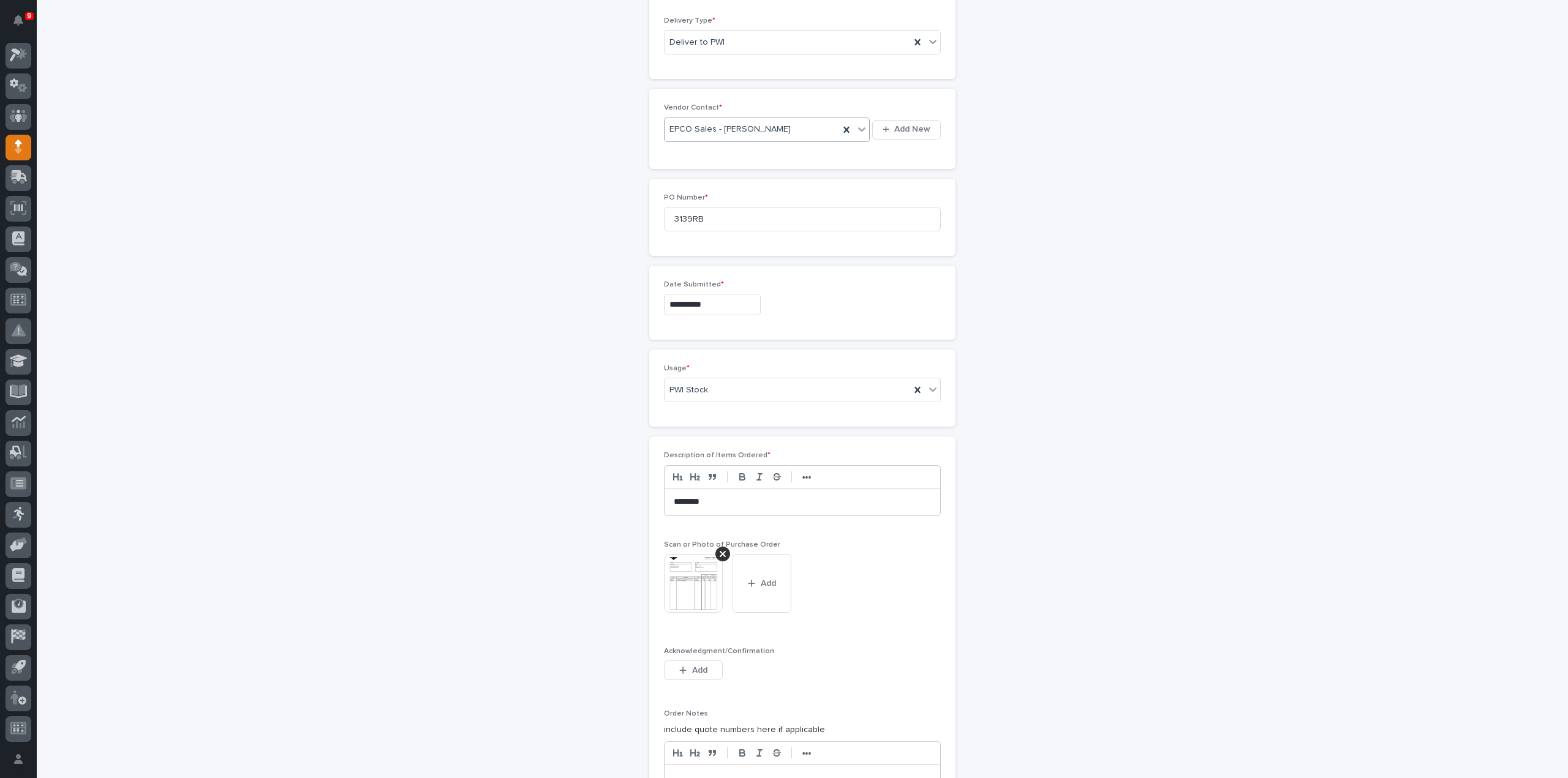
scroll to position [819, 0]
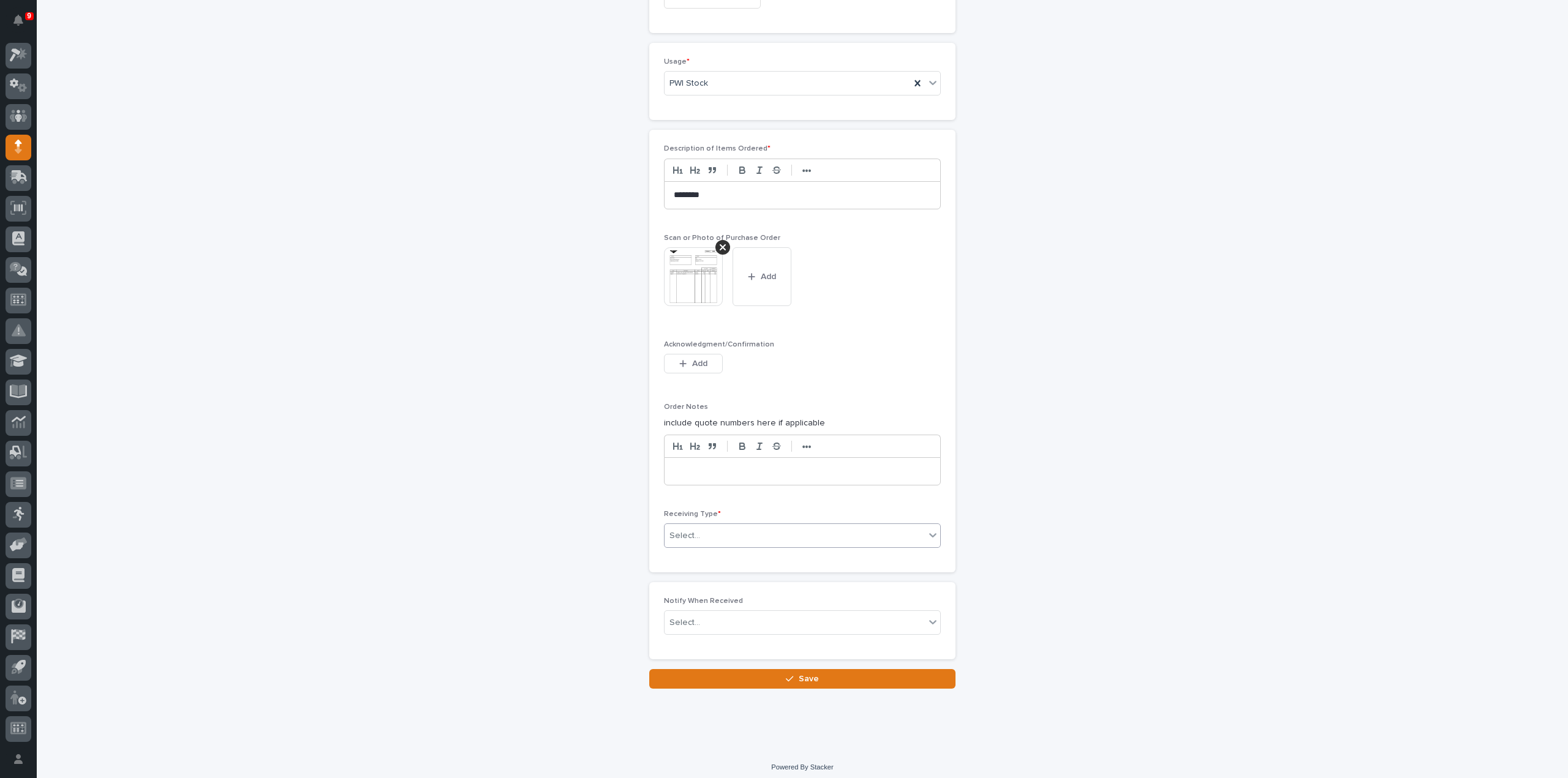
click at [761, 526] on div "Select..." at bounding box center [795, 536] width 260 height 20
click at [697, 625] on div "Deliver to" at bounding box center [798, 618] width 276 height 22
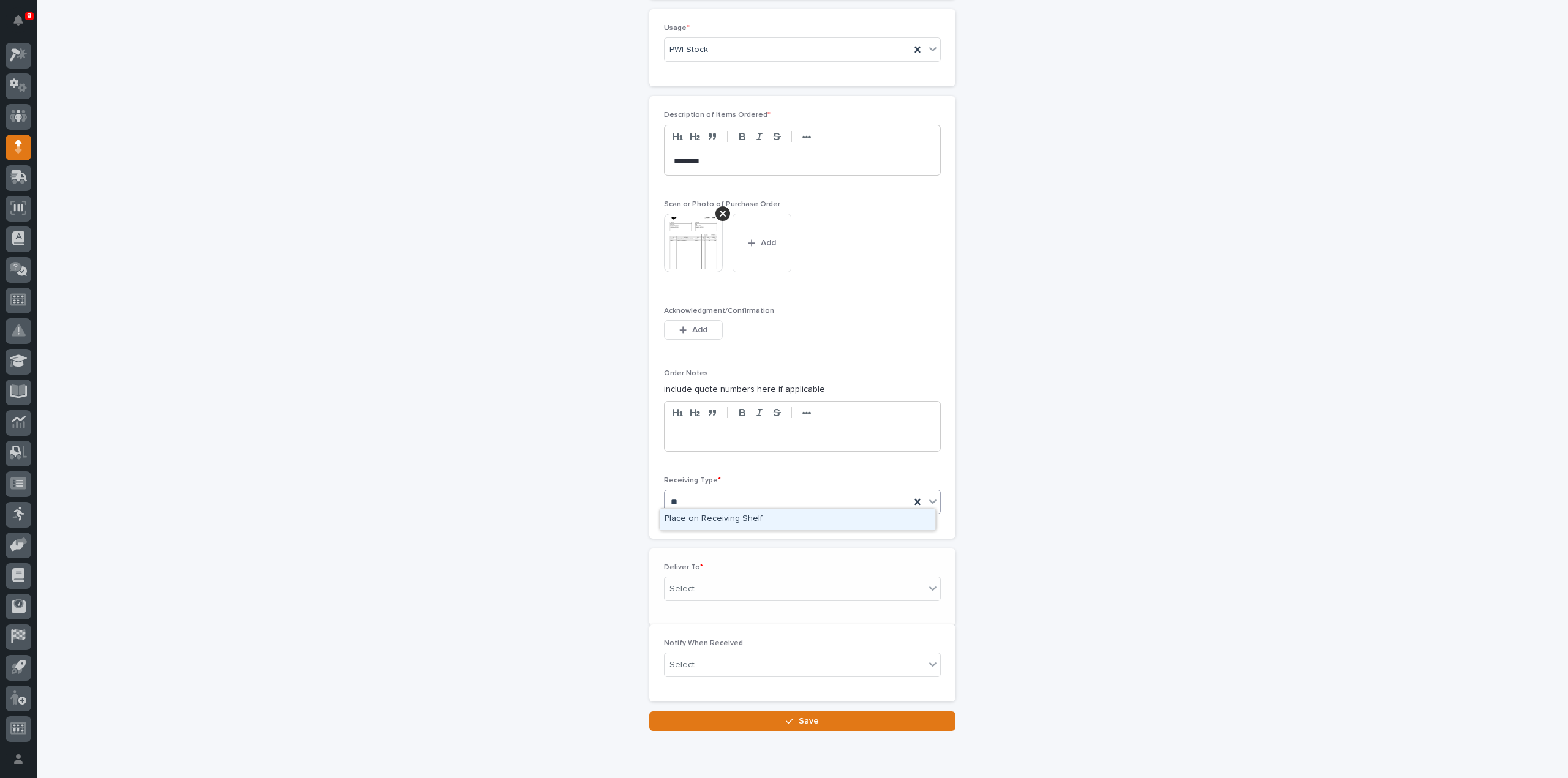
scroll to position [862, 0]
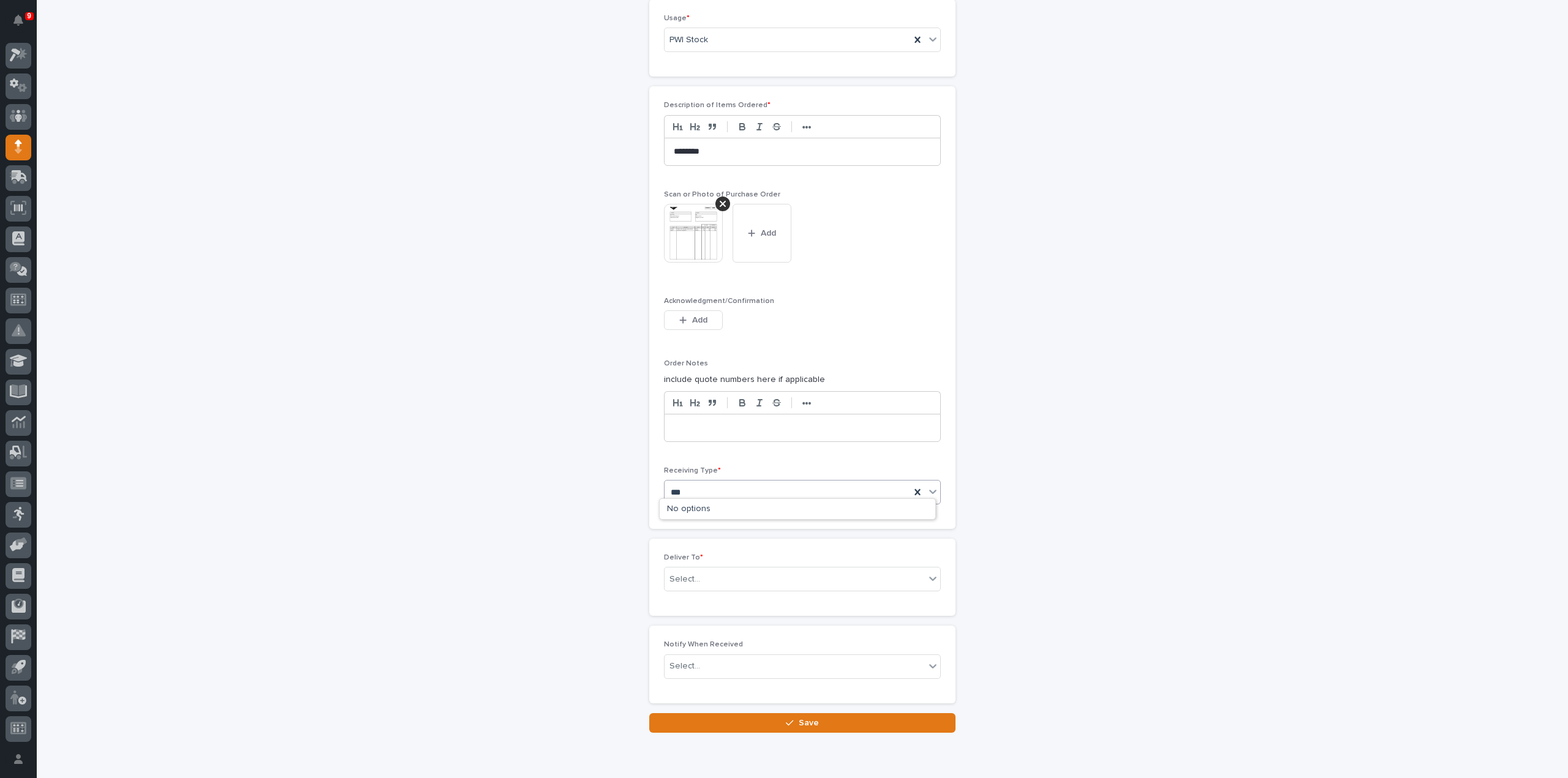
type input "****"
click at [699, 483] on div "Deliver to" at bounding box center [788, 493] width 246 height 20
click at [715, 487] on div "Deliver to" at bounding box center [788, 493] width 246 height 20
click at [688, 573] on div "Select..." at bounding box center [685, 580] width 31 height 13
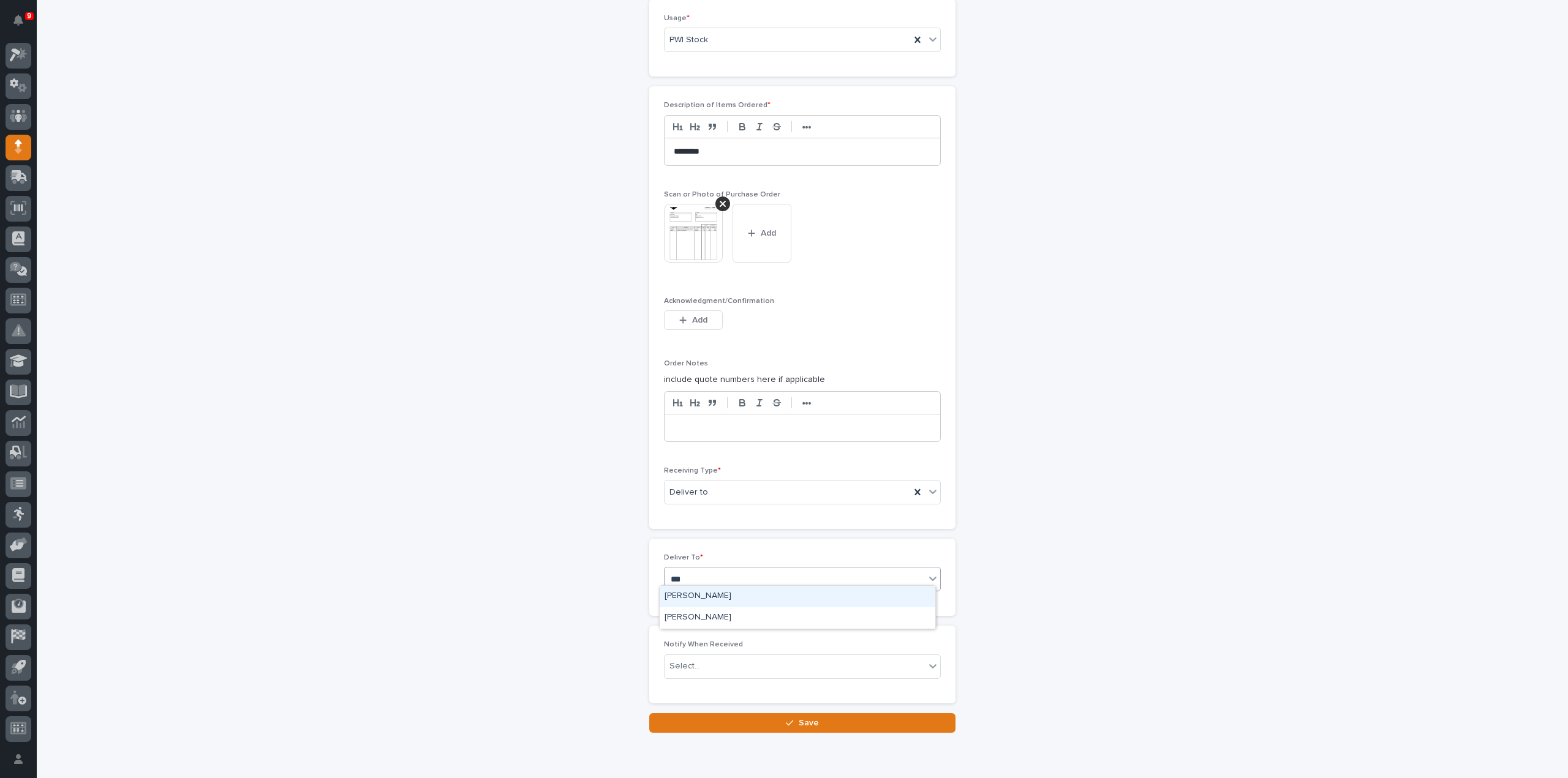
type input "****"
click at [686, 593] on div "[PERSON_NAME]" at bounding box center [798, 597] width 276 height 22
click at [686, 593] on div "Deliver To * option Reinhart Burkholder focused, 1 of 1. 1 result available for…" at bounding box center [802, 578] width 277 height 47
click at [675, 660] on div "Select..." at bounding box center [685, 667] width 31 height 13
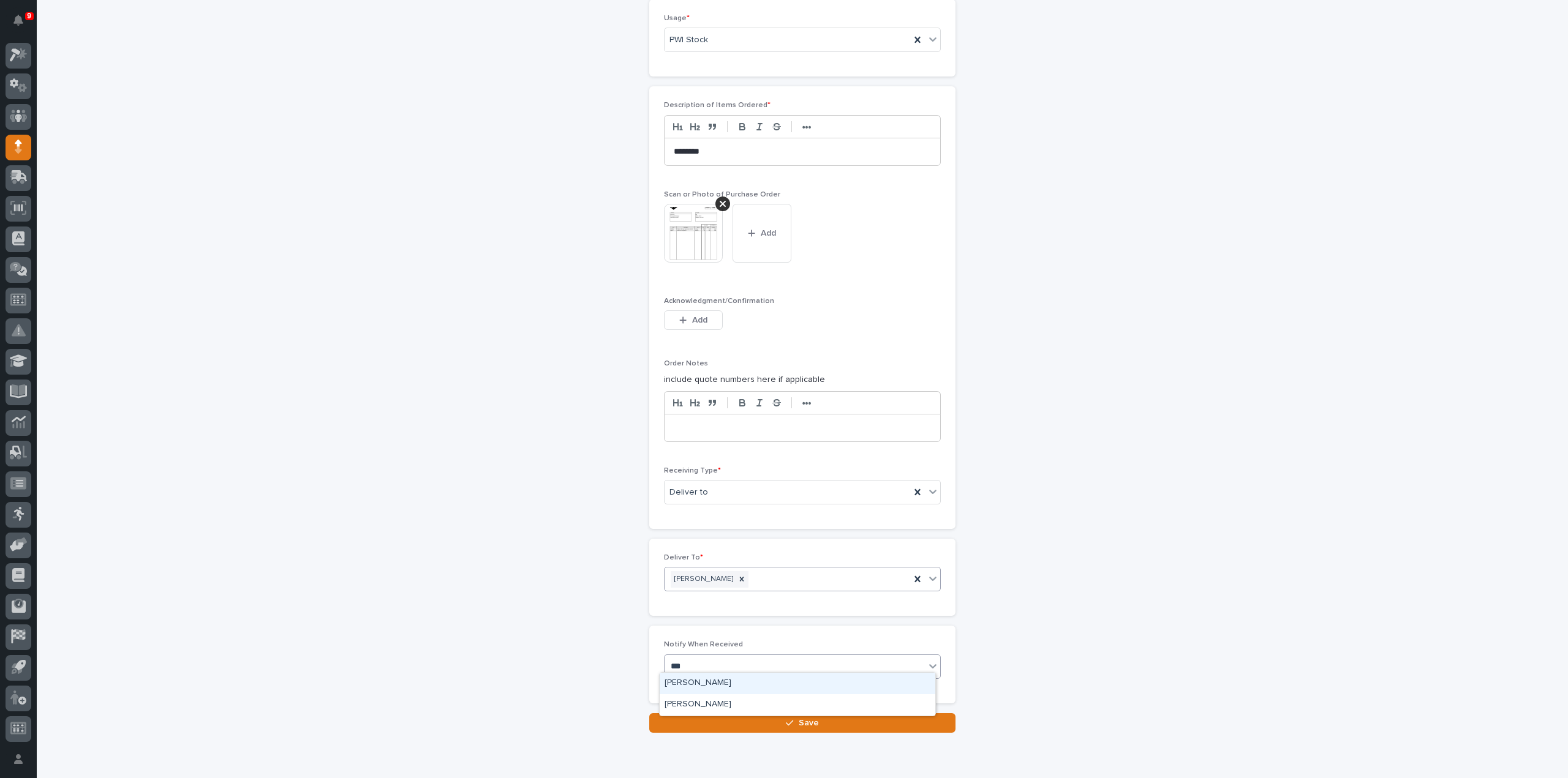
type input "****"
click at [683, 680] on div "[PERSON_NAME]" at bounding box center [798, 684] width 276 height 22
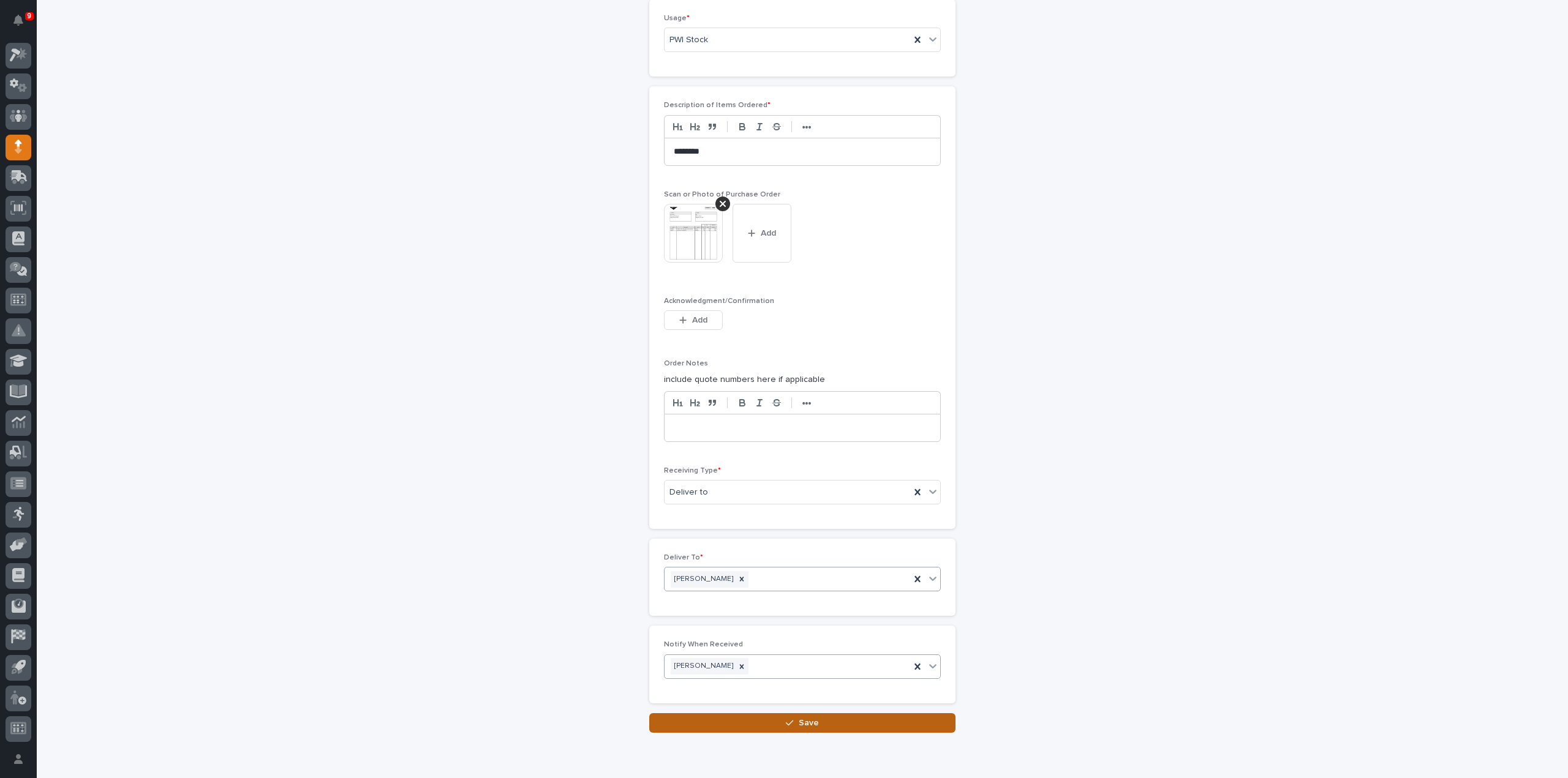
click at [686, 718] on button "Save" at bounding box center [803, 723] width 306 height 19
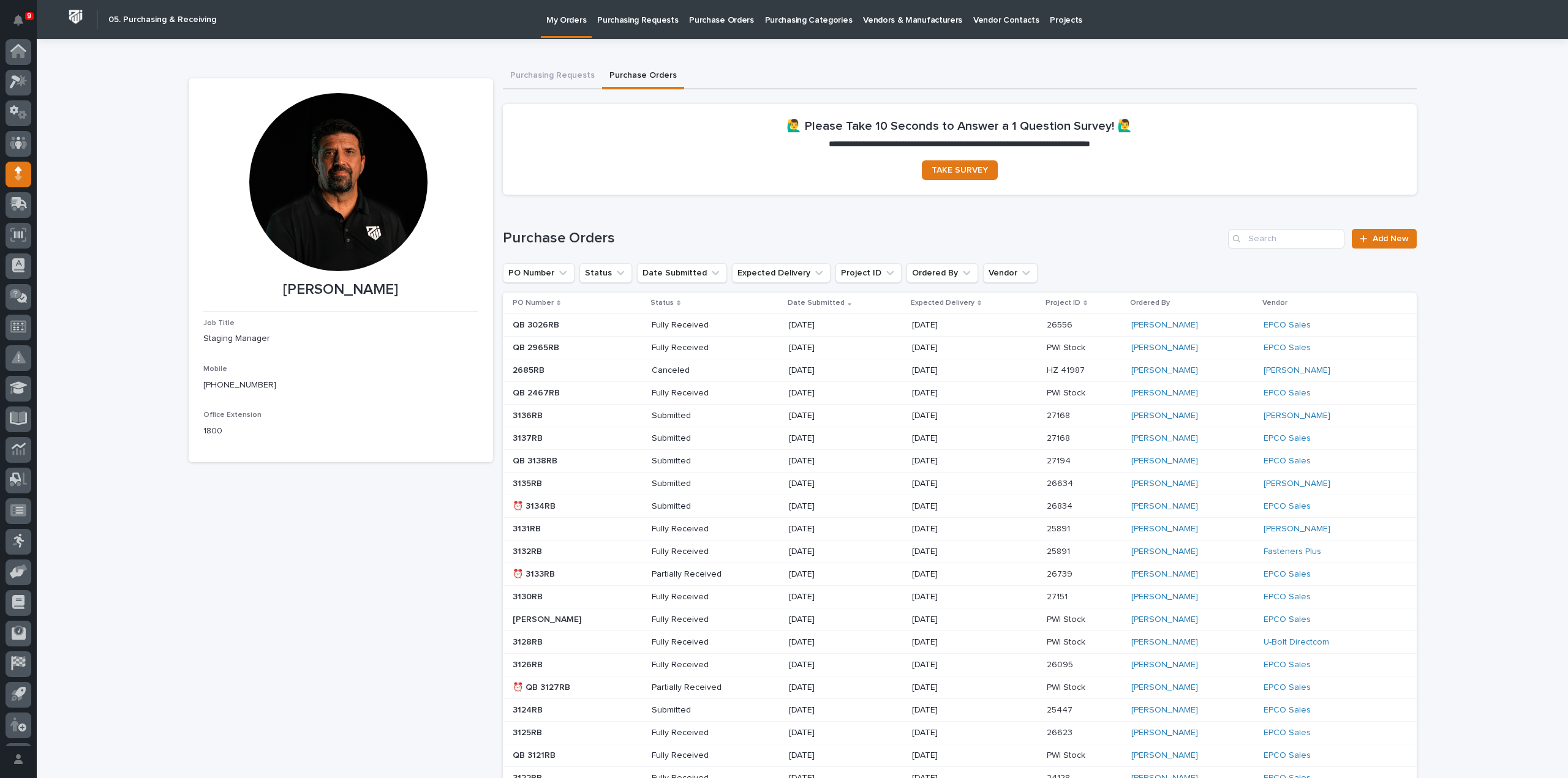
scroll to position [27, 0]
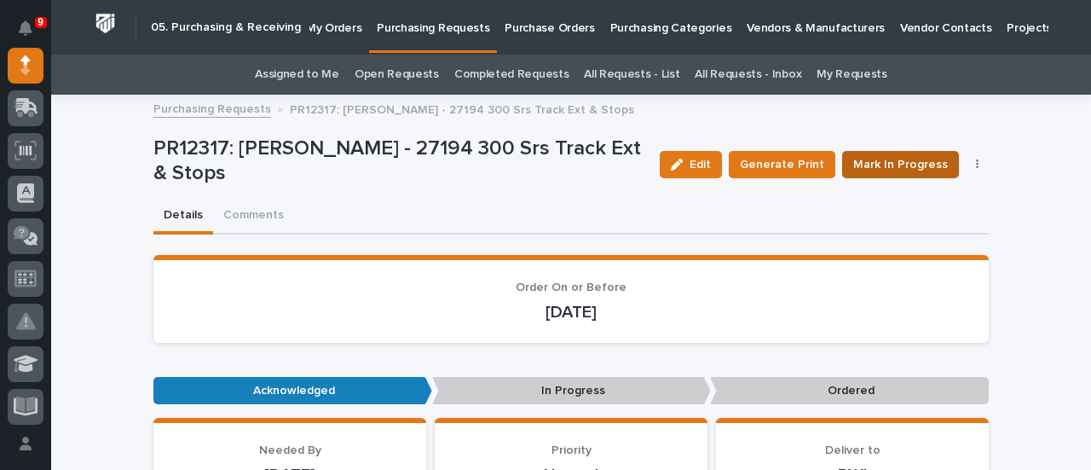
click at [893, 163] on span "Mark In Progress" at bounding box center [900, 164] width 95 height 20
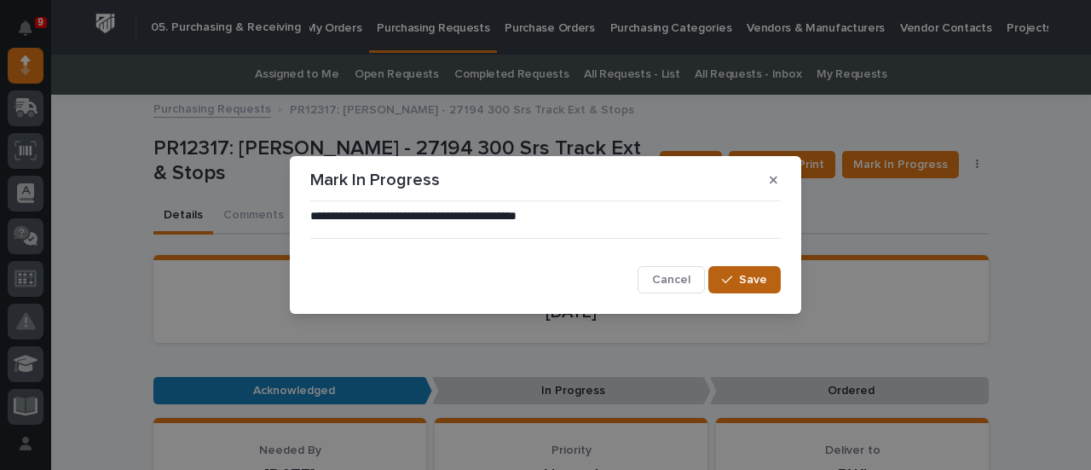
click at [748, 282] on span "Save" at bounding box center [753, 279] width 28 height 15
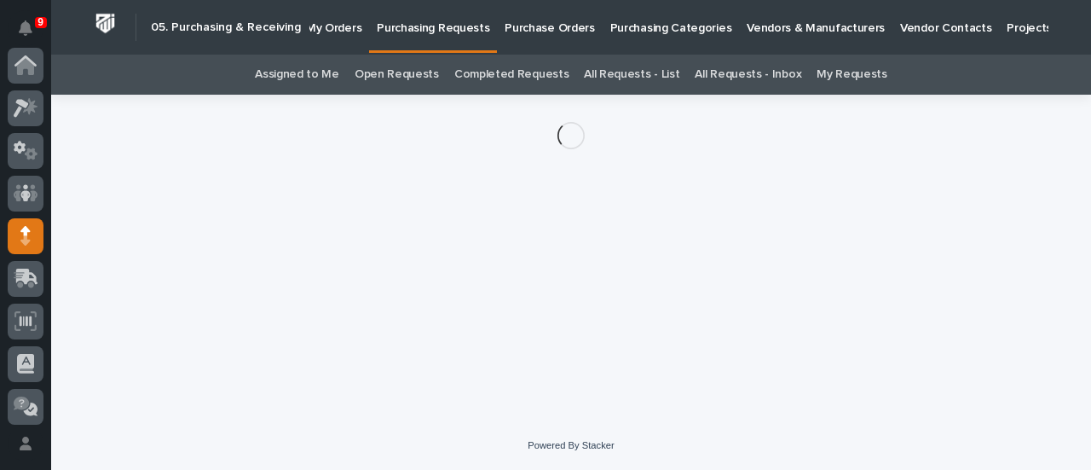
scroll to position [170, 0]
